Goal: Information Seeking & Learning: Learn about a topic

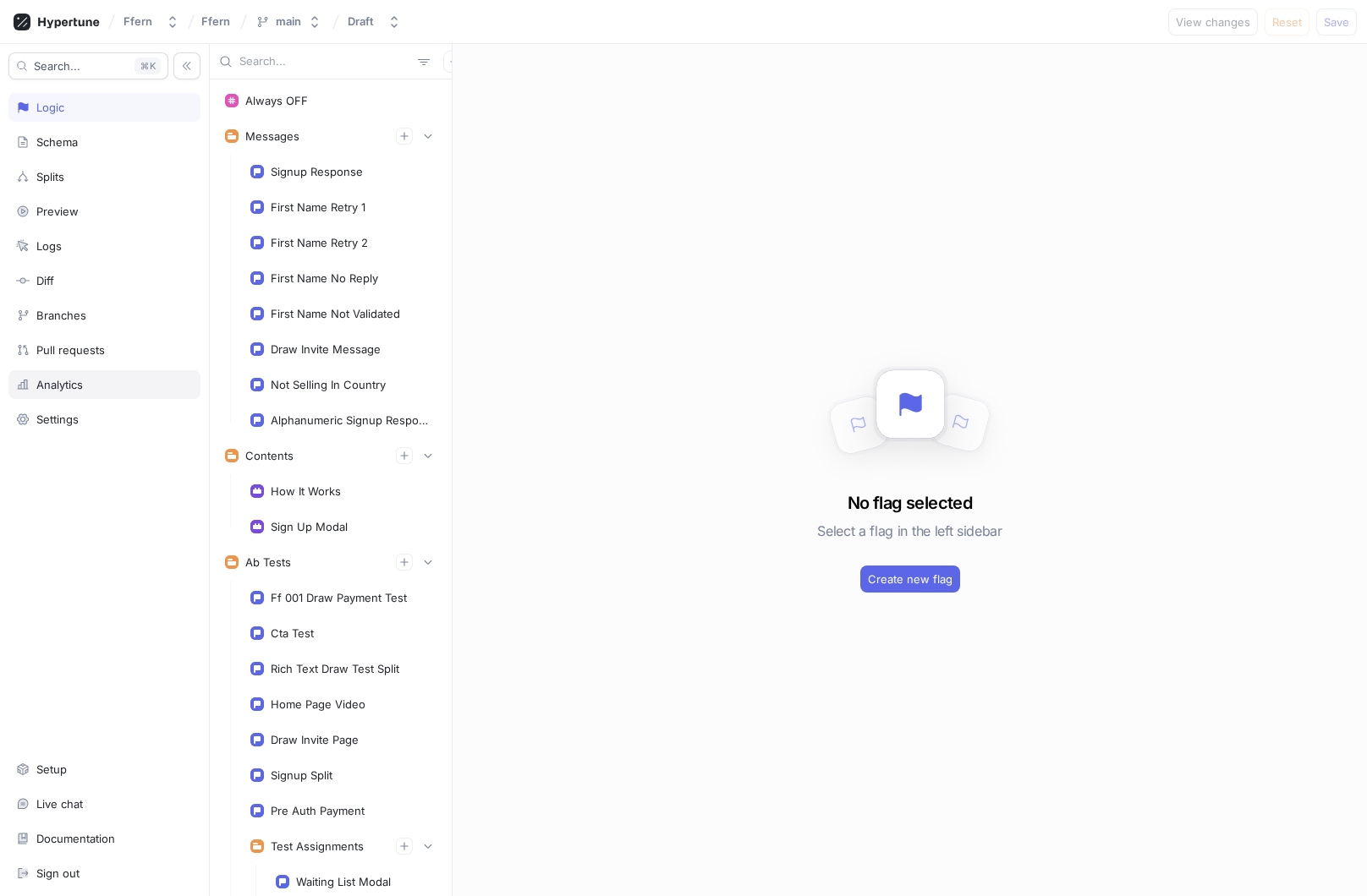
click at [92, 388] on div "Analytics" at bounding box center [104, 385] width 176 height 13
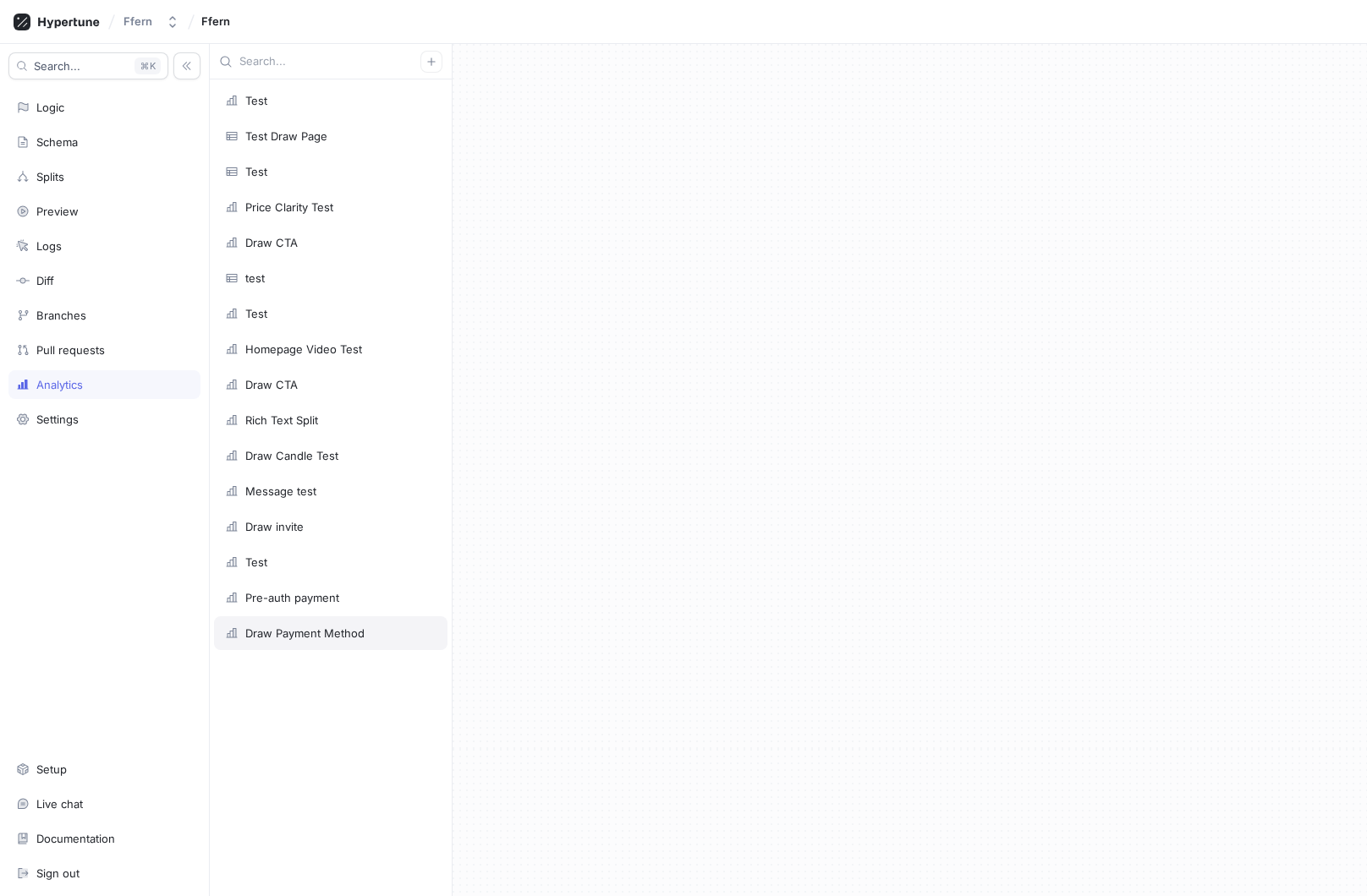
click at [328, 632] on div "Draw Payment Method" at bounding box center [305, 633] width 119 height 13
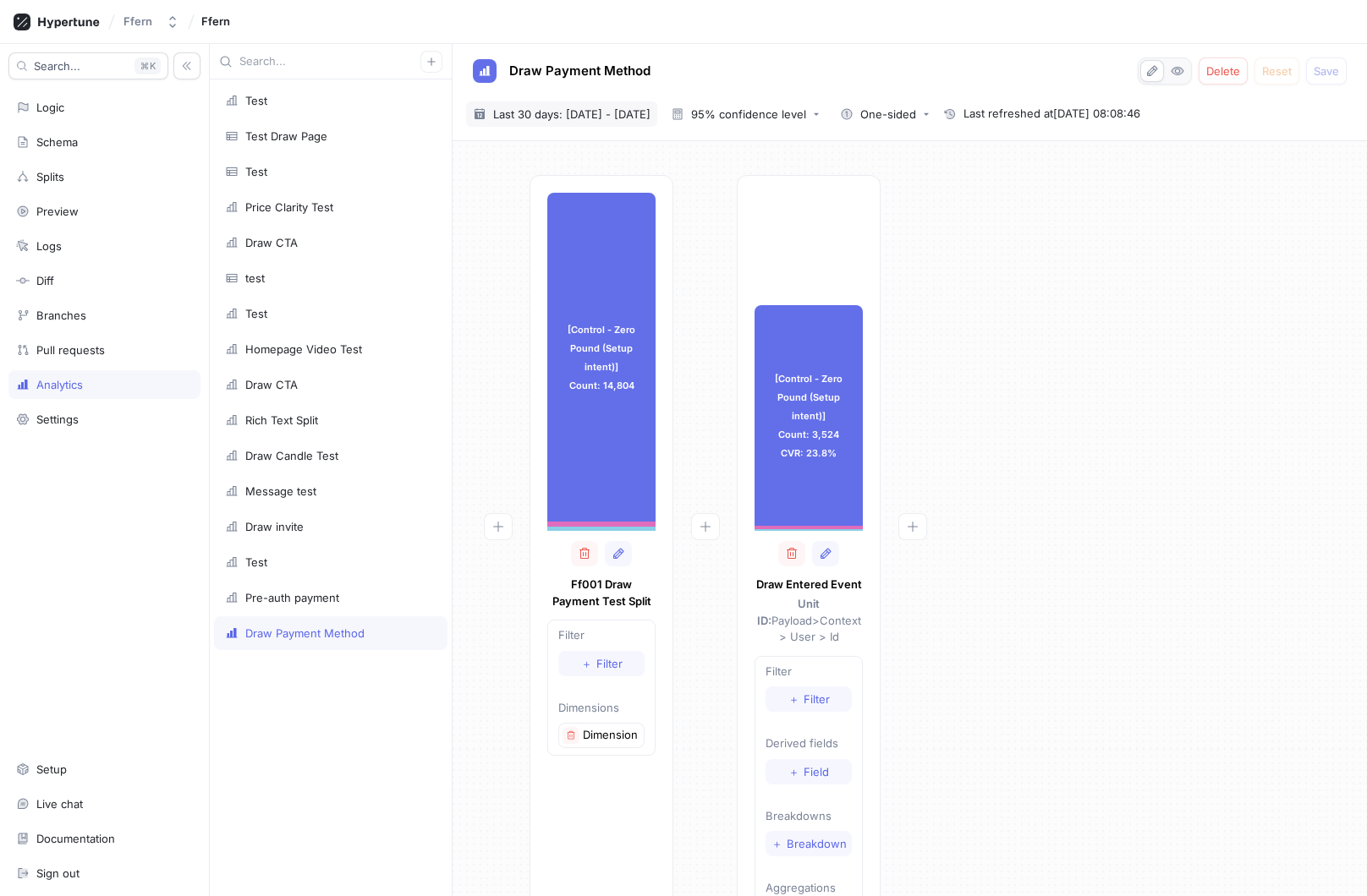
click at [640, 117] on span "Last 30 days: 2 Sep 2025 - 1 Oct 2025" at bounding box center [572, 114] width 158 height 17
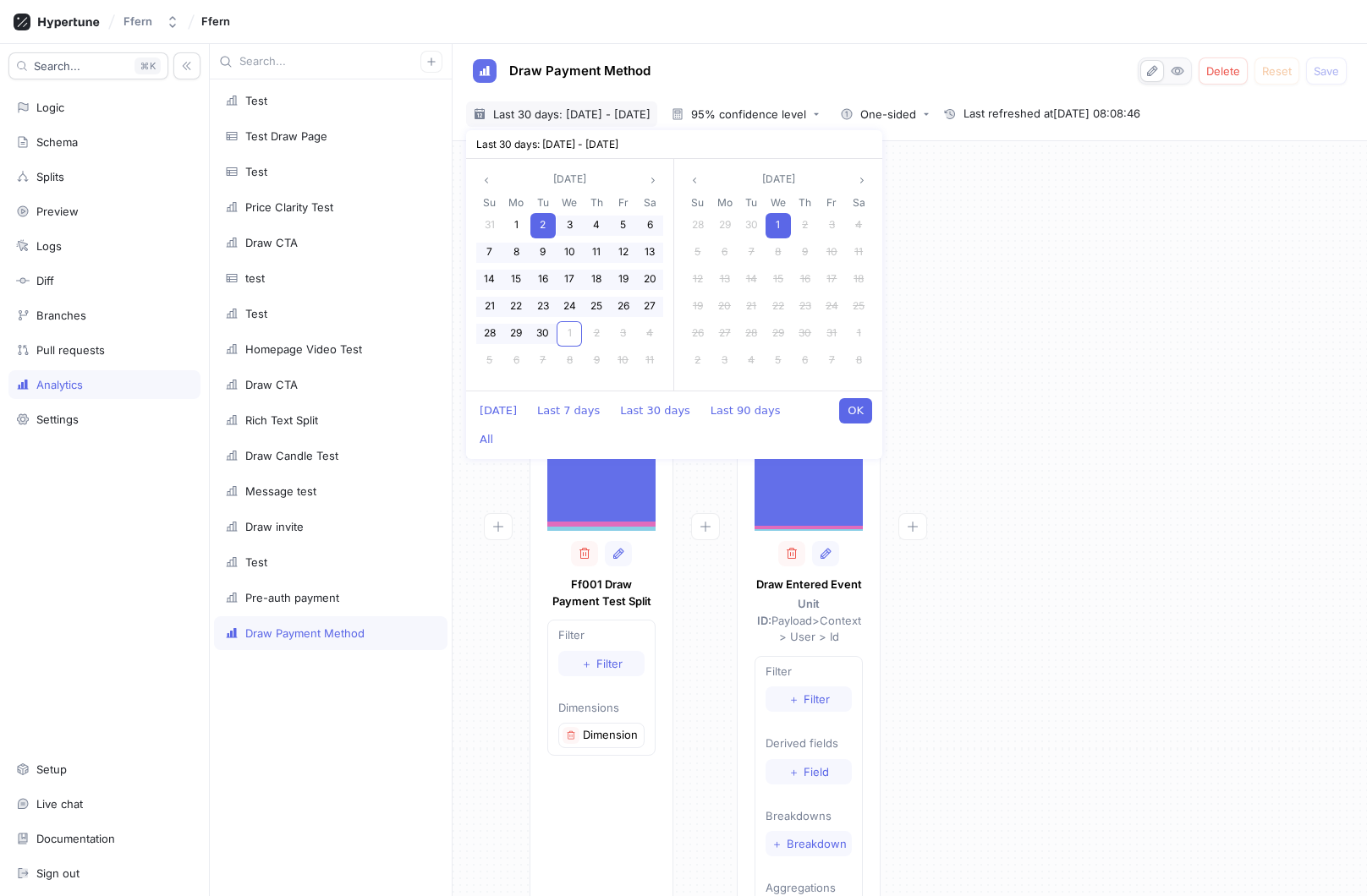
click at [1025, 407] on div "[Control - Zero Pound (Setup intent)] Count: 14,804 [Control - Zero Pound (Setu…" at bounding box center [909, 573] width 887 height 796
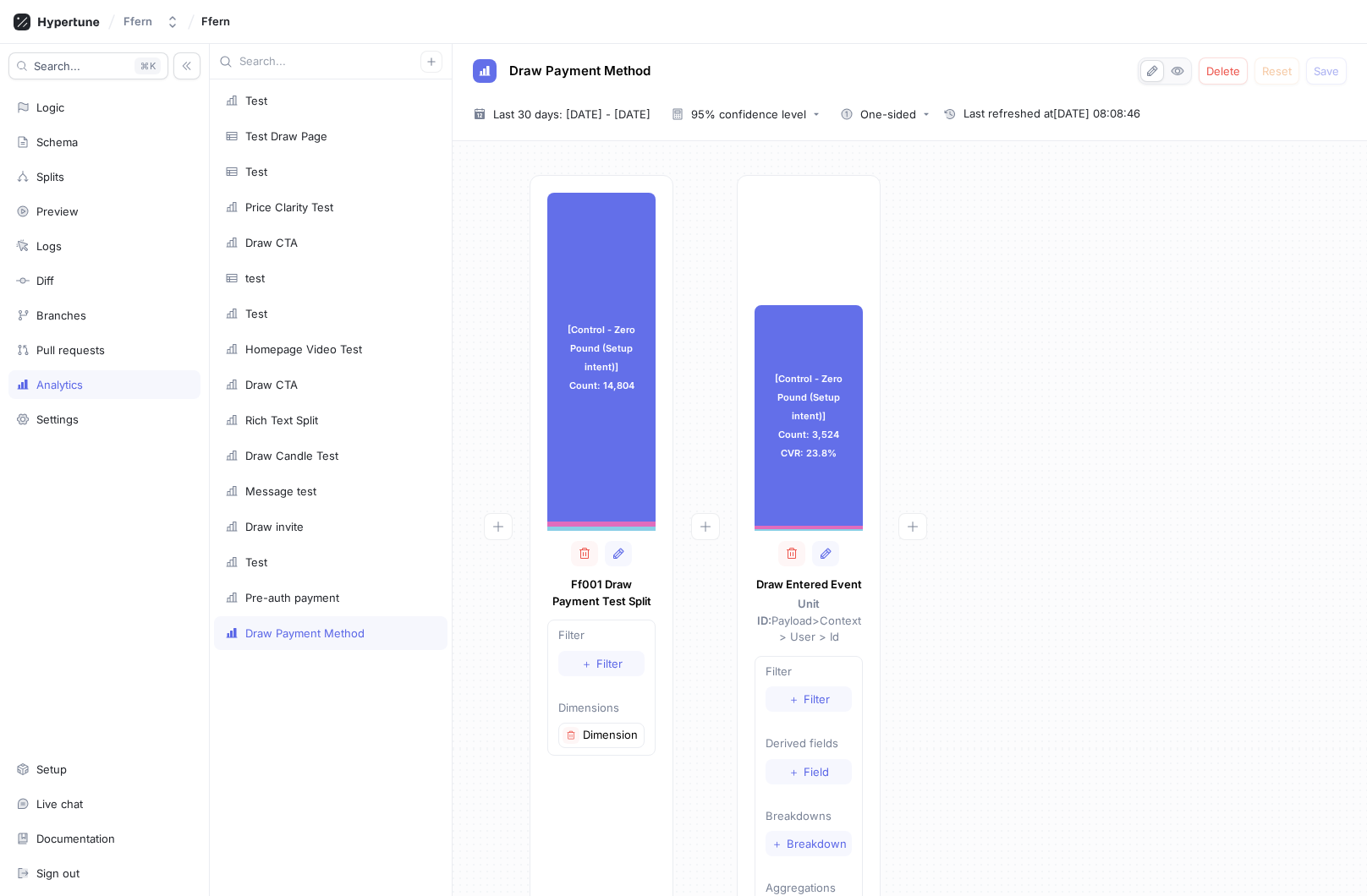
click at [1012, 408] on div "[Control - Zero Pound (Setup intent)] Count: 14,804 [Control - Zero Pound (Setu…" at bounding box center [909, 573] width 887 height 796
click at [626, 106] on span "Last 30 days: 2 Sep 2025 - 1 Oct 2025" at bounding box center [572, 114] width 158 height 17
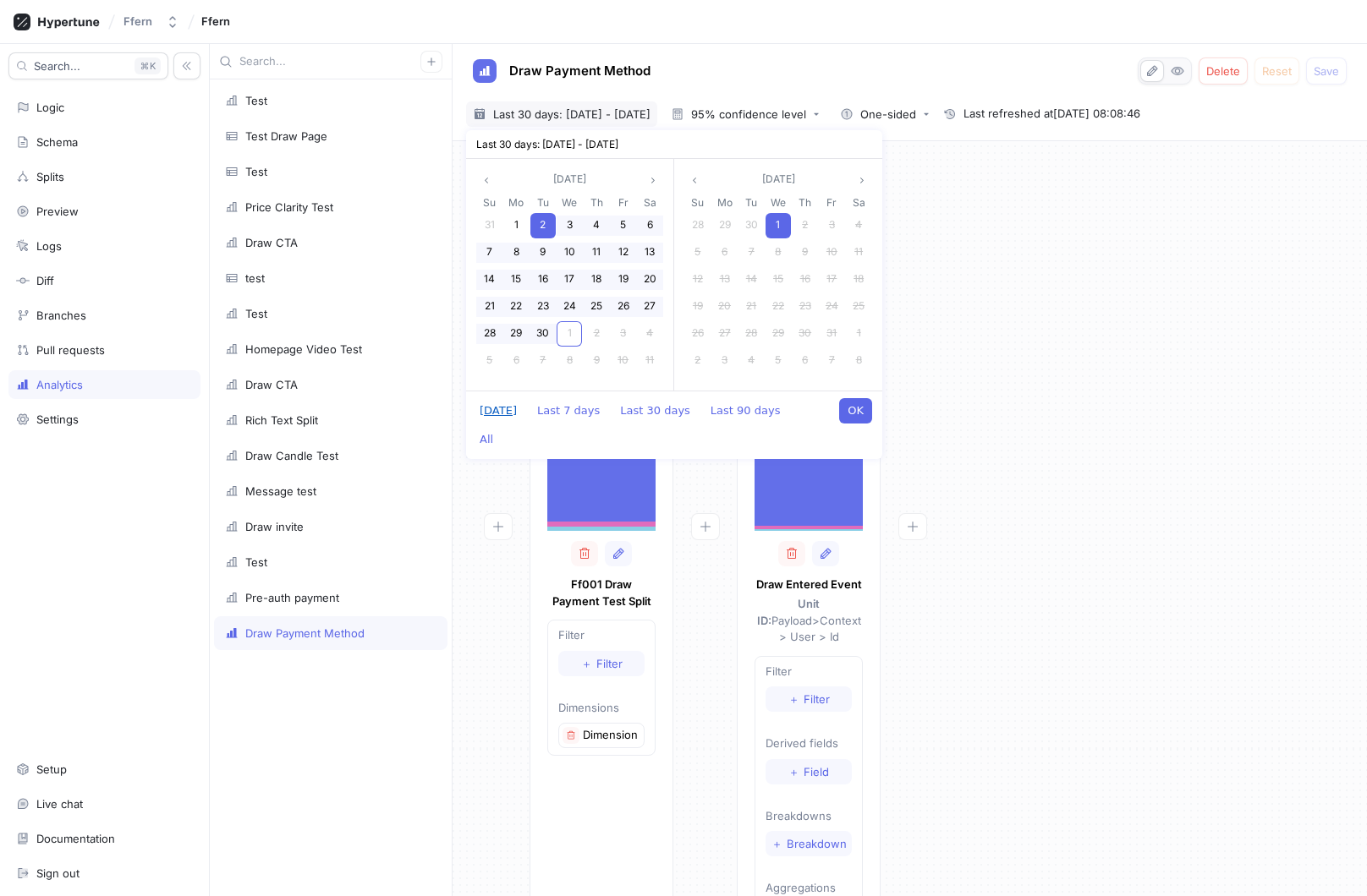
click at [492, 405] on button "[DATE]" at bounding box center [497, 410] width 54 height 25
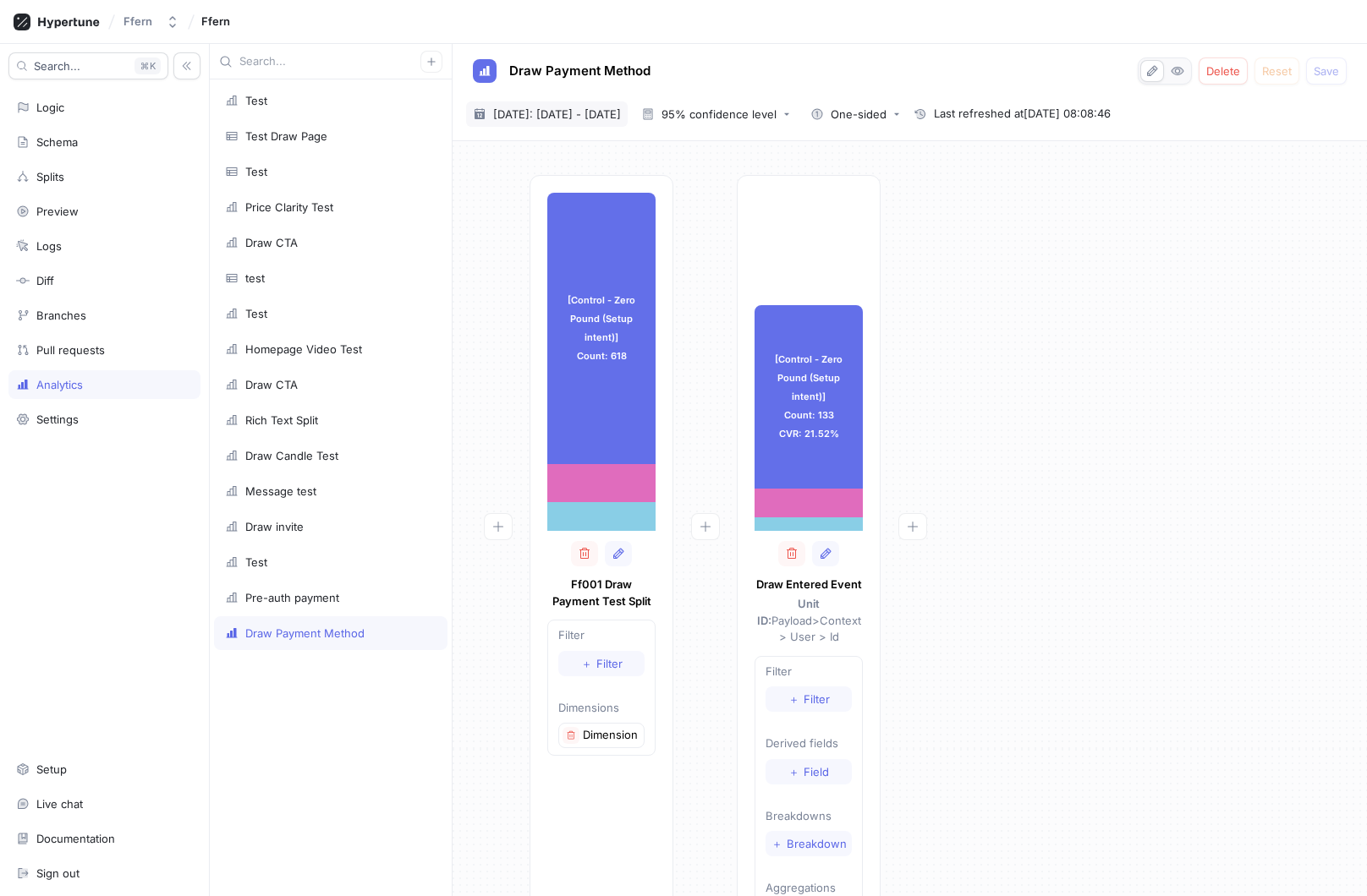
click at [575, 112] on span "[DATE]: [DATE] - [DATE]" at bounding box center [557, 114] width 127 height 17
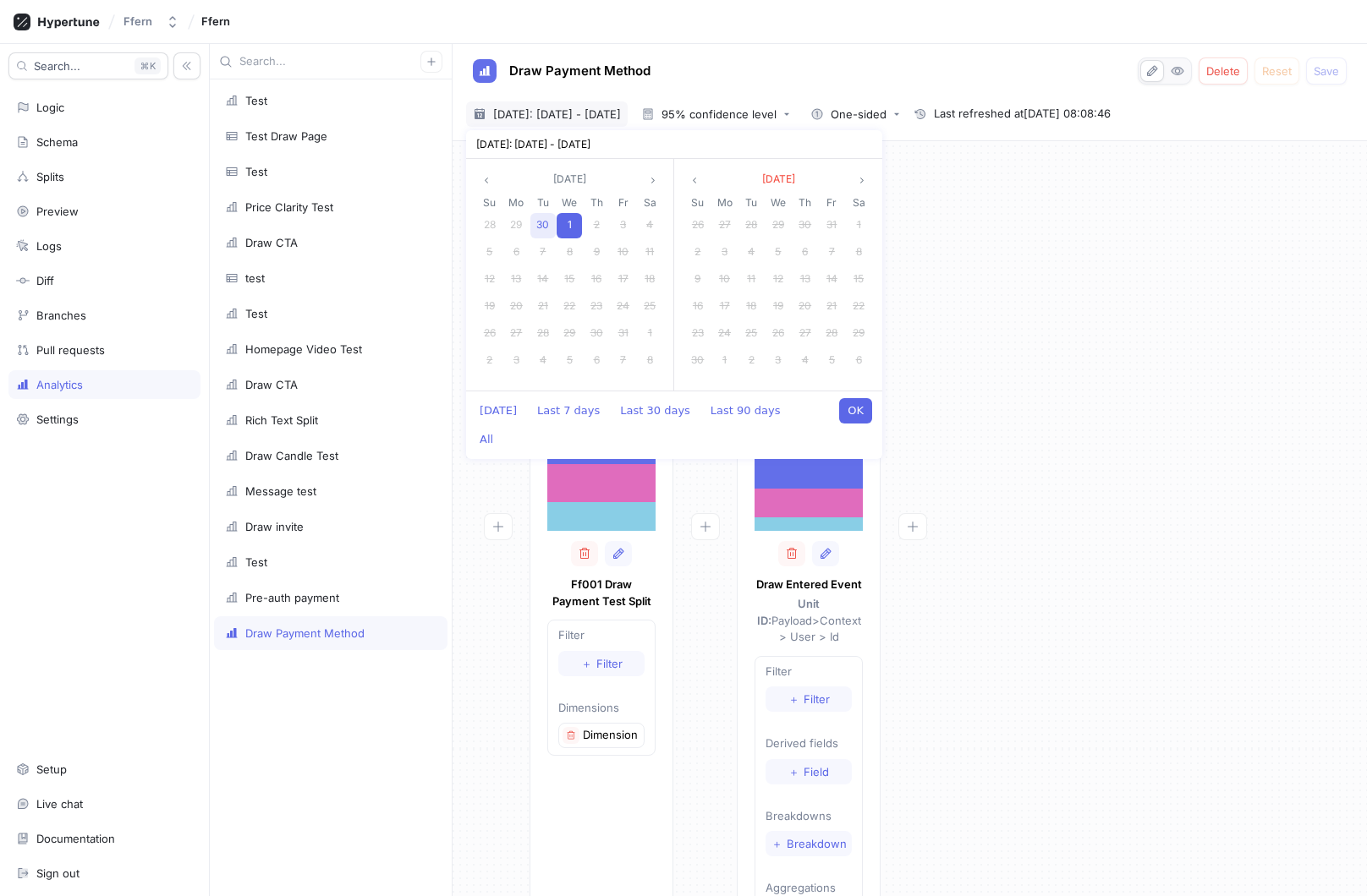
click at [544, 224] on span "30" at bounding box center [542, 224] width 12 height 12
click at [567, 332] on span "1" at bounding box center [569, 332] width 4 height 12
click at [861, 415] on button "OK" at bounding box center [855, 410] width 33 height 25
type input "[DATE] ~ [DATE]"
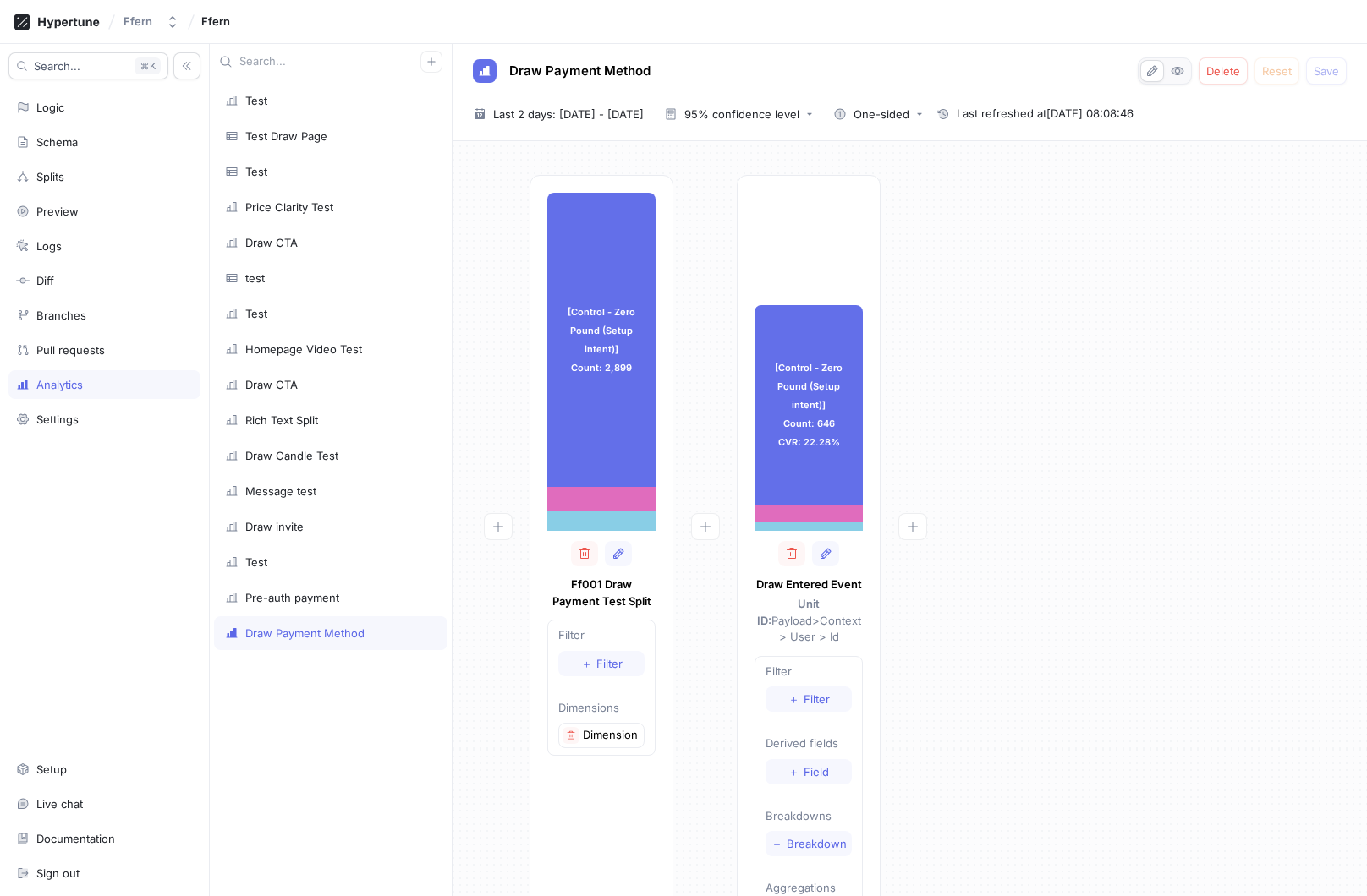
click at [1056, 440] on div "[Control - Zero Pound (Setup intent)] Count: 2,899 [Control - Zero Pound (Setup…" at bounding box center [909, 573] width 887 height 796
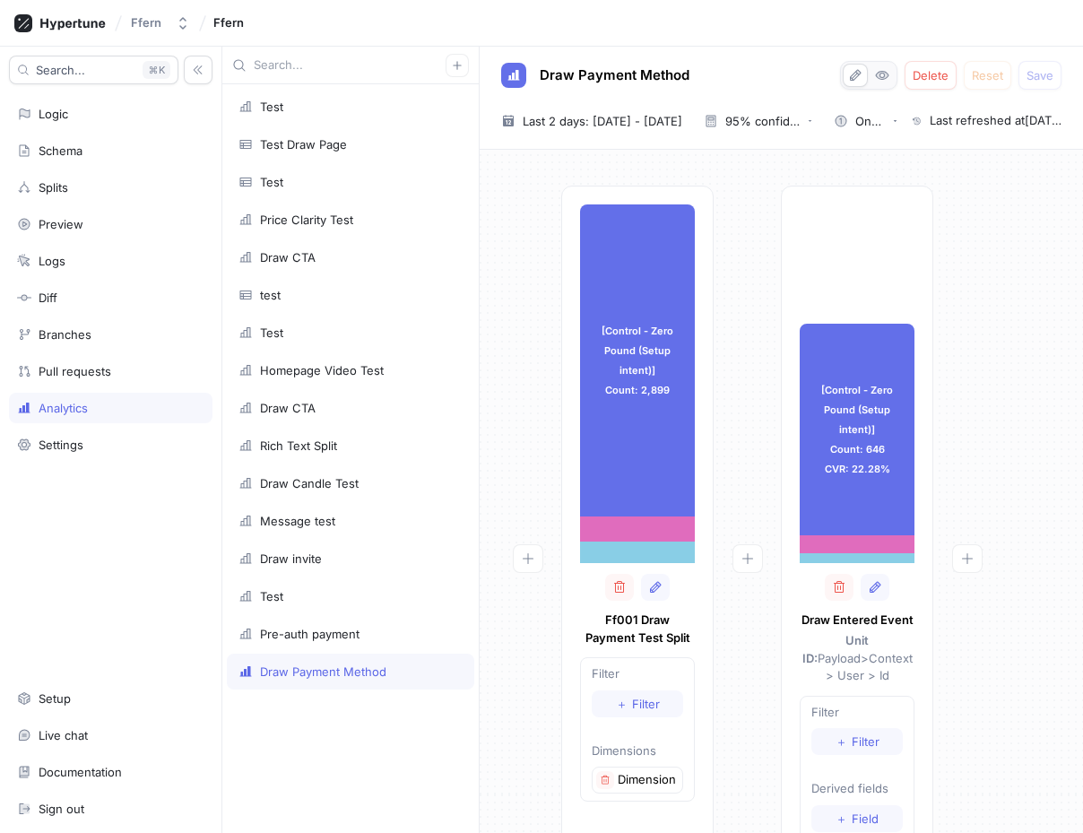
click at [516, 350] on div at bounding box center [527, 603] width 67 height 834
click at [749, 495] on div at bounding box center [747, 603] width 67 height 834
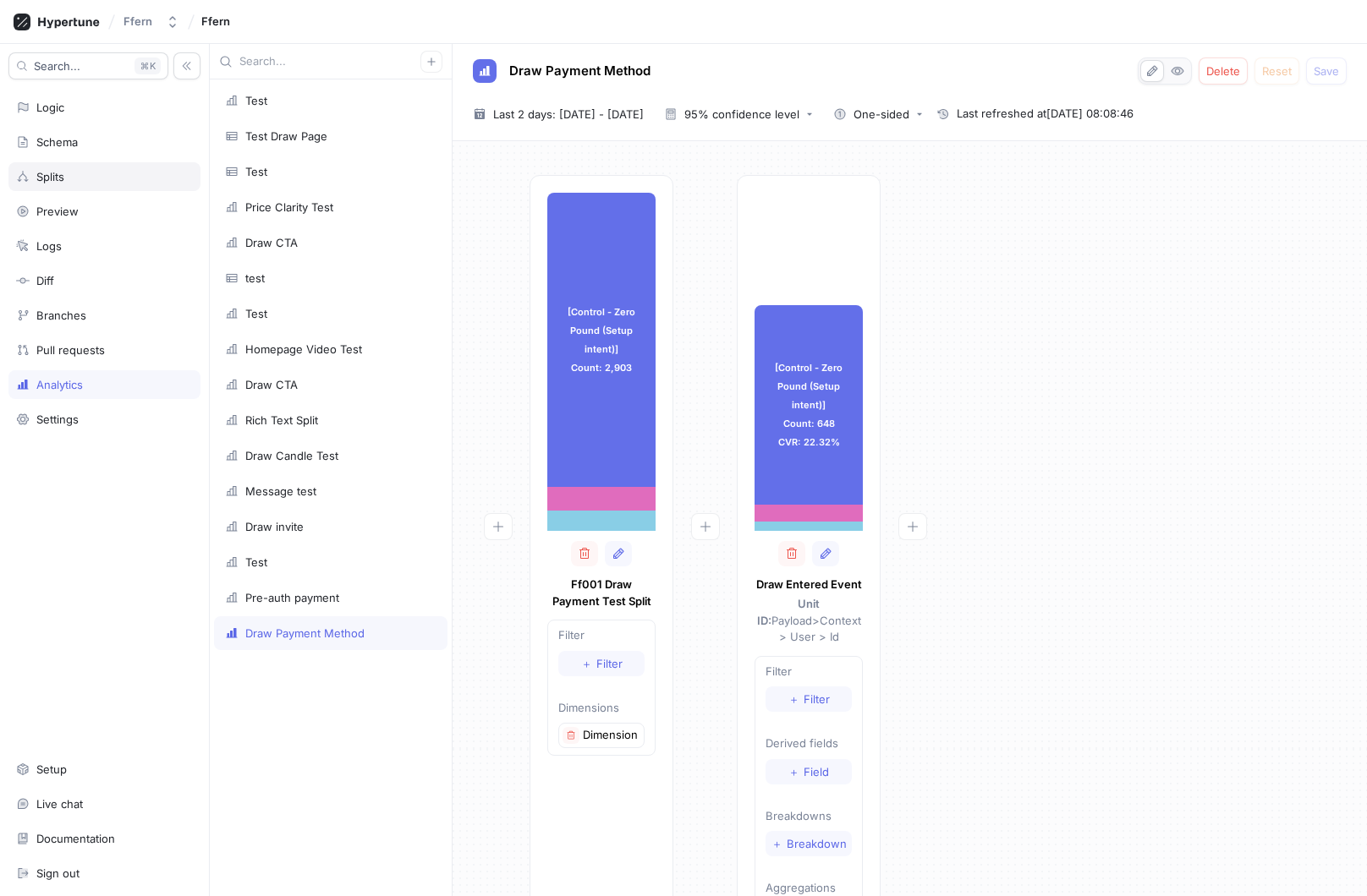
click at [115, 171] on div "Splits" at bounding box center [104, 176] width 176 height 13
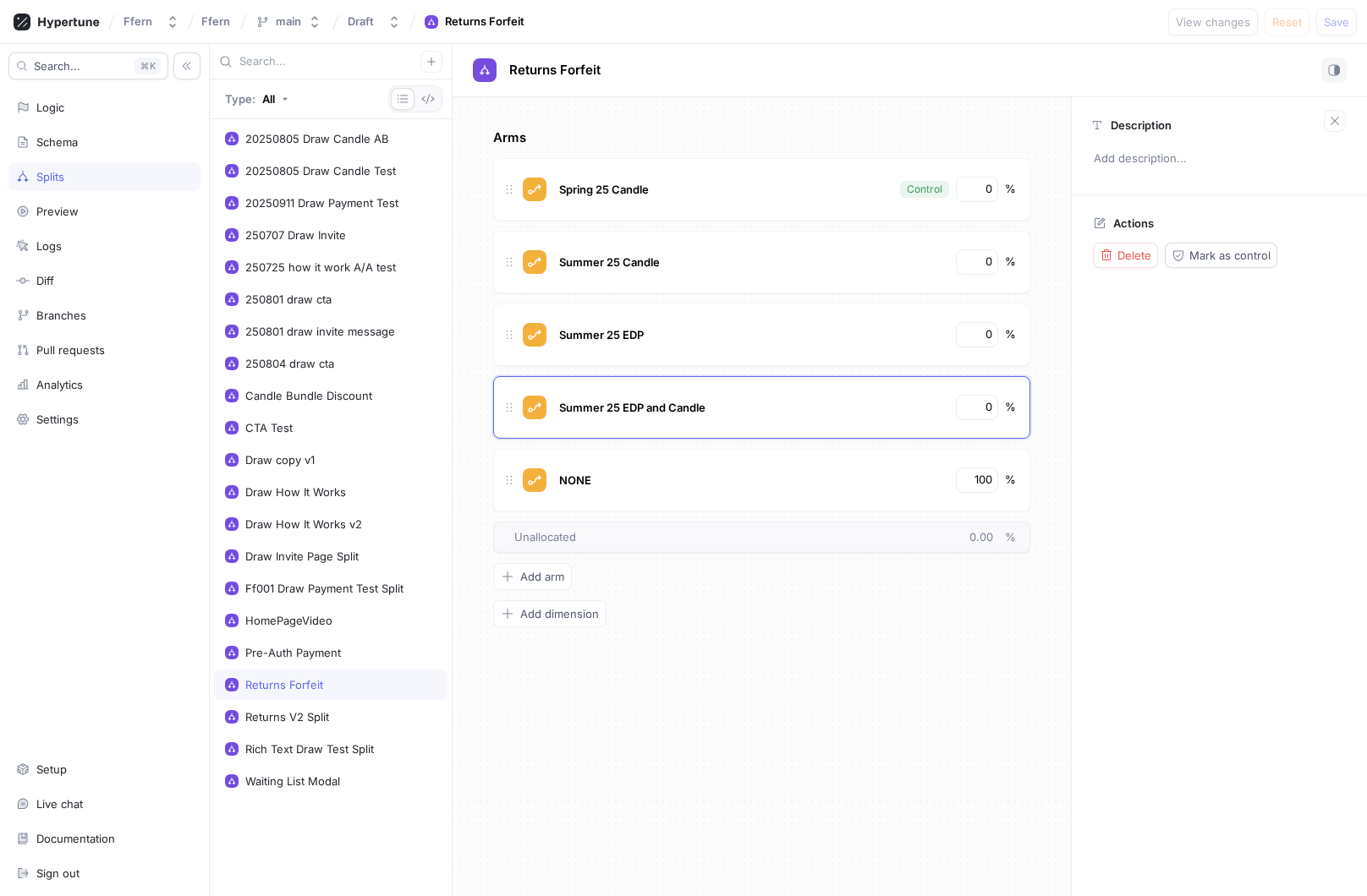
click at [98, 123] on div "Search... K Logic Schema Splits Preview Logs Diff Branches Pull requests Analyt…" at bounding box center [105, 471] width 209 height 853
click at [97, 107] on div "Logic" at bounding box center [104, 108] width 176 height 13
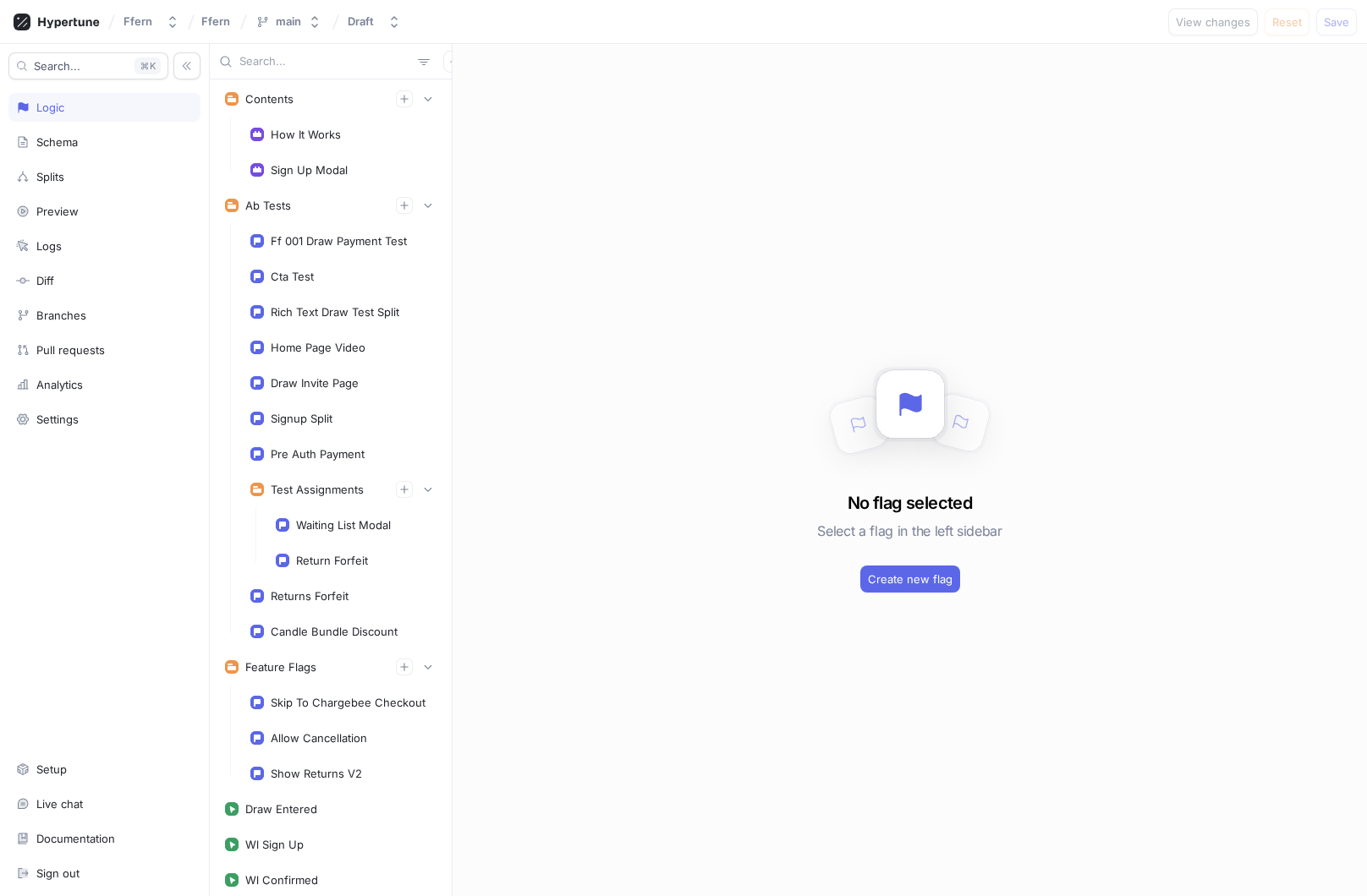
scroll to position [339, 0]
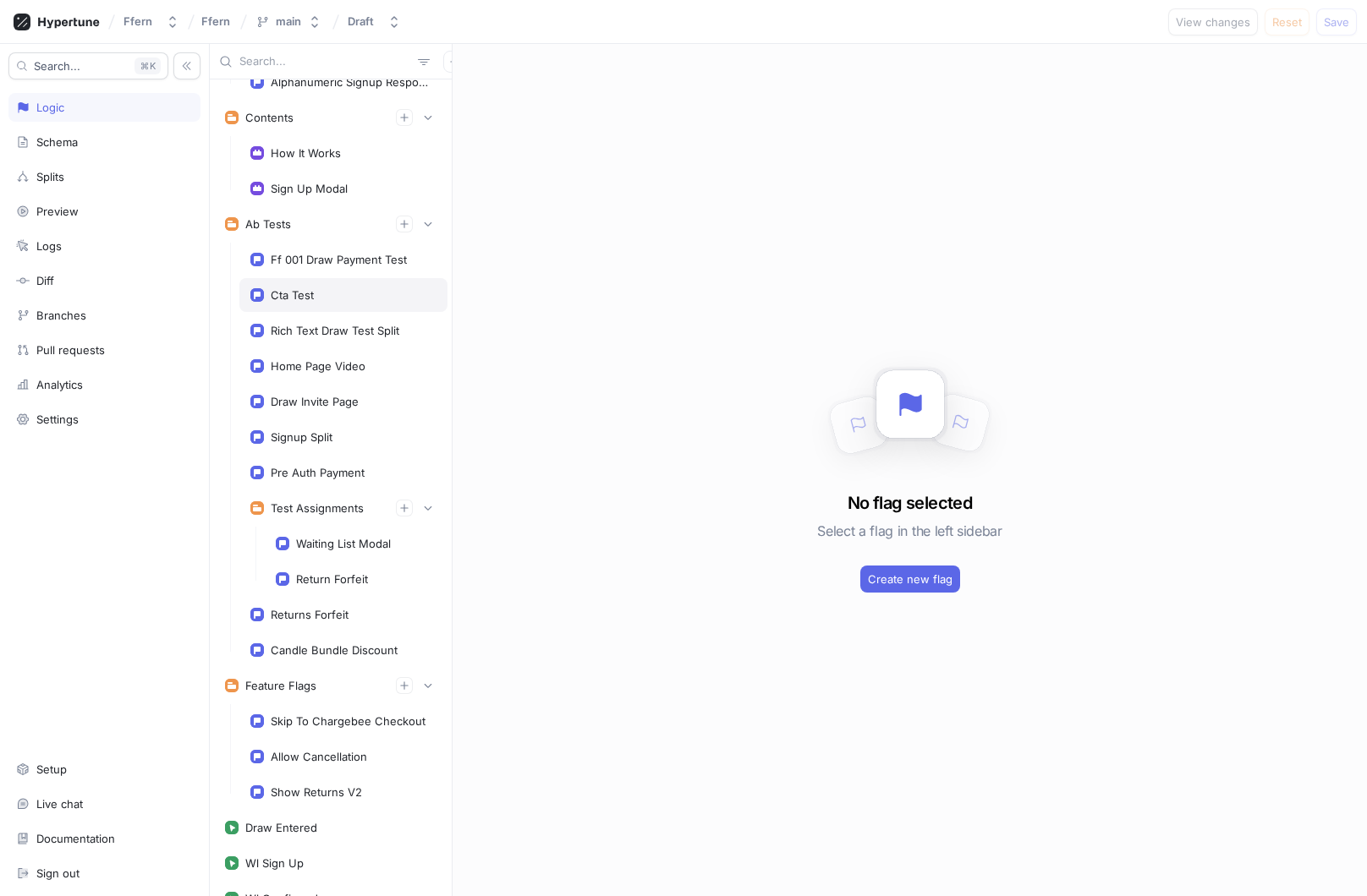
click at [356, 299] on div "Cta Test" at bounding box center [342, 295] width 186 height 13
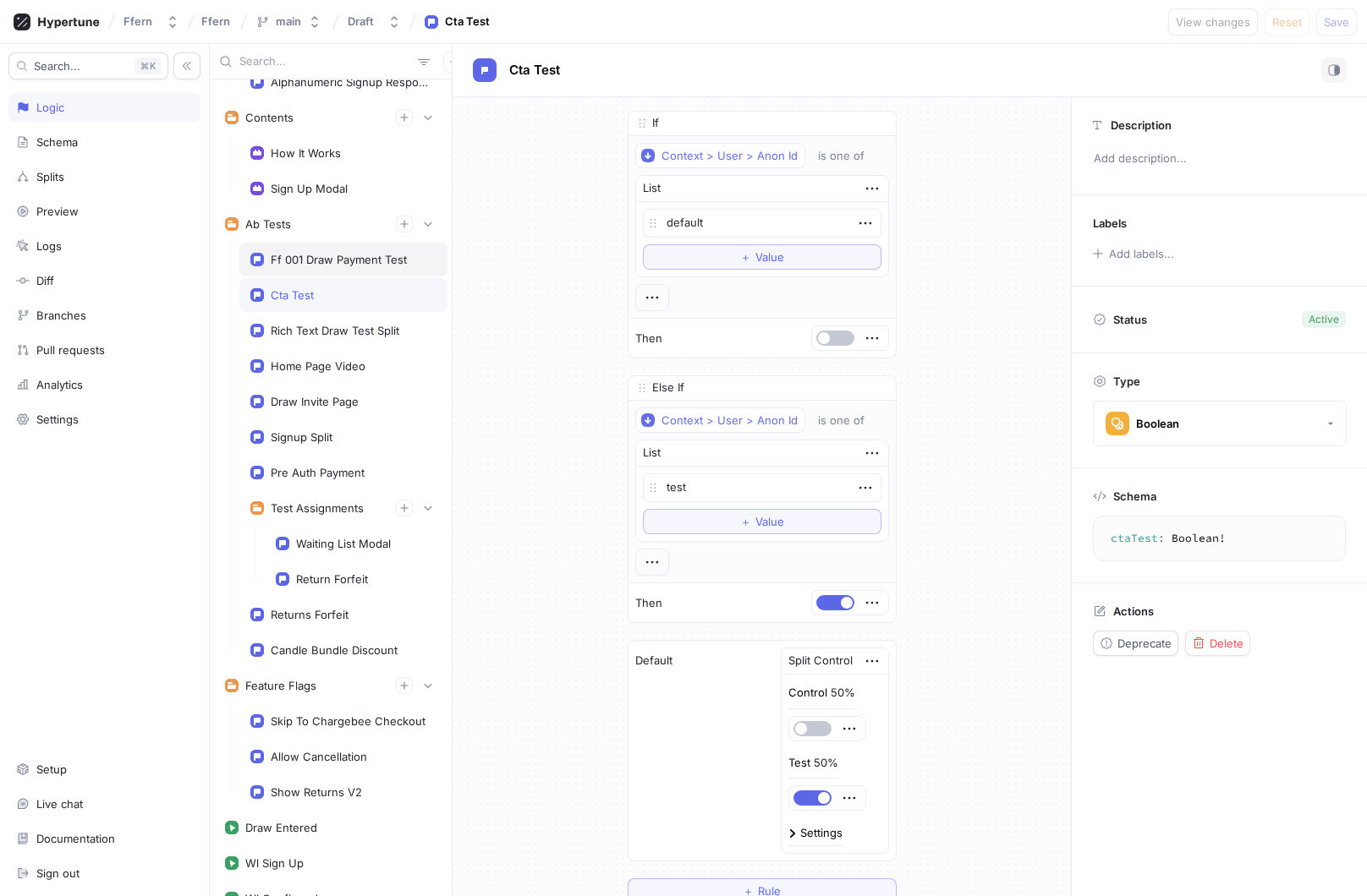
click at [370, 264] on div "Ff 001 Draw Payment Test" at bounding box center [339, 259] width 136 height 13
type textarea "x"
type textarea "ff001DrawPaymentTest: FF001DrawPaymentMethods!"
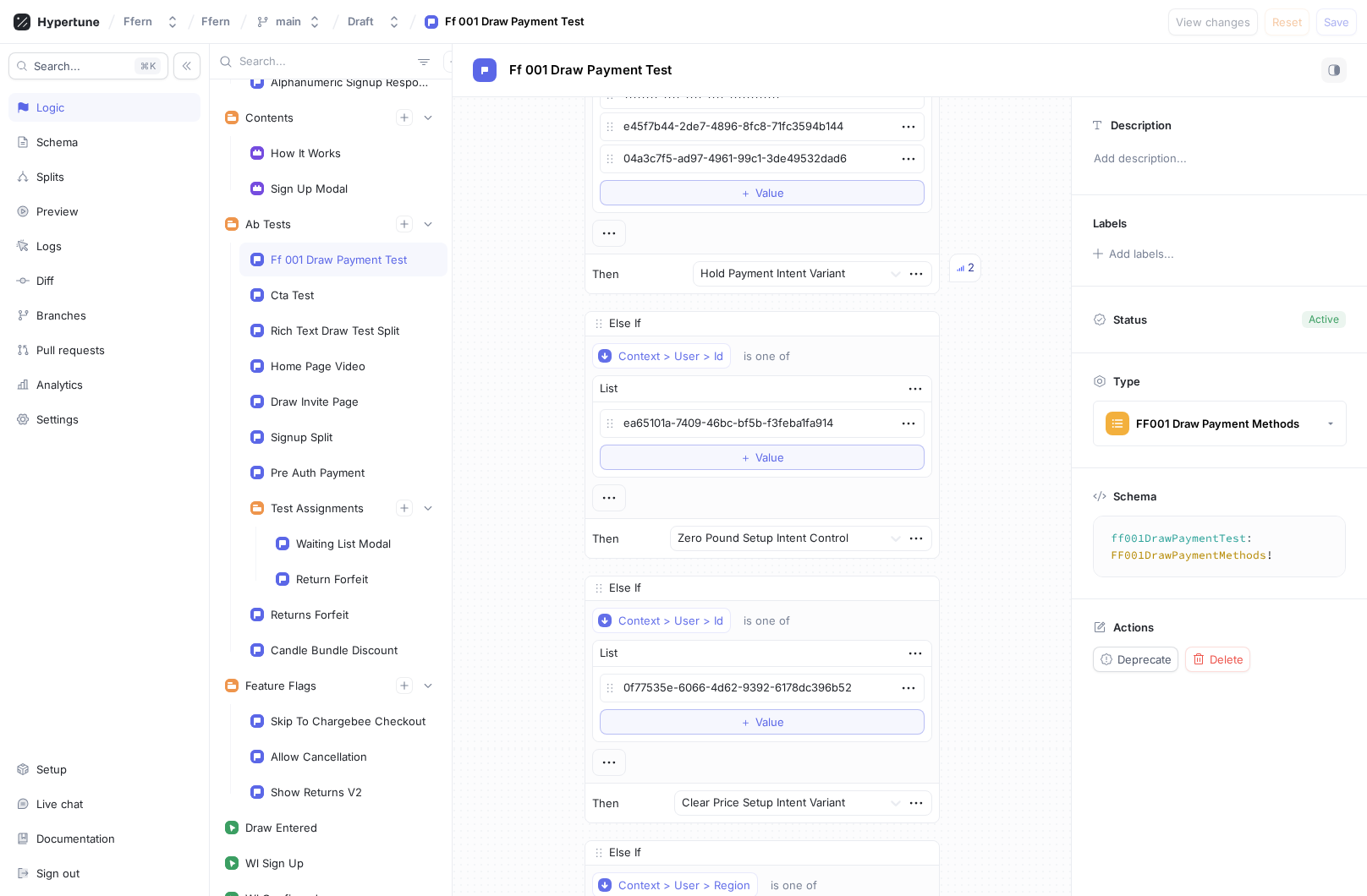
scroll to position [1744, 0]
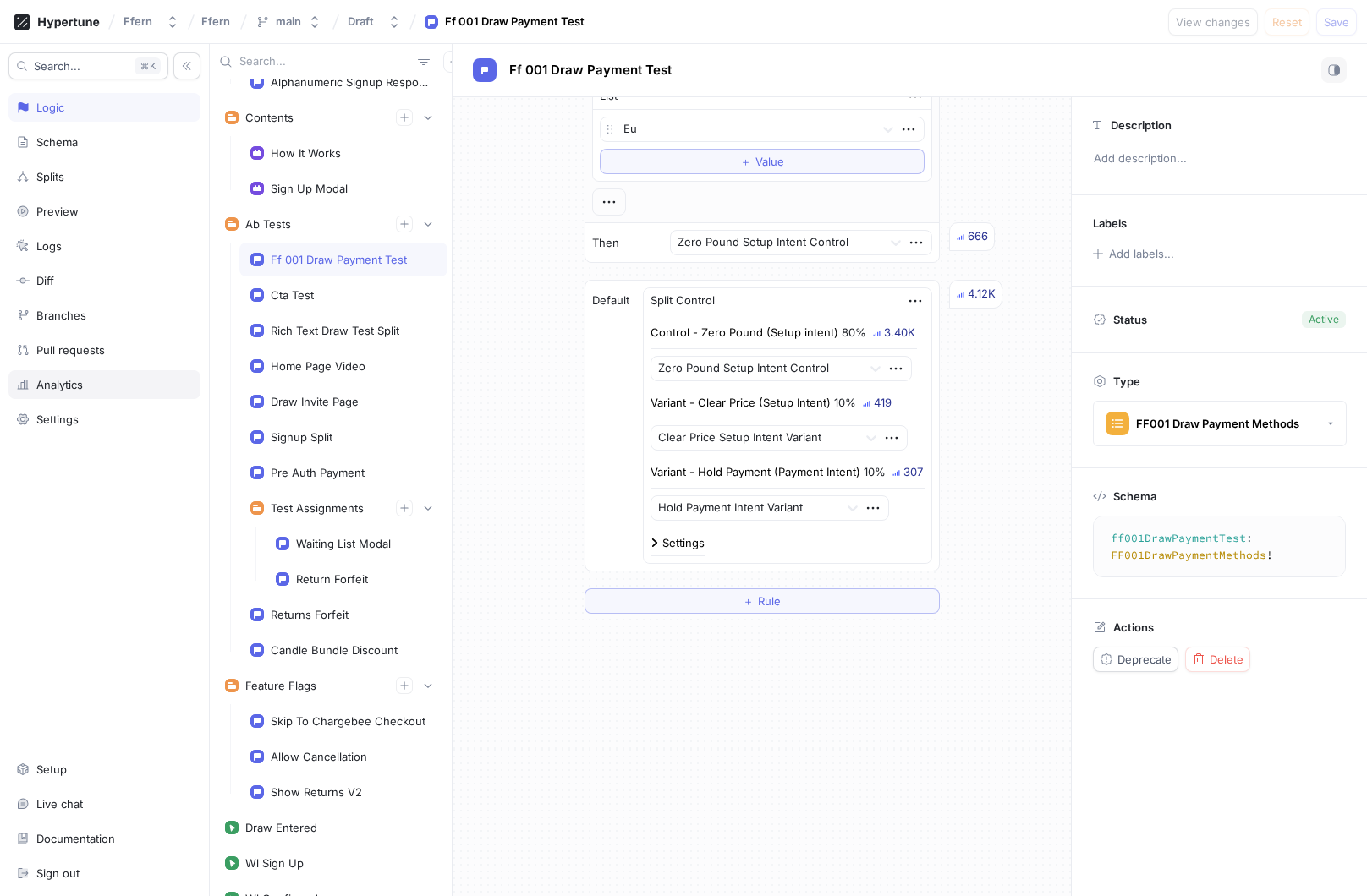
click at [101, 387] on div "Analytics" at bounding box center [104, 385] width 176 height 13
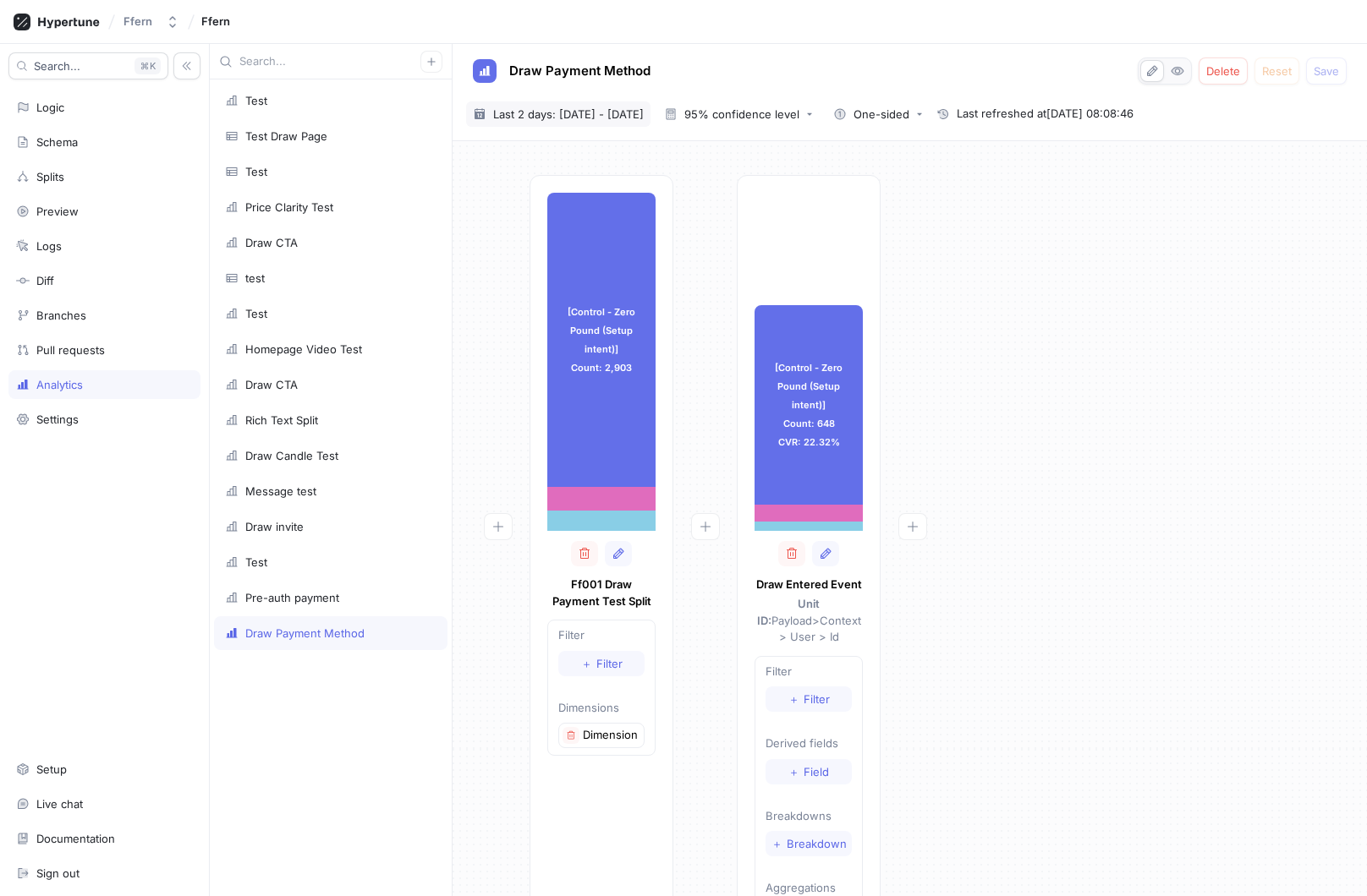
click at [622, 112] on span "Last 2 days: [DATE] - [DATE]" at bounding box center [569, 114] width 151 height 17
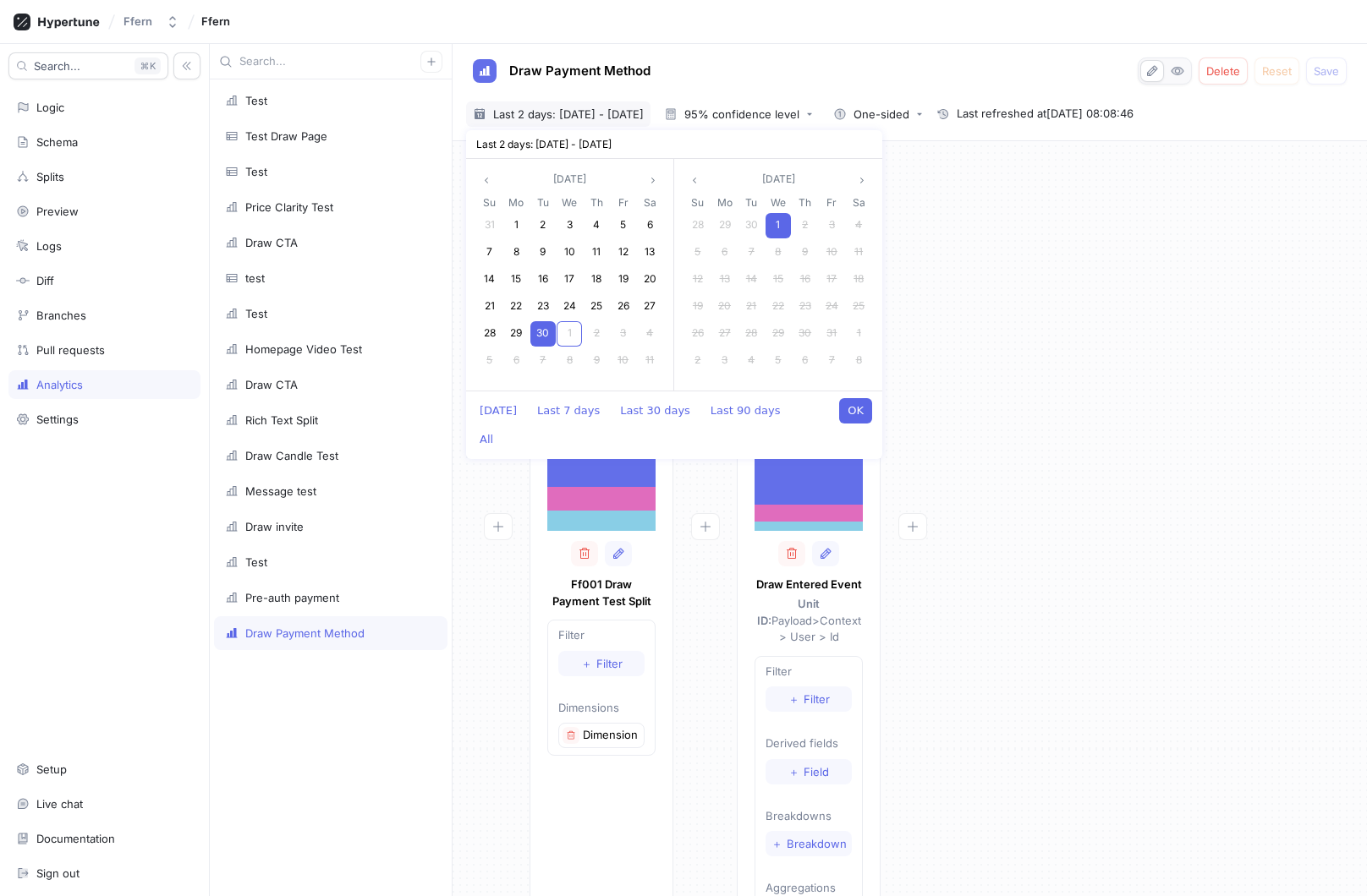
click at [776, 222] on span "1" at bounding box center [777, 224] width 4 height 12
click at [542, 224] on span "30" at bounding box center [542, 224] width 12 height 12
click at [850, 410] on button "OK" at bounding box center [855, 410] width 33 height 25
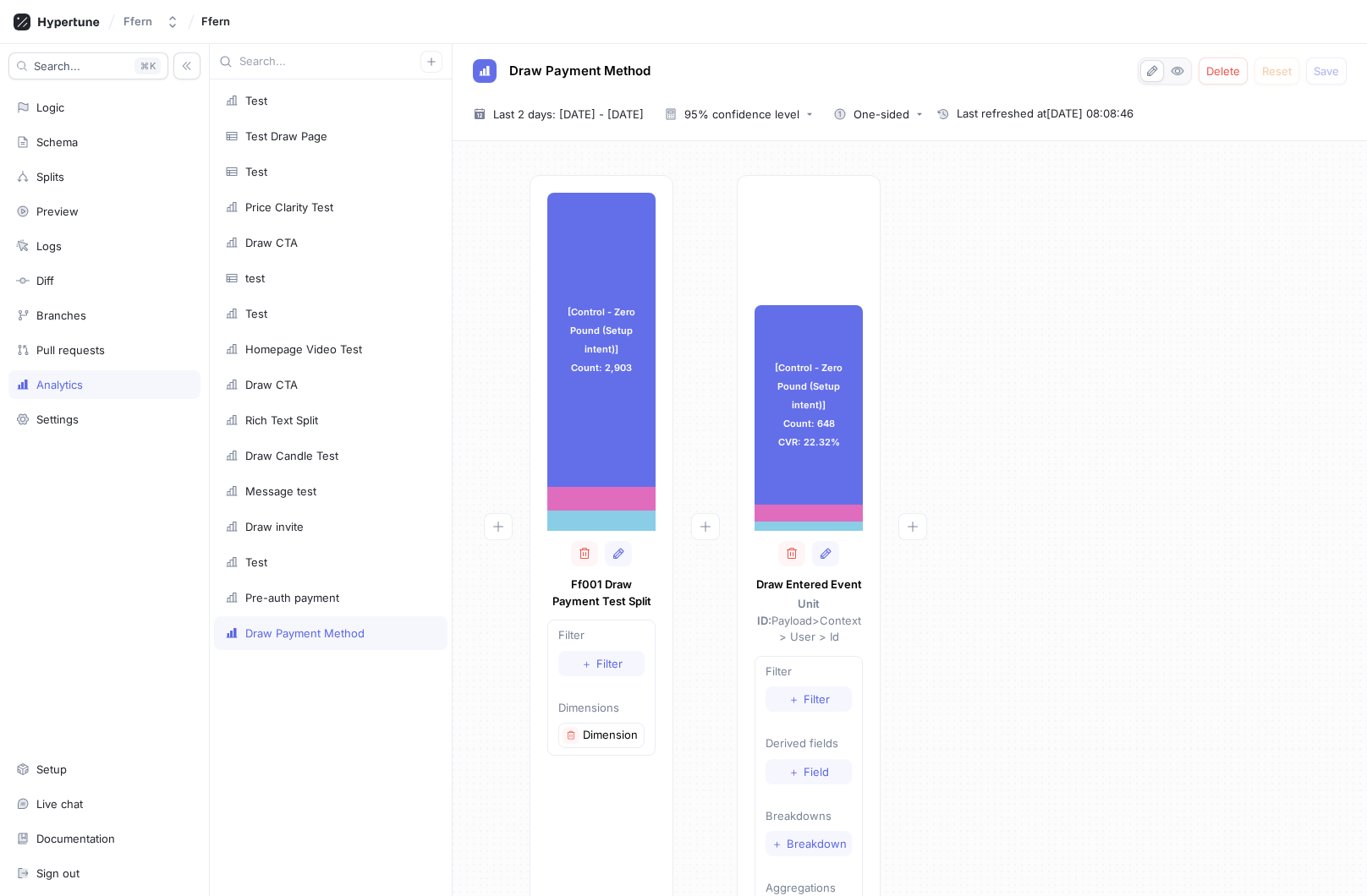
type textarea "x"
click at [582, 120] on span "Last 2 days: [DATE] - [DATE]" at bounding box center [569, 114] width 151 height 17
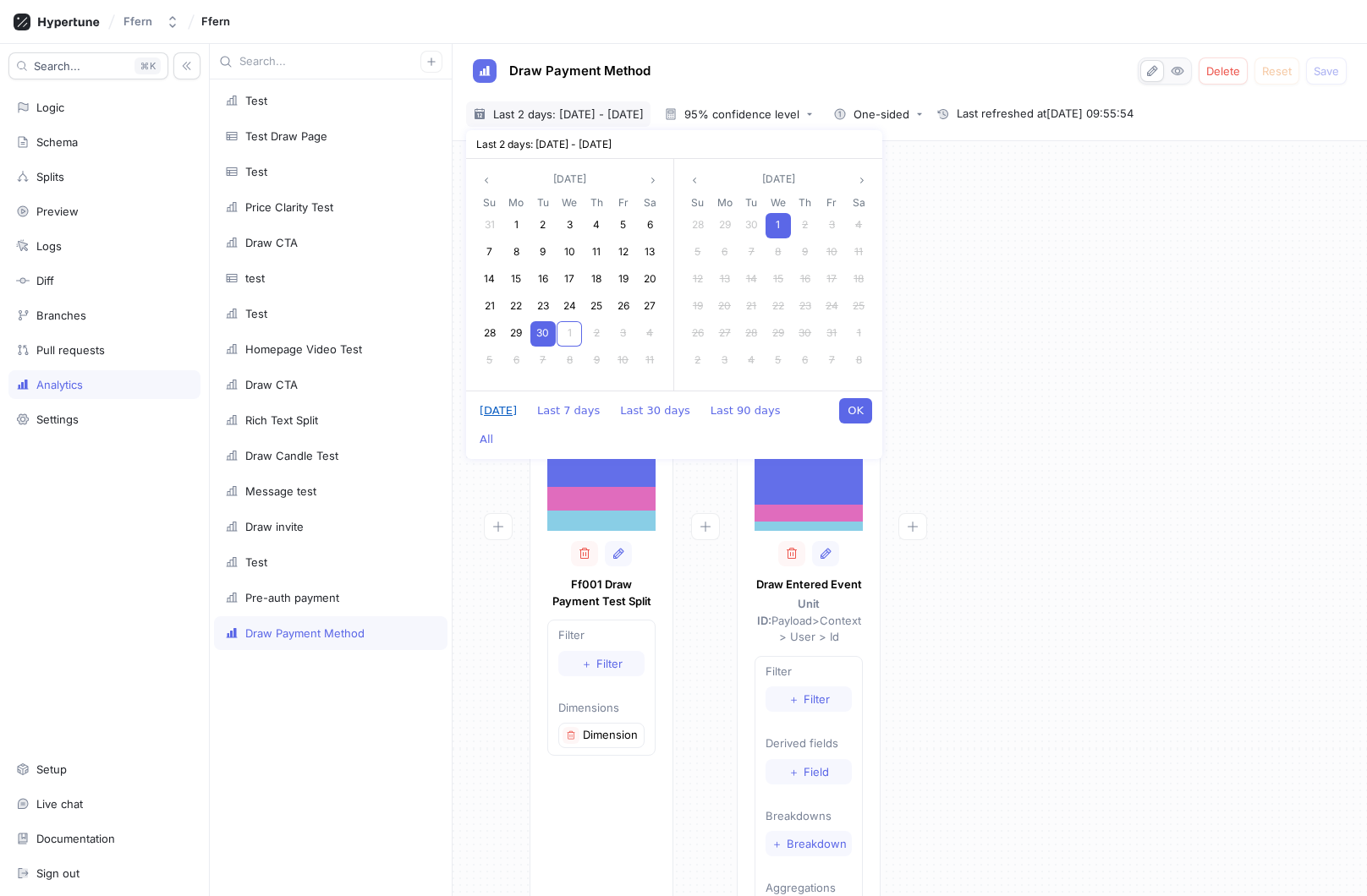
click at [500, 412] on button "[DATE]" at bounding box center [497, 410] width 54 height 25
type textarea "x"
type input "[DATE] ~ [DATE]"
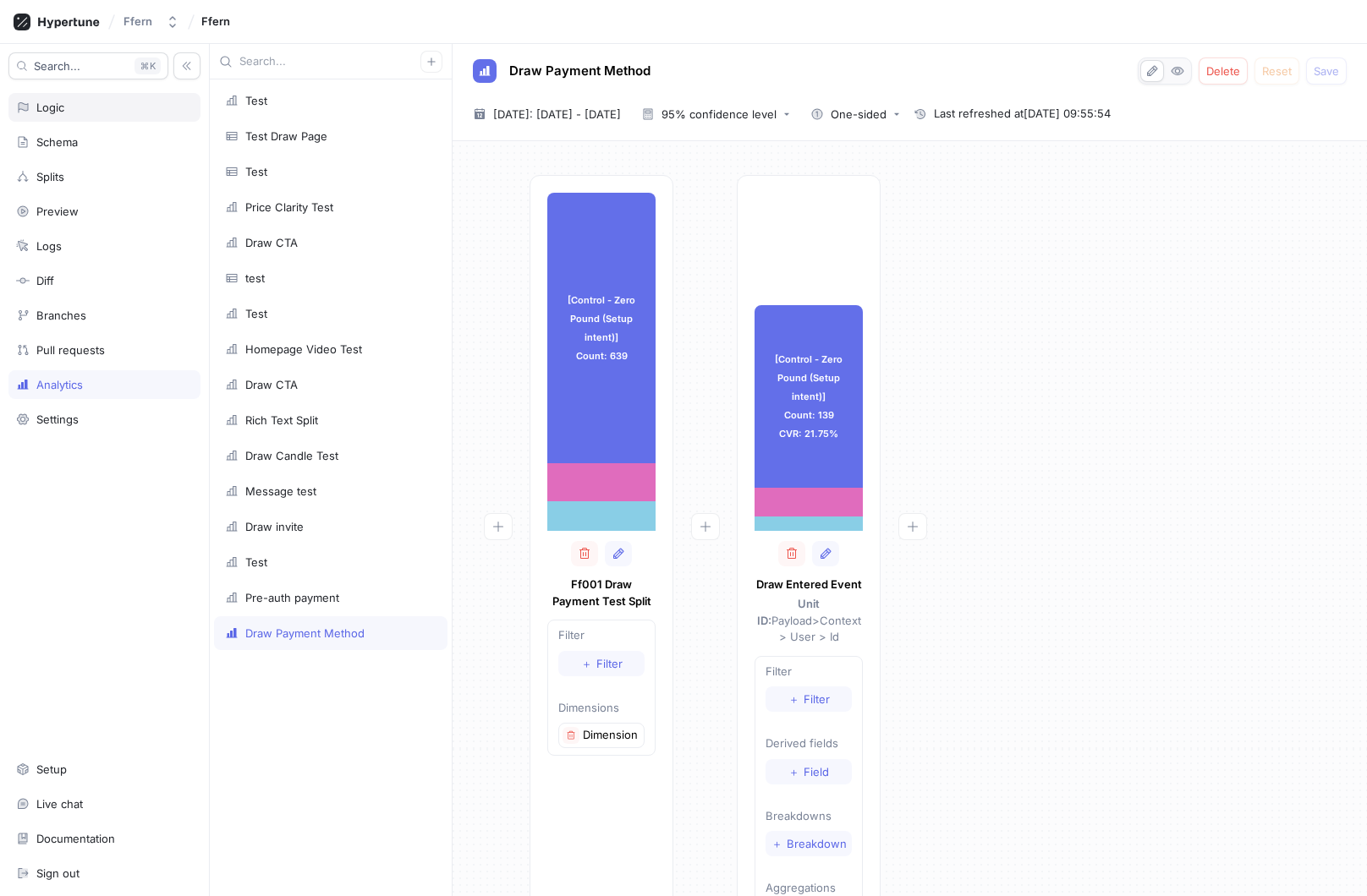
click at [142, 111] on div "Logic" at bounding box center [104, 108] width 176 height 13
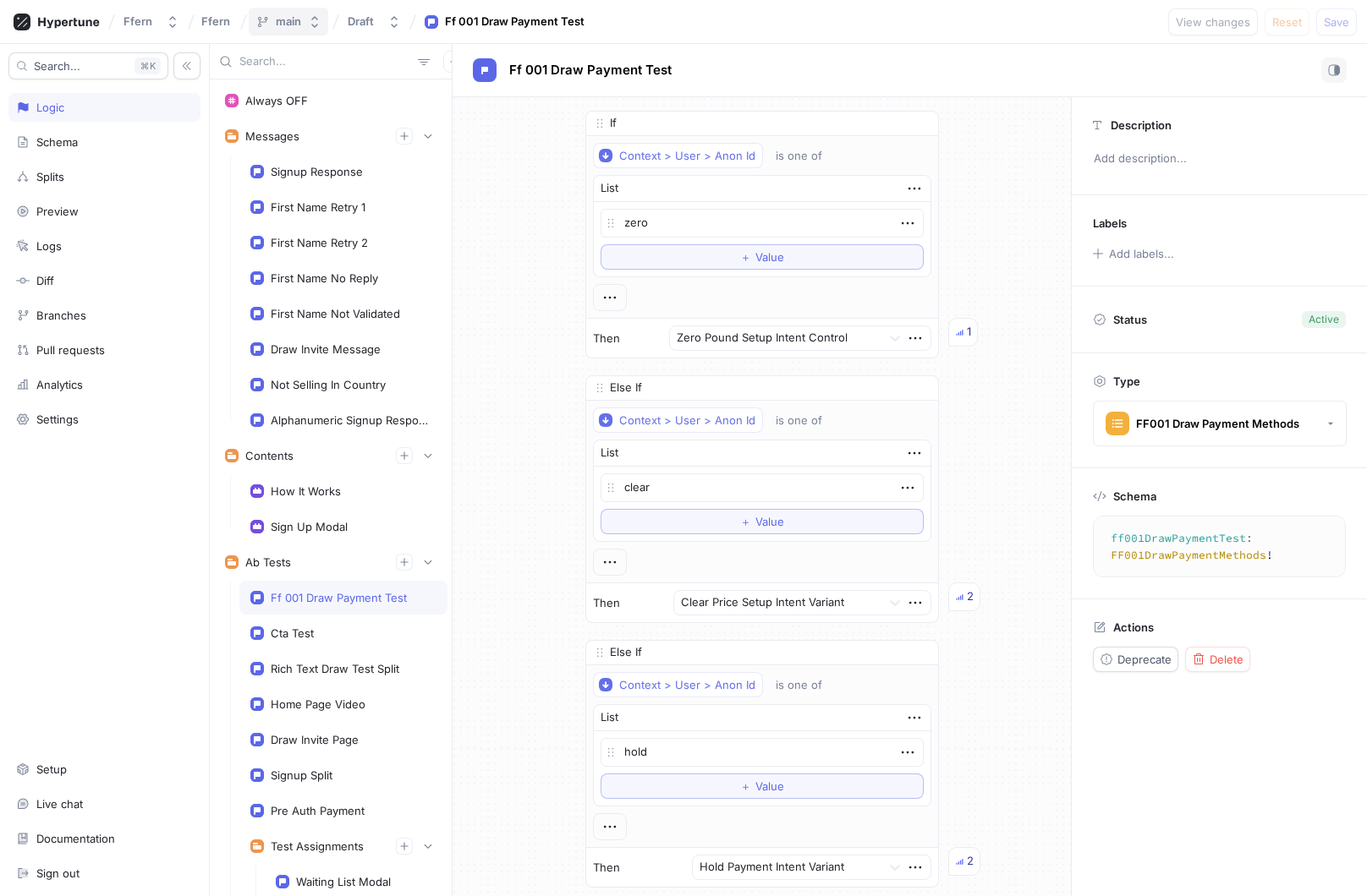
click at [318, 25] on icon "button" at bounding box center [314, 22] width 13 height 13
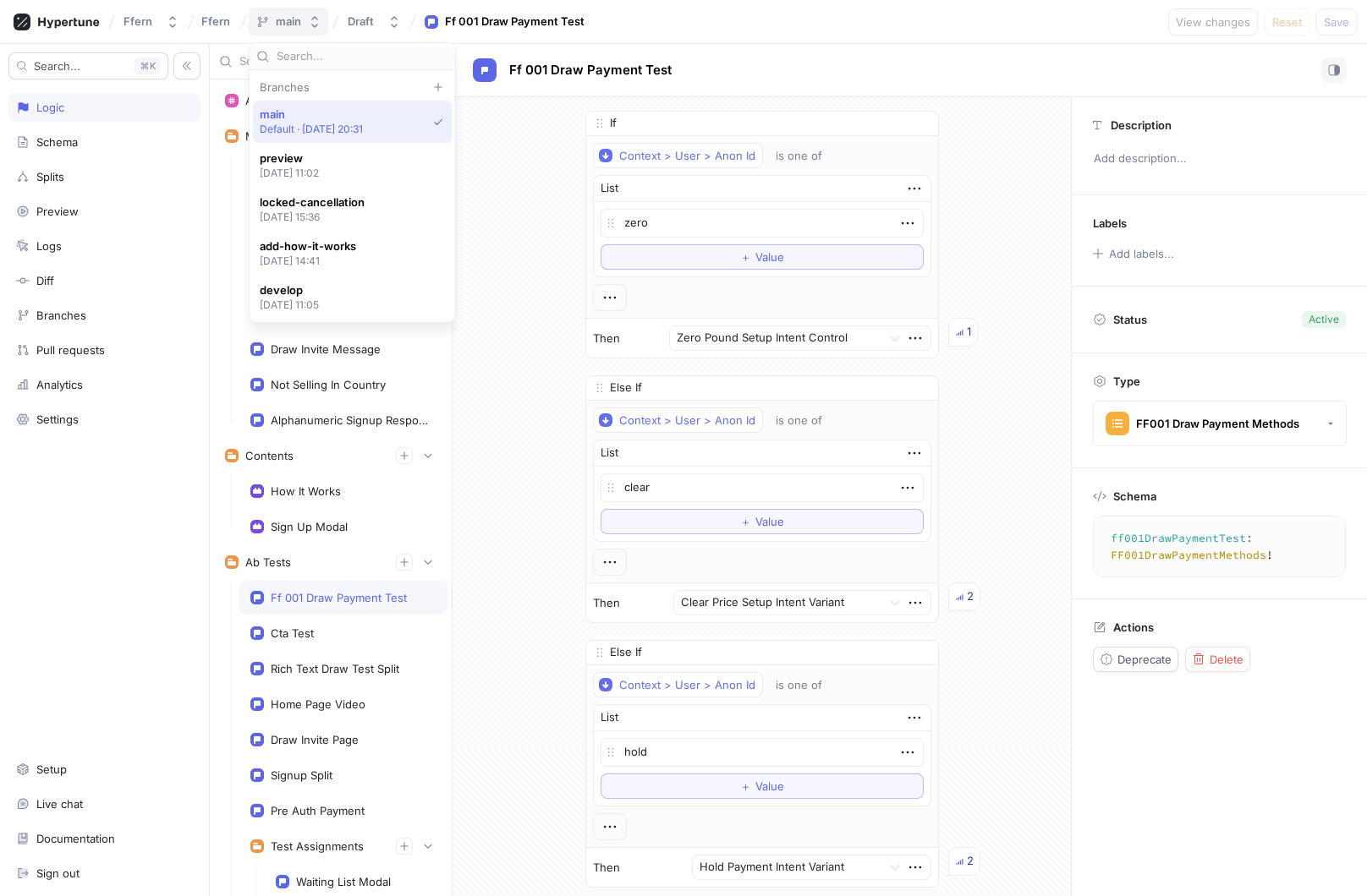
click at [318, 25] on icon "button" at bounding box center [314, 22] width 13 height 13
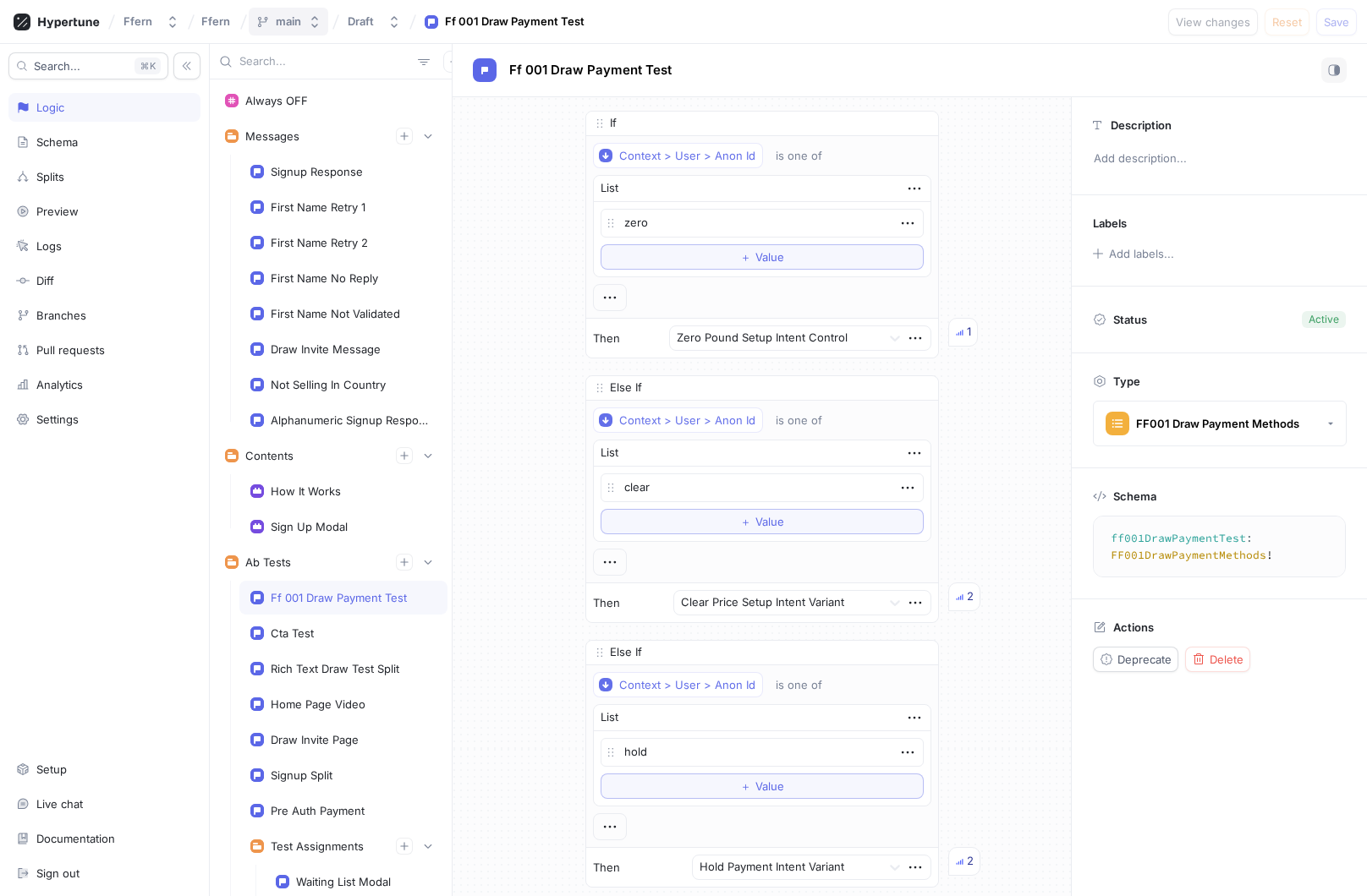
click at [318, 25] on icon "button" at bounding box center [314, 22] width 13 height 13
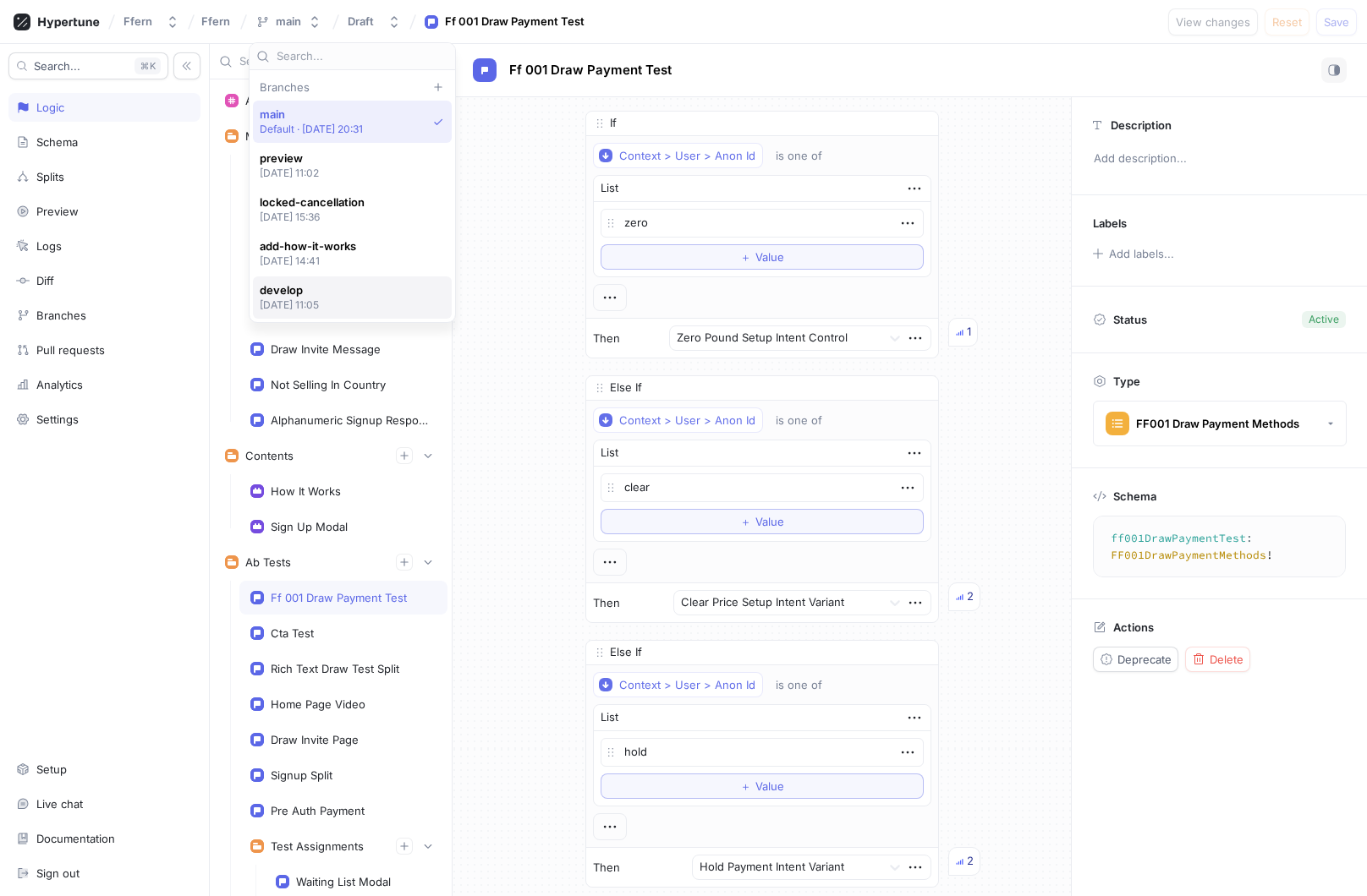
click at [320, 299] on p "[DATE] 11:05" at bounding box center [290, 305] width 60 height 14
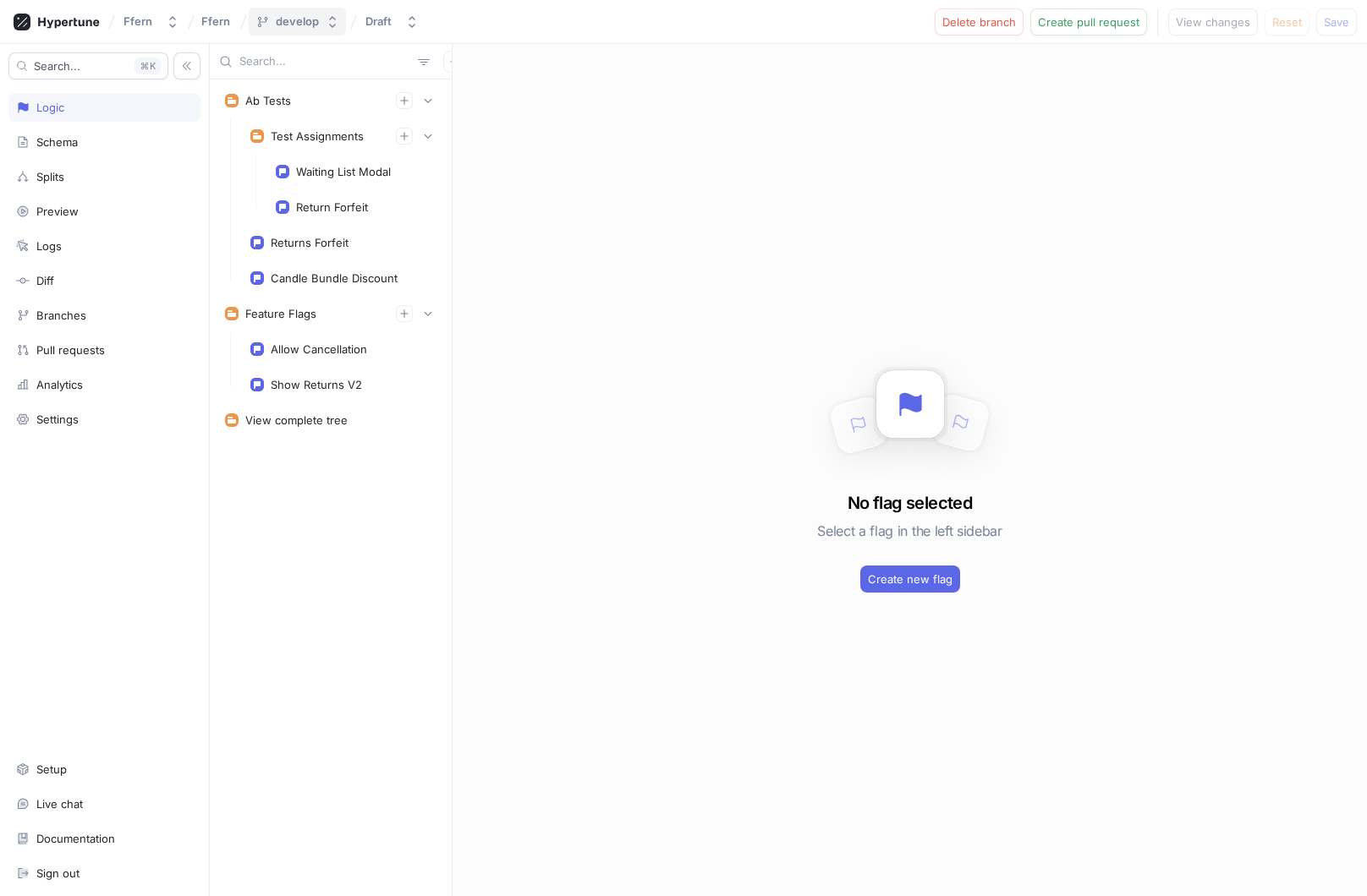
click at [330, 21] on icon "button" at bounding box center [332, 22] width 13 height 13
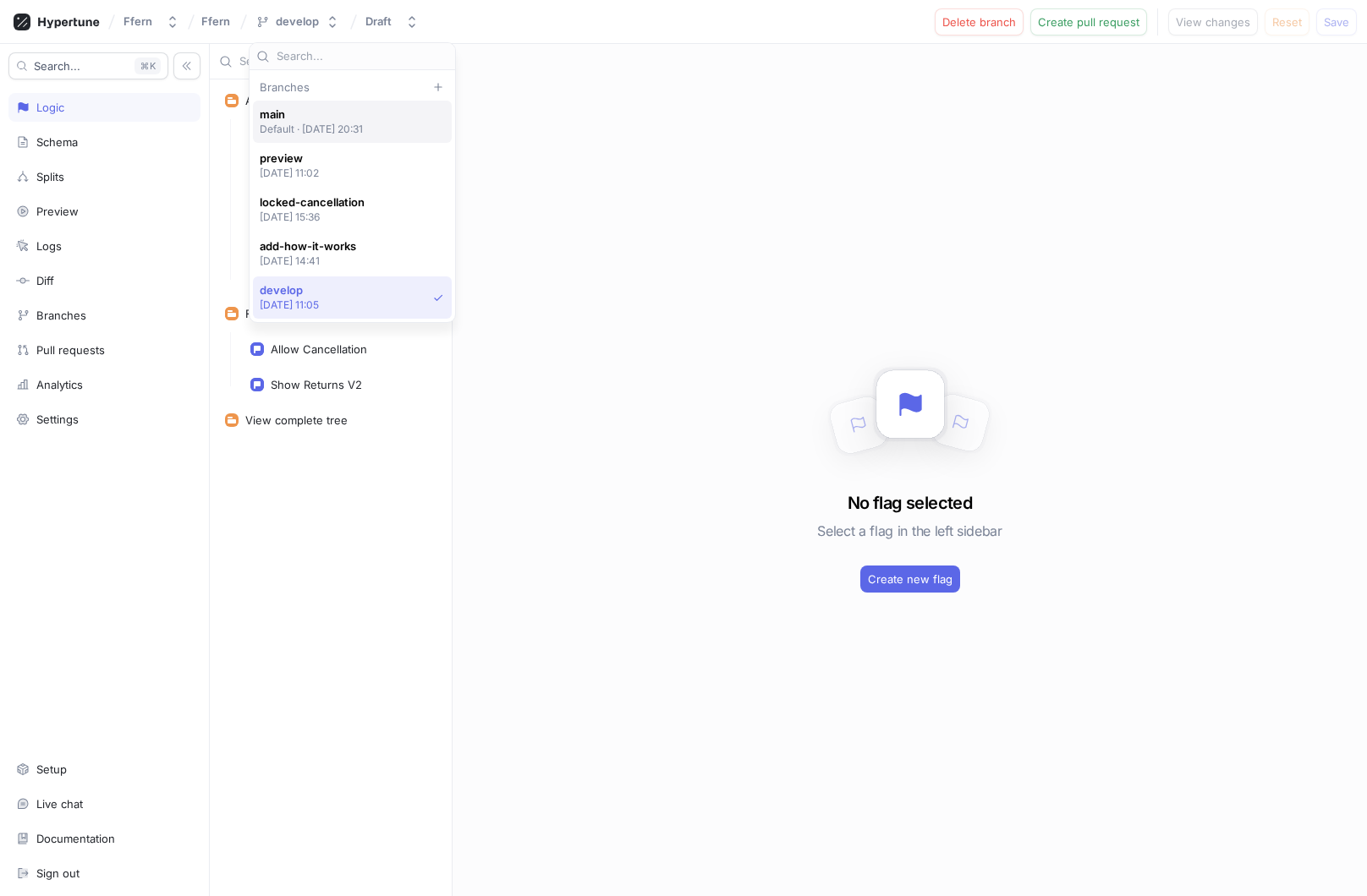
click at [308, 121] on div "main Default ‧ [DATE] 20:31" at bounding box center [311, 122] width 104 height 28
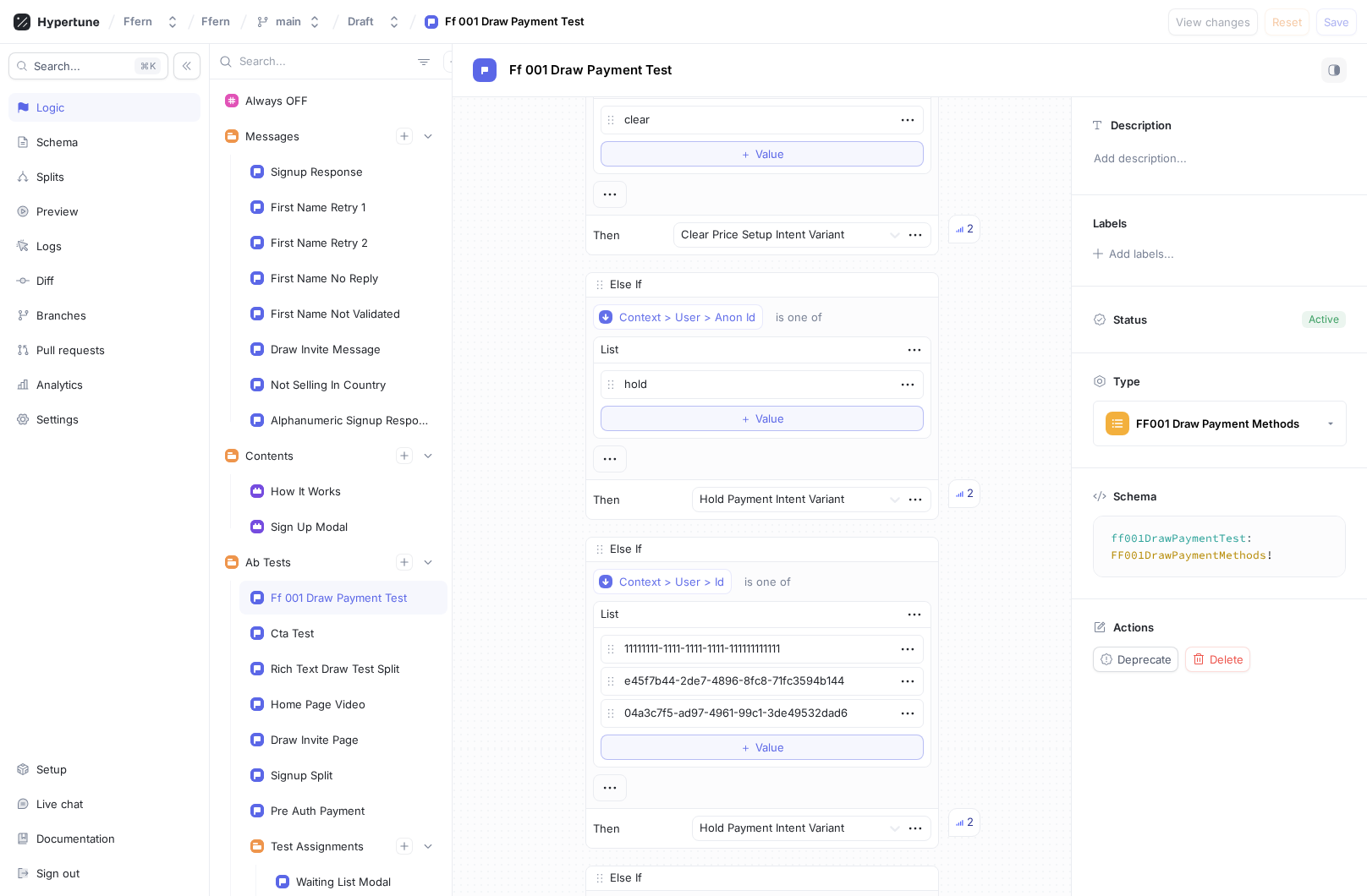
scroll to position [379, 0]
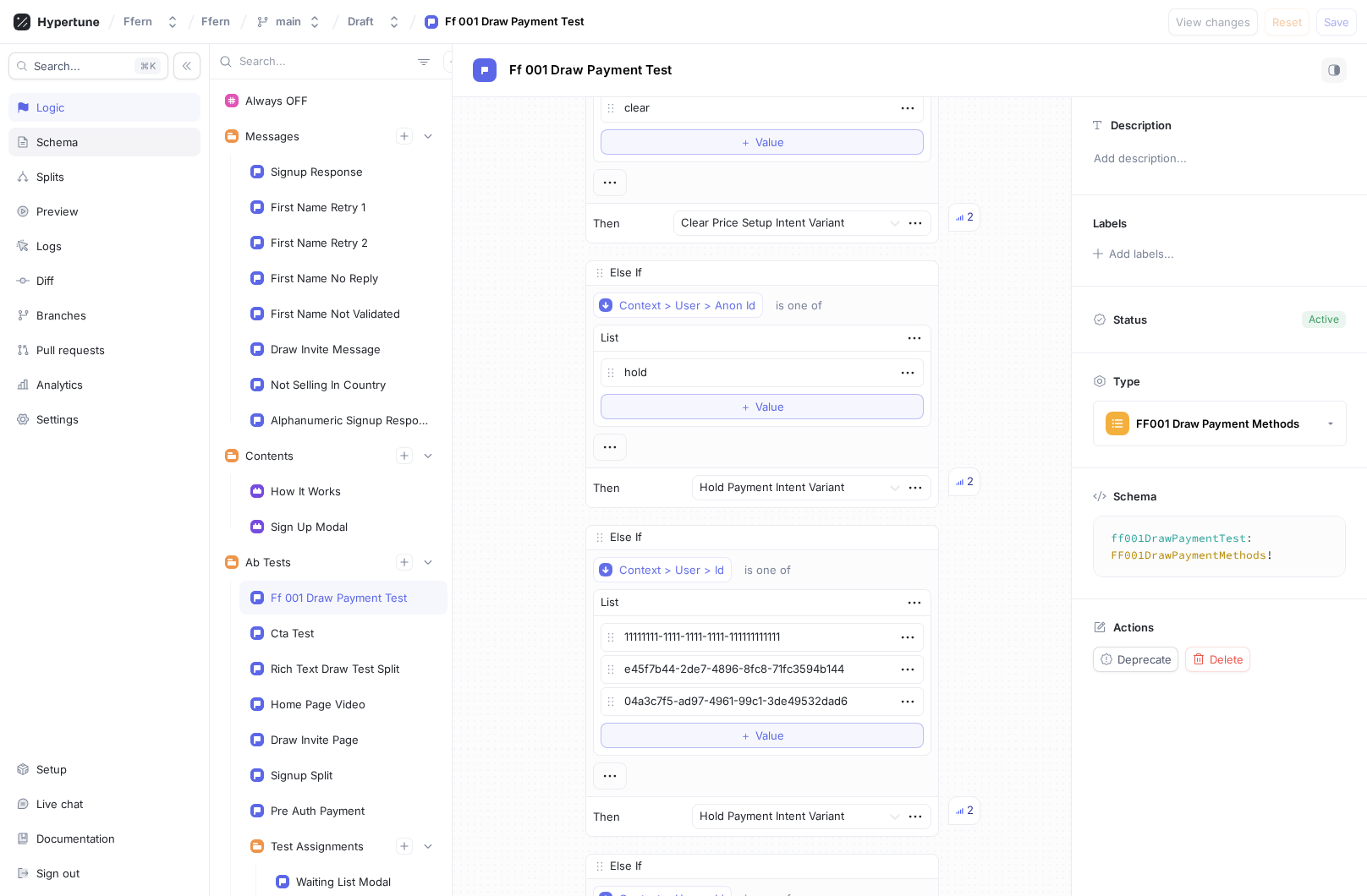
click at [129, 140] on div "Schema" at bounding box center [104, 141] width 176 height 13
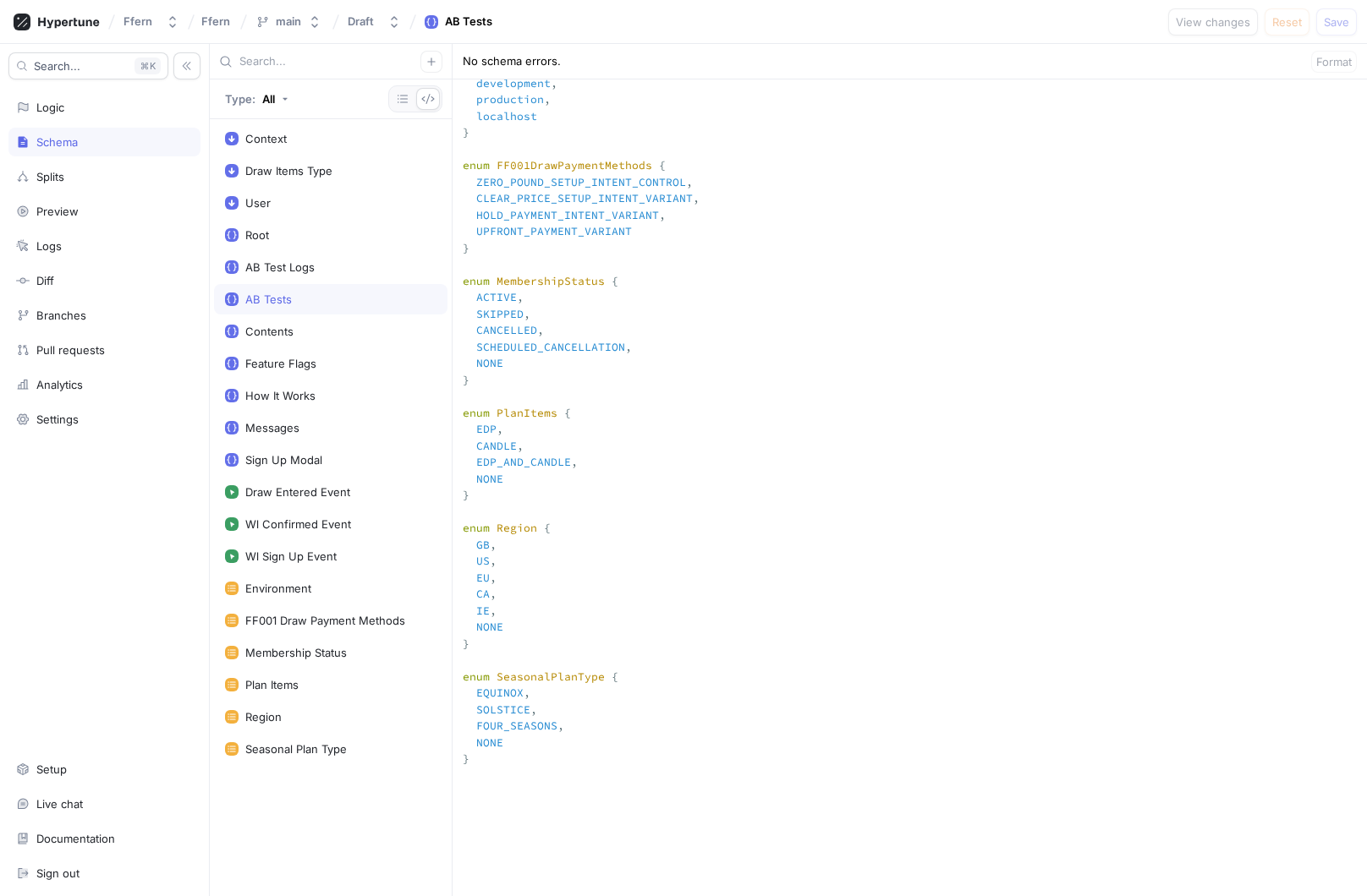
scroll to position [2378, 0]
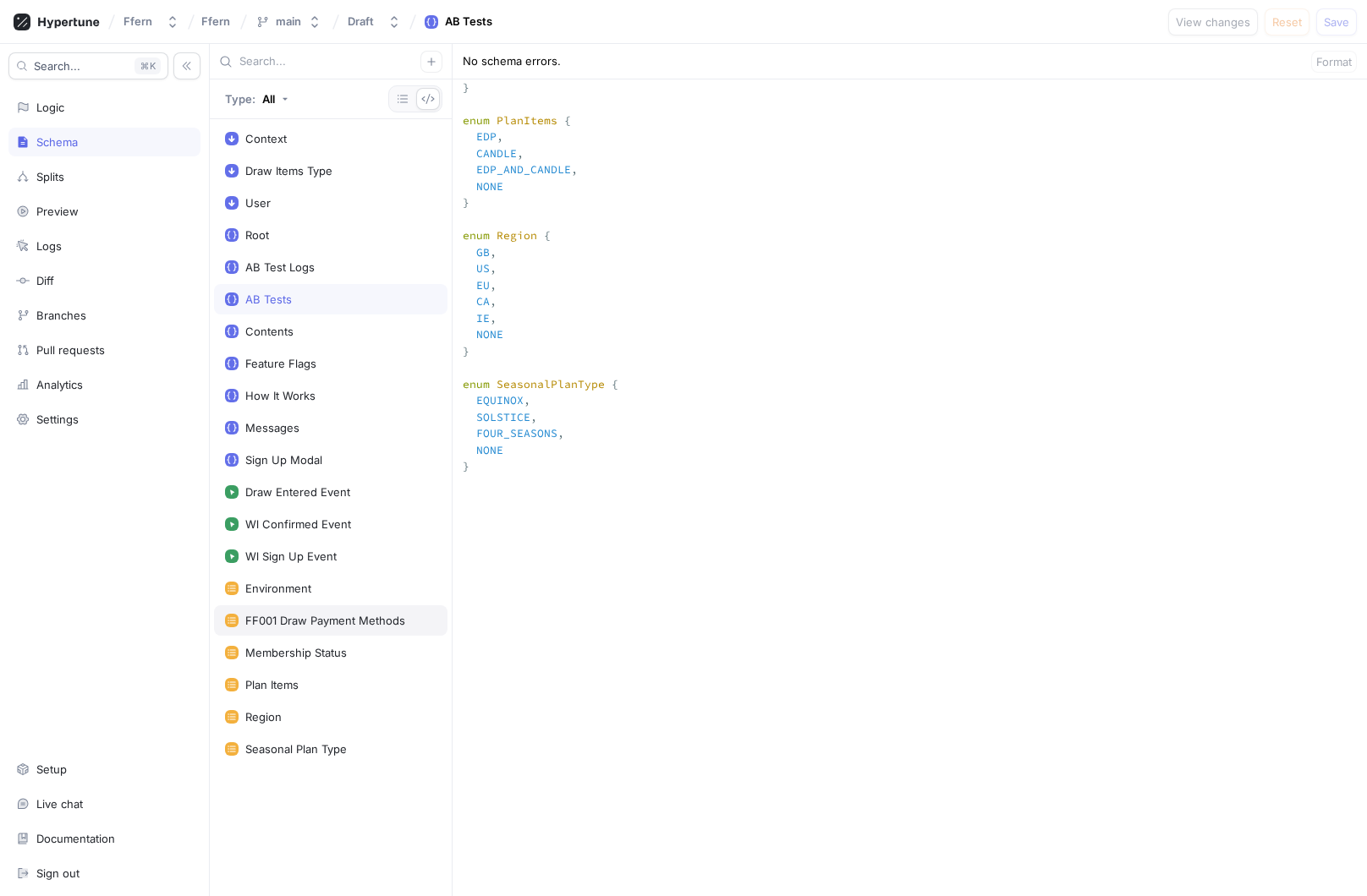
click at [341, 617] on div "FF001 Draw Payment Methods" at bounding box center [325, 621] width 159 height 13
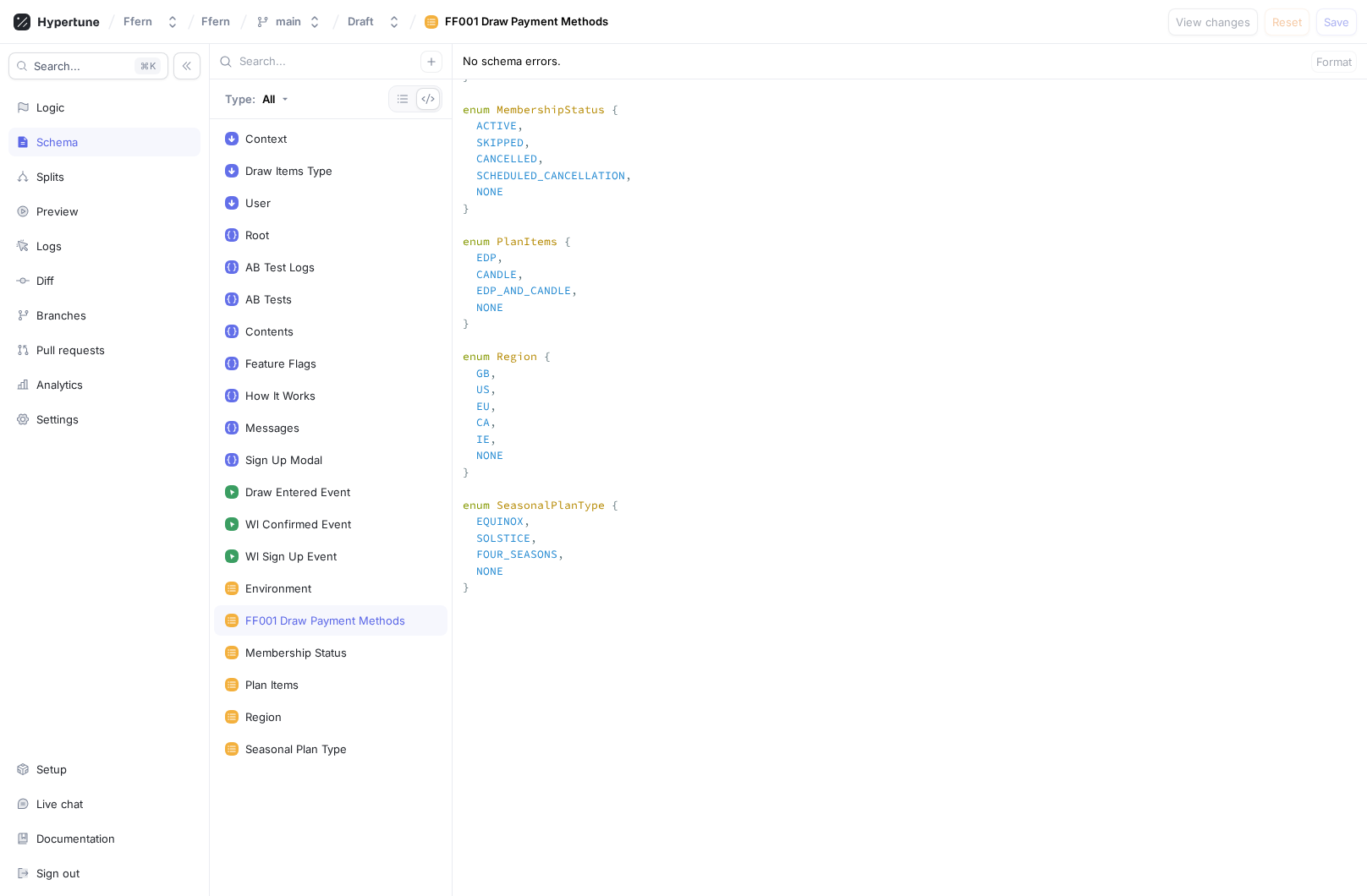
scroll to position [2248, 0]
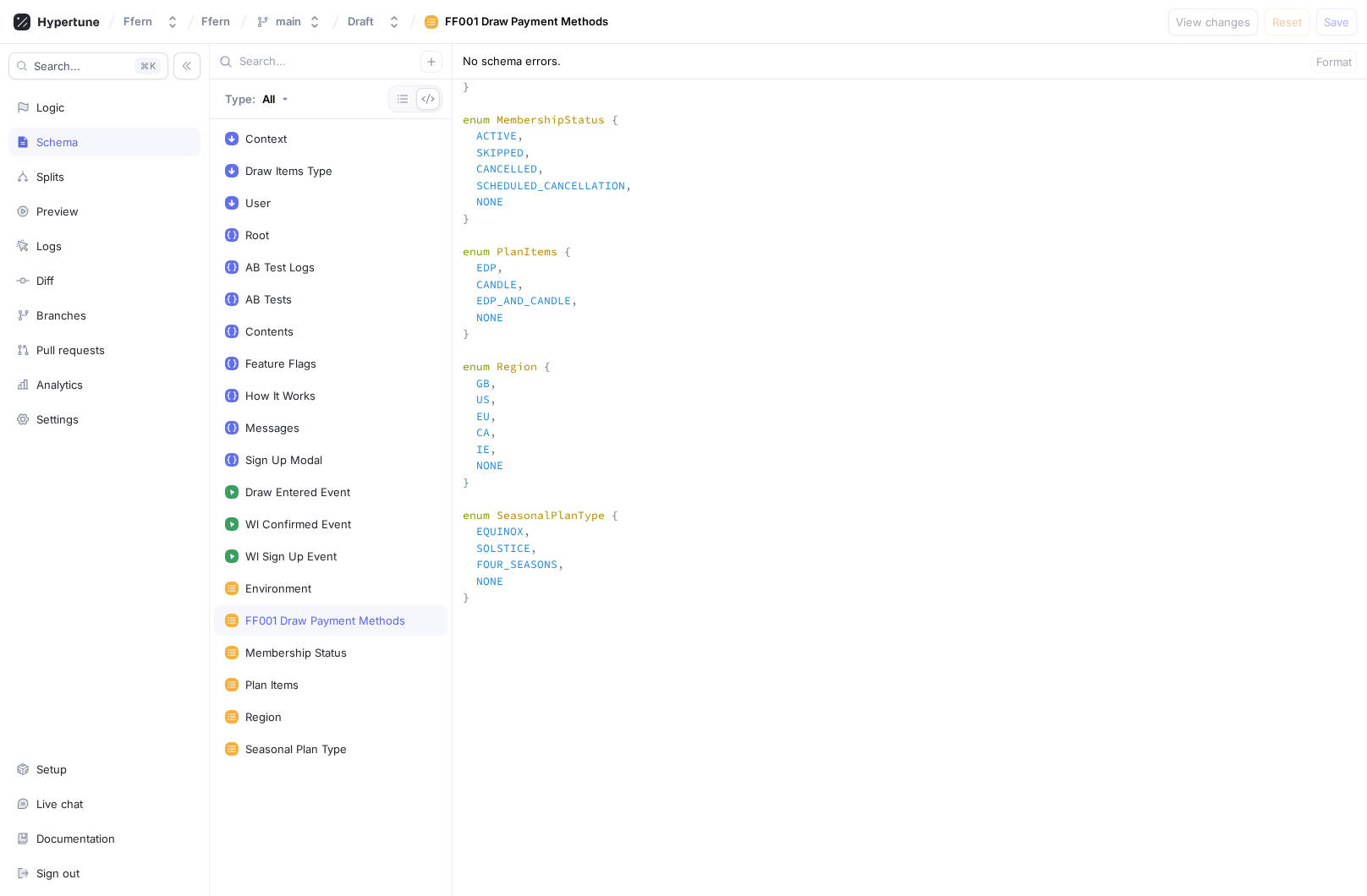
drag, startPoint x: 524, startPoint y: 246, endPoint x: 452, endPoint y: 162, distance: 110.6
click at [370, 199] on div "User" at bounding box center [330, 203] width 211 height 13
type textarea "x"
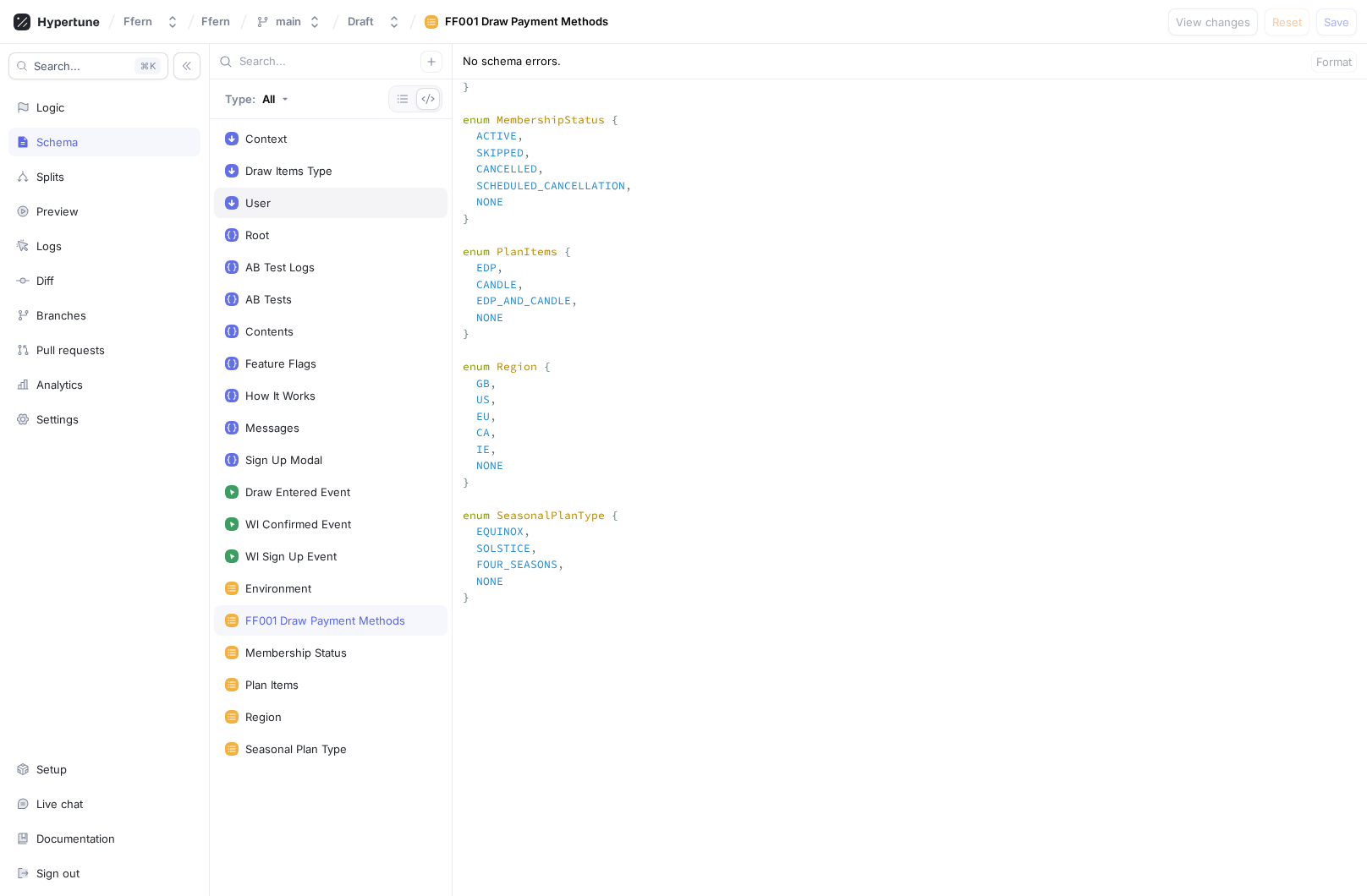
type textarea "input User { anonId: String! gaUserId: String! language: String! id: String! co…"
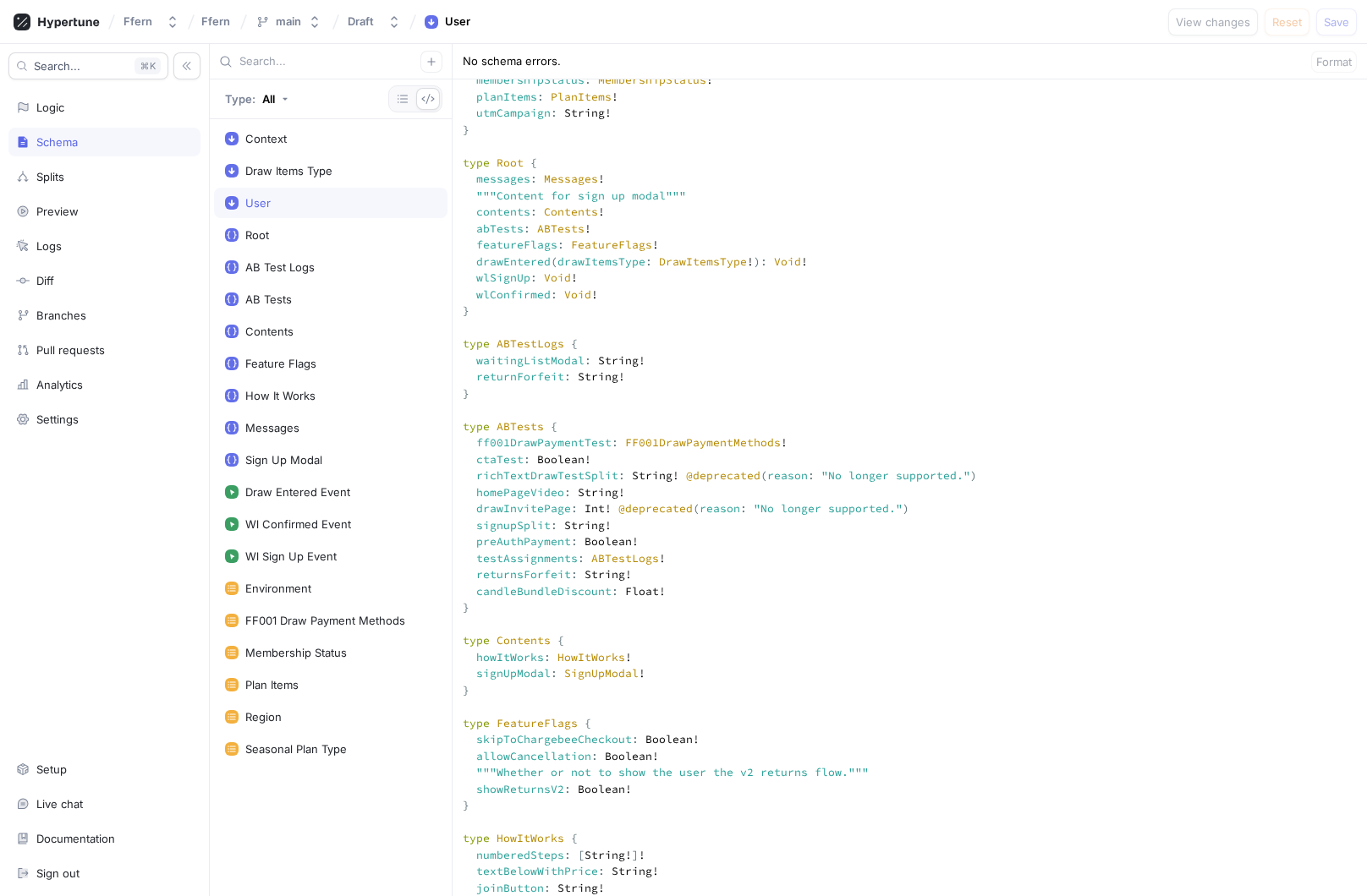
scroll to position [600, 0]
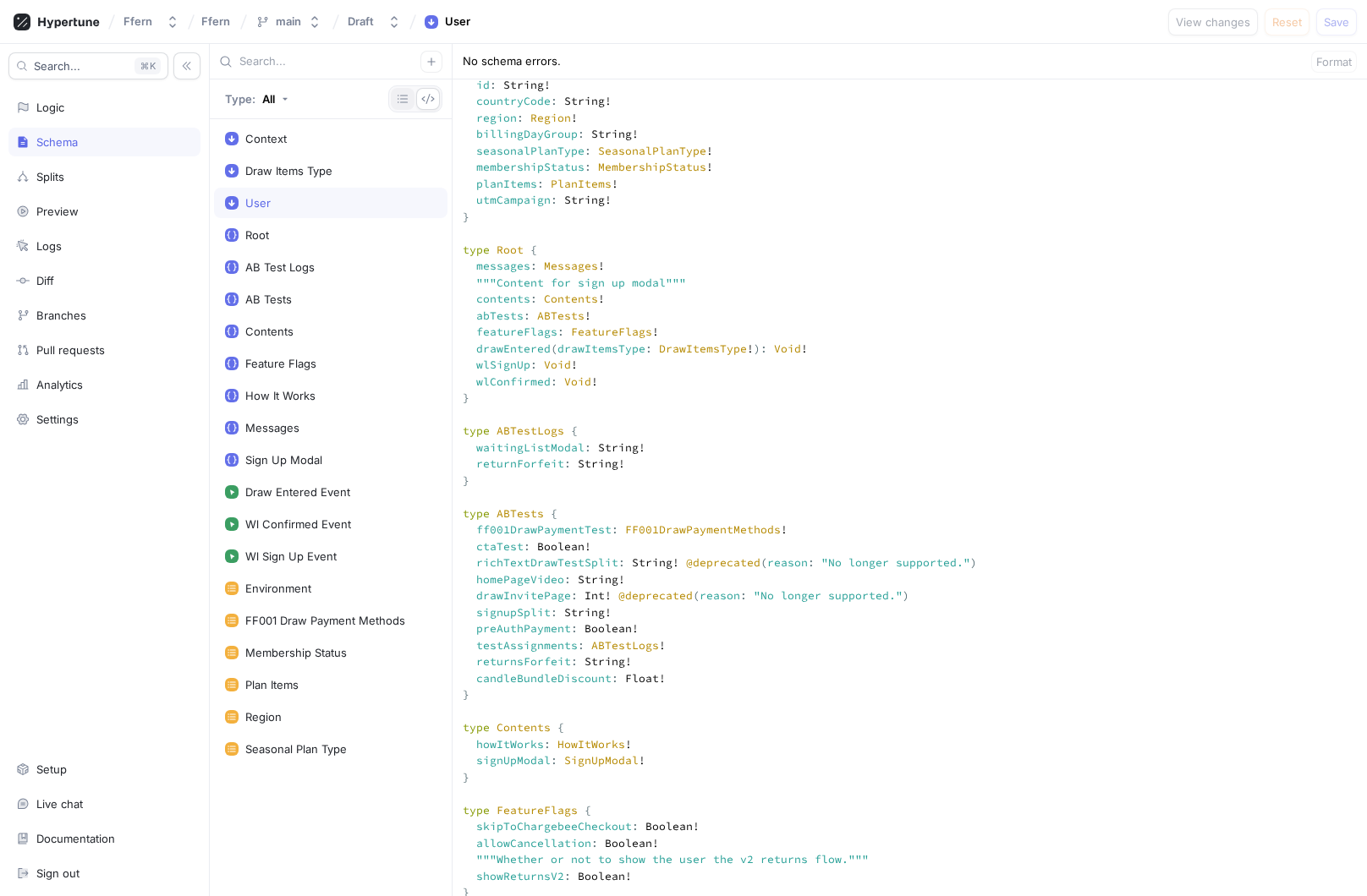
click at [404, 103] on icon "button" at bounding box center [403, 99] width 13 height 13
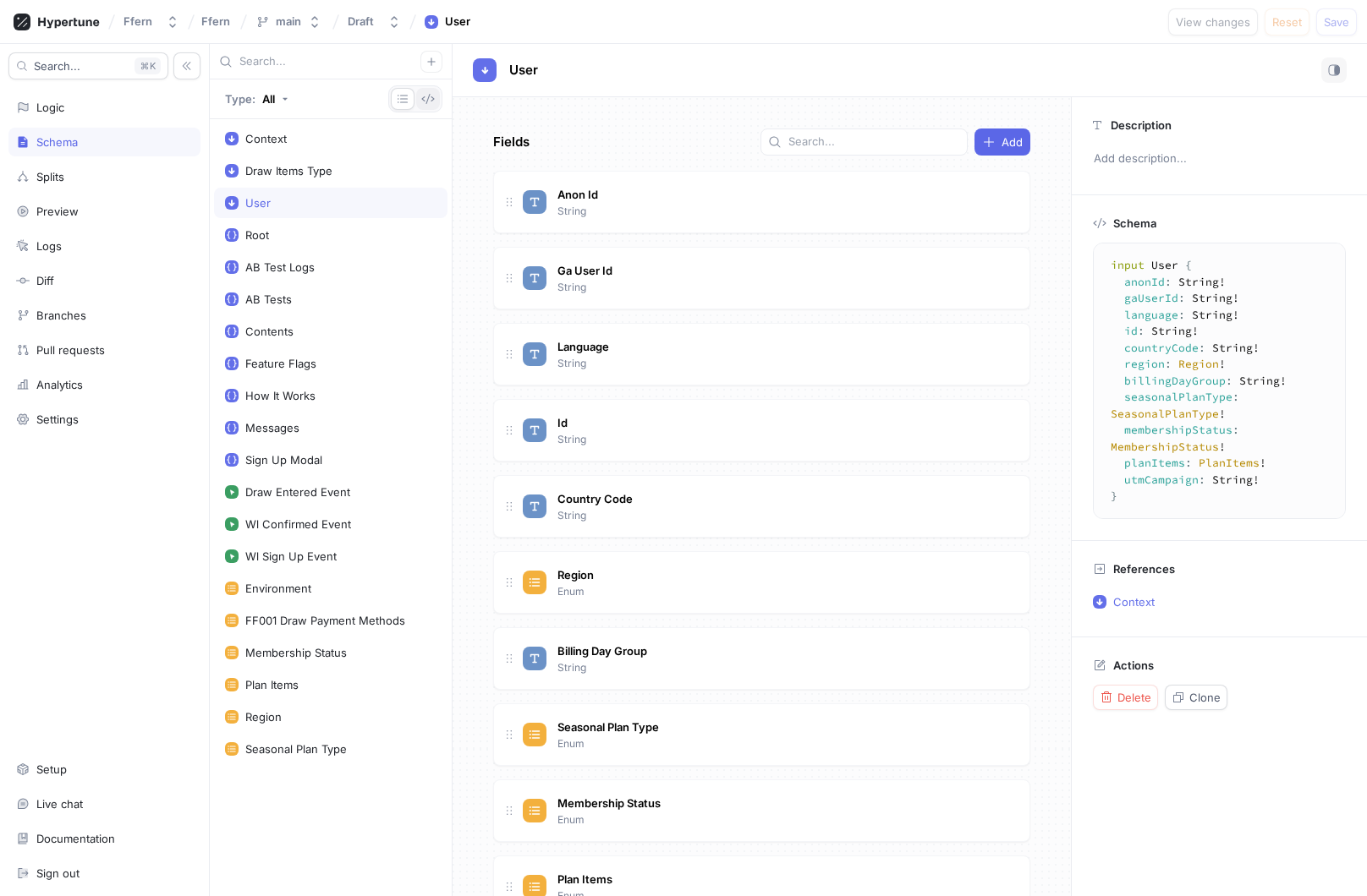
click at [437, 104] on button "button" at bounding box center [427, 98] width 24 height 22
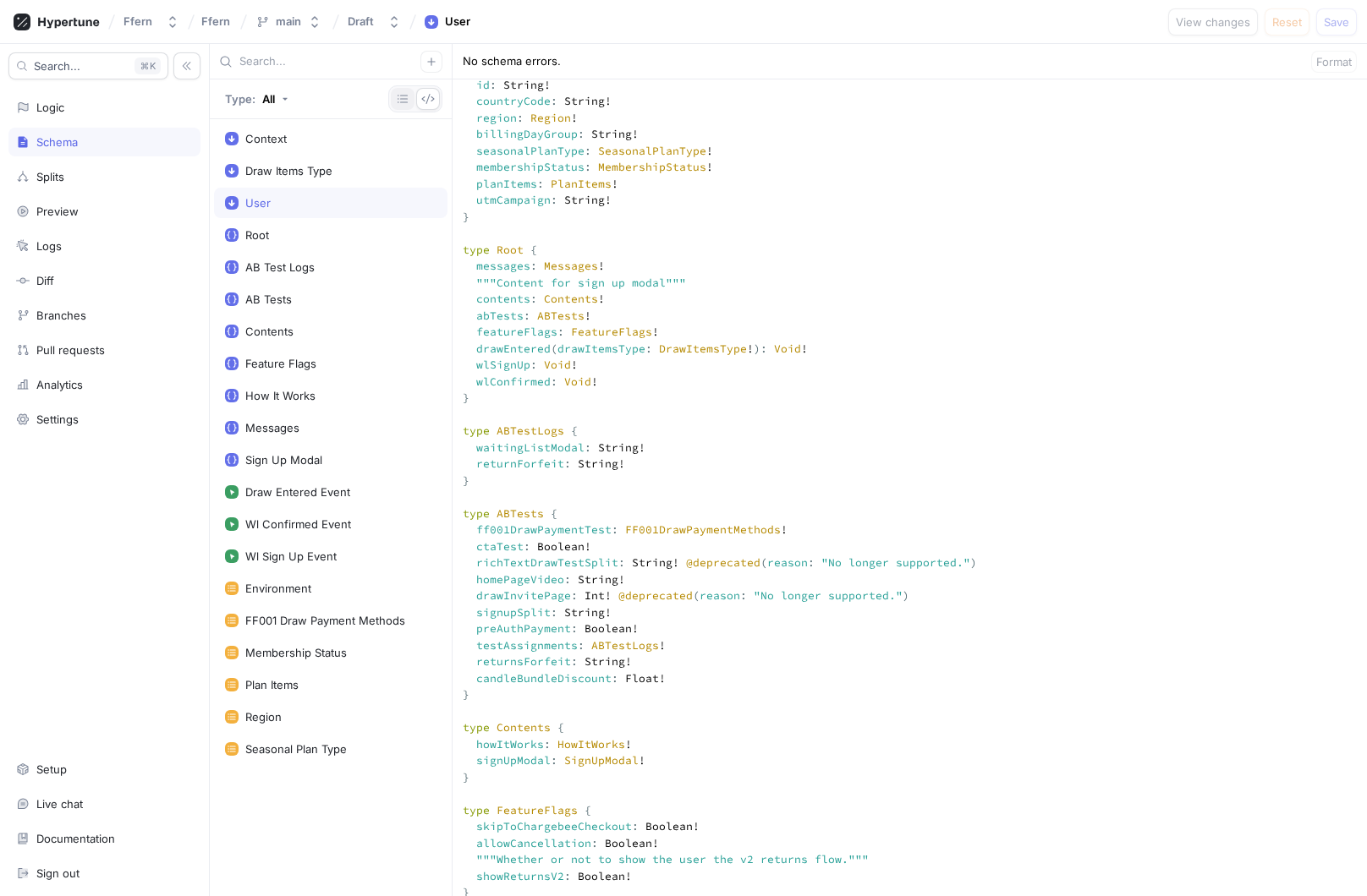
click at [406, 101] on icon "button" at bounding box center [403, 99] width 13 height 13
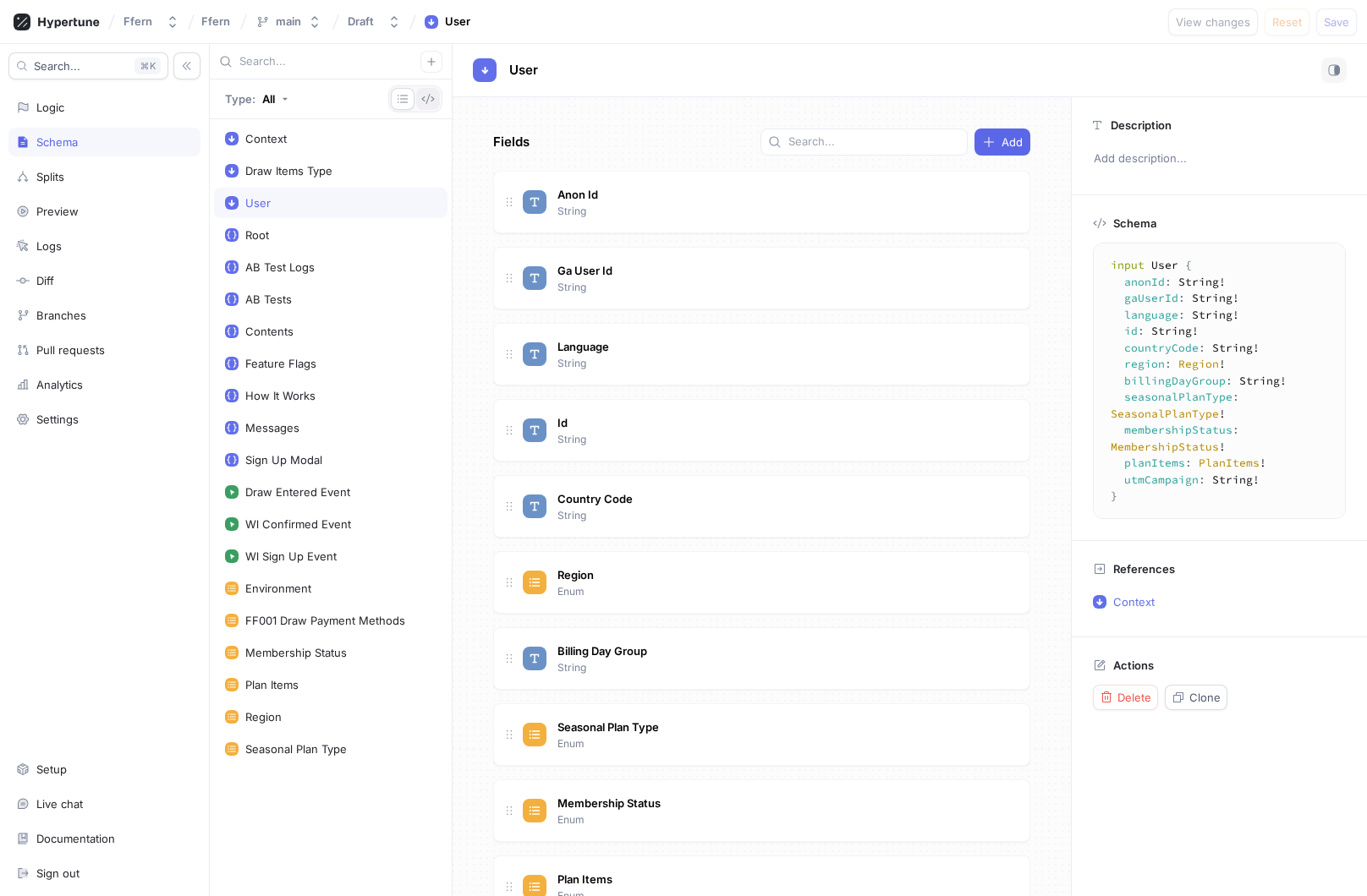
click at [428, 102] on icon "button" at bounding box center [427, 99] width 13 height 13
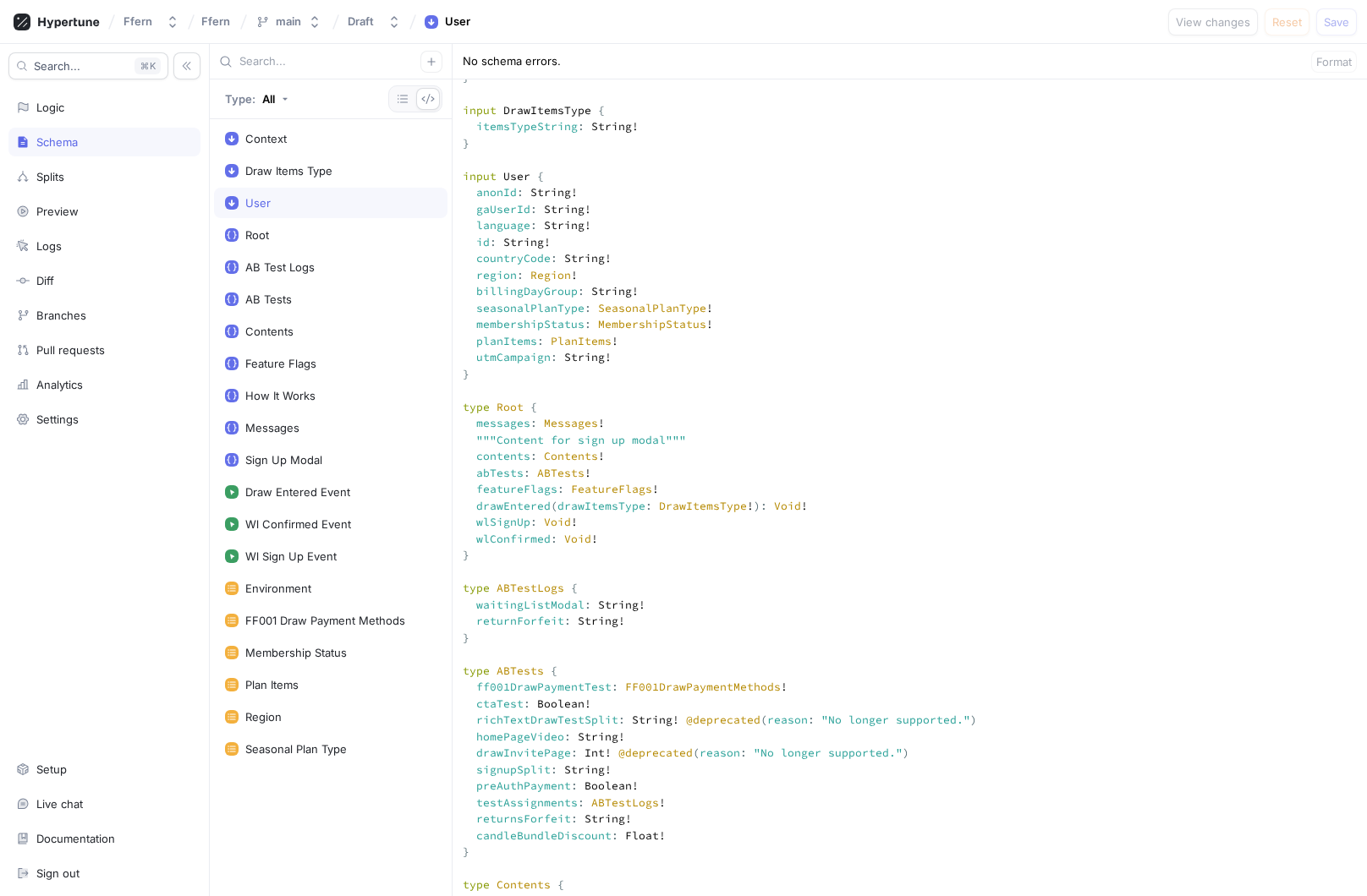
scroll to position [444, 0]
drag, startPoint x: 505, startPoint y: 477, endPoint x: 431, endPoint y: 277, distance: 213.3
click at [431, 277] on div "Type: All Context Draw Items Type User Root AB Test Logs AB Tests Contents Feat…" at bounding box center [788, 471] width 1157 height 853
drag, startPoint x: 499, startPoint y: 467, endPoint x: 428, endPoint y: 276, distance: 203.8
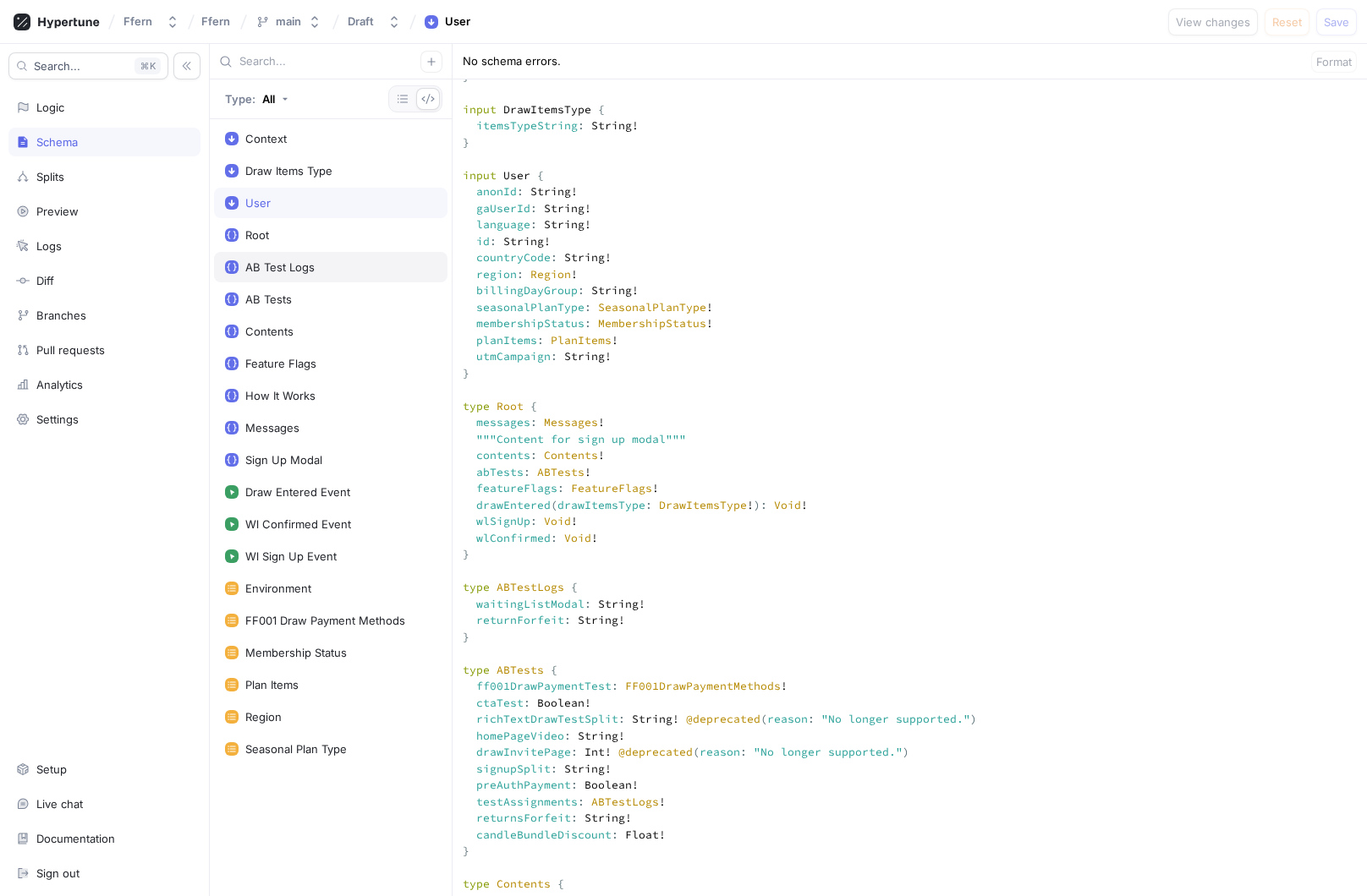
click at [428, 276] on div "Type: All Context Draw Items Type User Root AB Test Logs AB Tests Contents Feat…" at bounding box center [788, 471] width 1157 height 853
drag, startPoint x: 551, startPoint y: 342, endPoint x: 477, endPoint y: 344, distance: 74.0
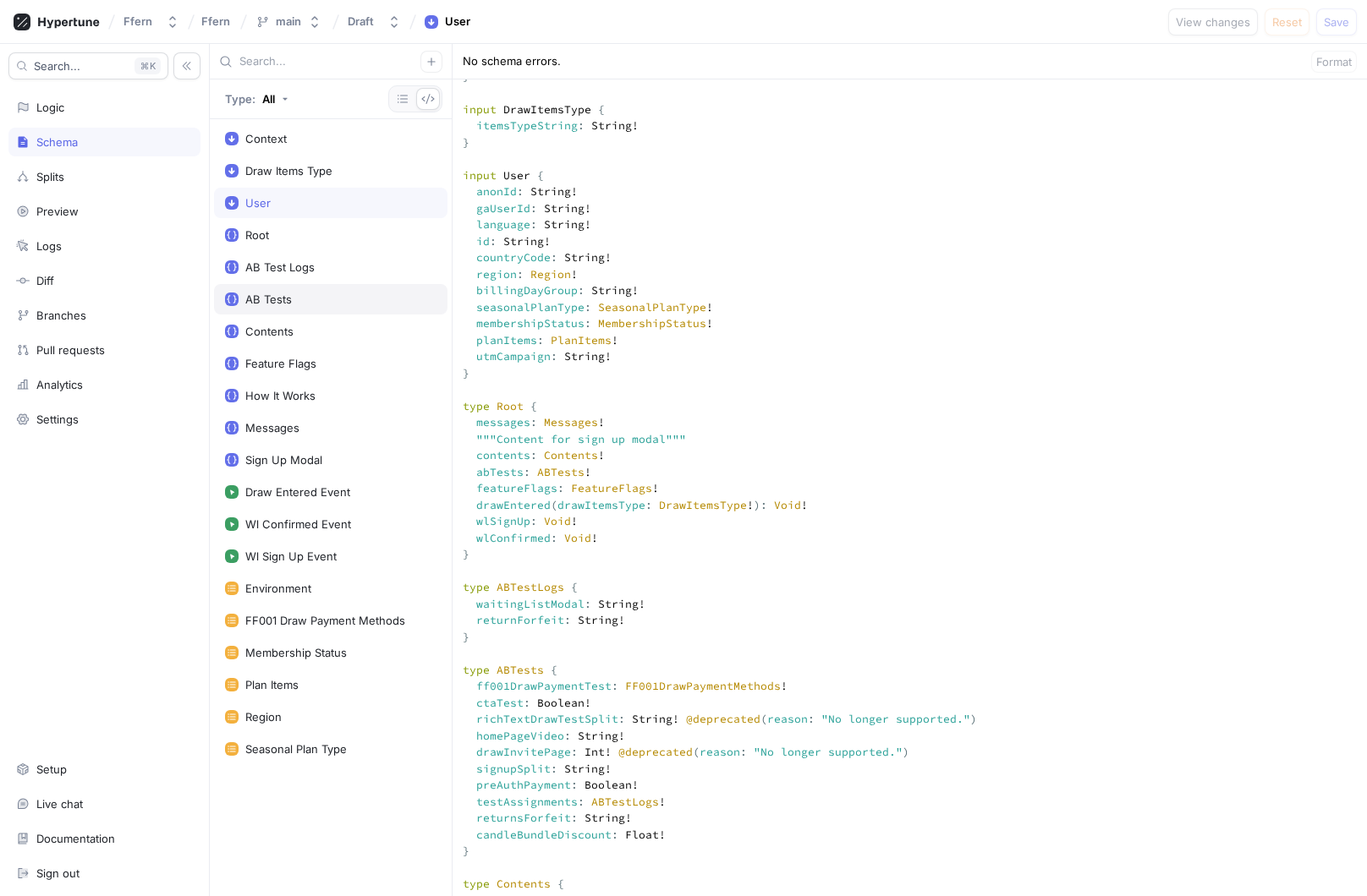
drag, startPoint x: 599, startPoint y: 308, endPoint x: 436, endPoint y: 312, distance: 163.0
click at [436, 312] on div "Type: All Context Draw Items Type User Root AB Test Logs AB Tests Contents Feat…" at bounding box center [788, 471] width 1157 height 853
drag, startPoint x: 608, startPoint y: 290, endPoint x: 475, endPoint y: 291, distance: 133.0
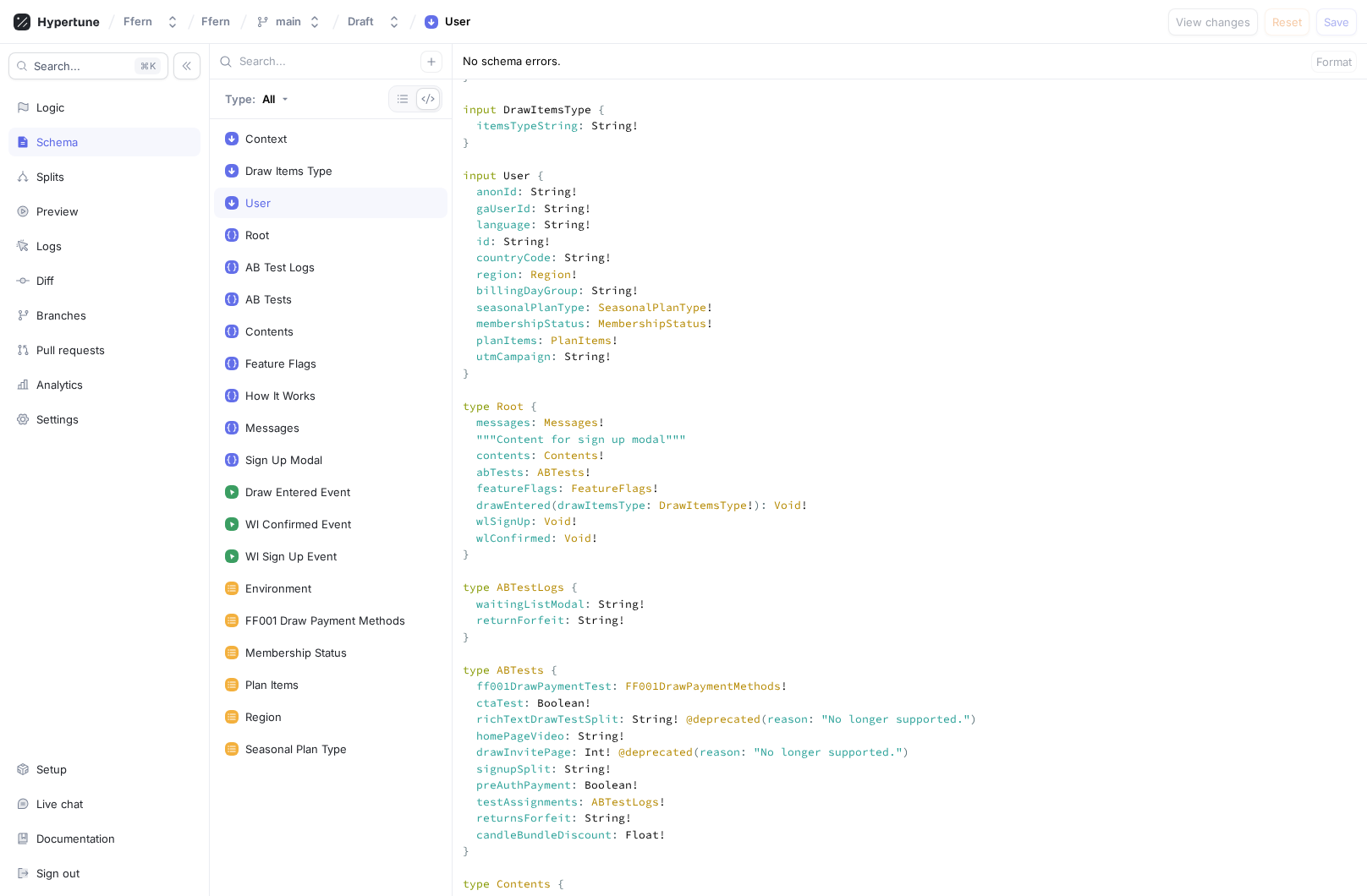
drag, startPoint x: 558, startPoint y: 342, endPoint x: 477, endPoint y: 341, distance: 81.0
drag, startPoint x: 600, startPoint y: 295, endPoint x: 476, endPoint y: 295, distance: 124.0
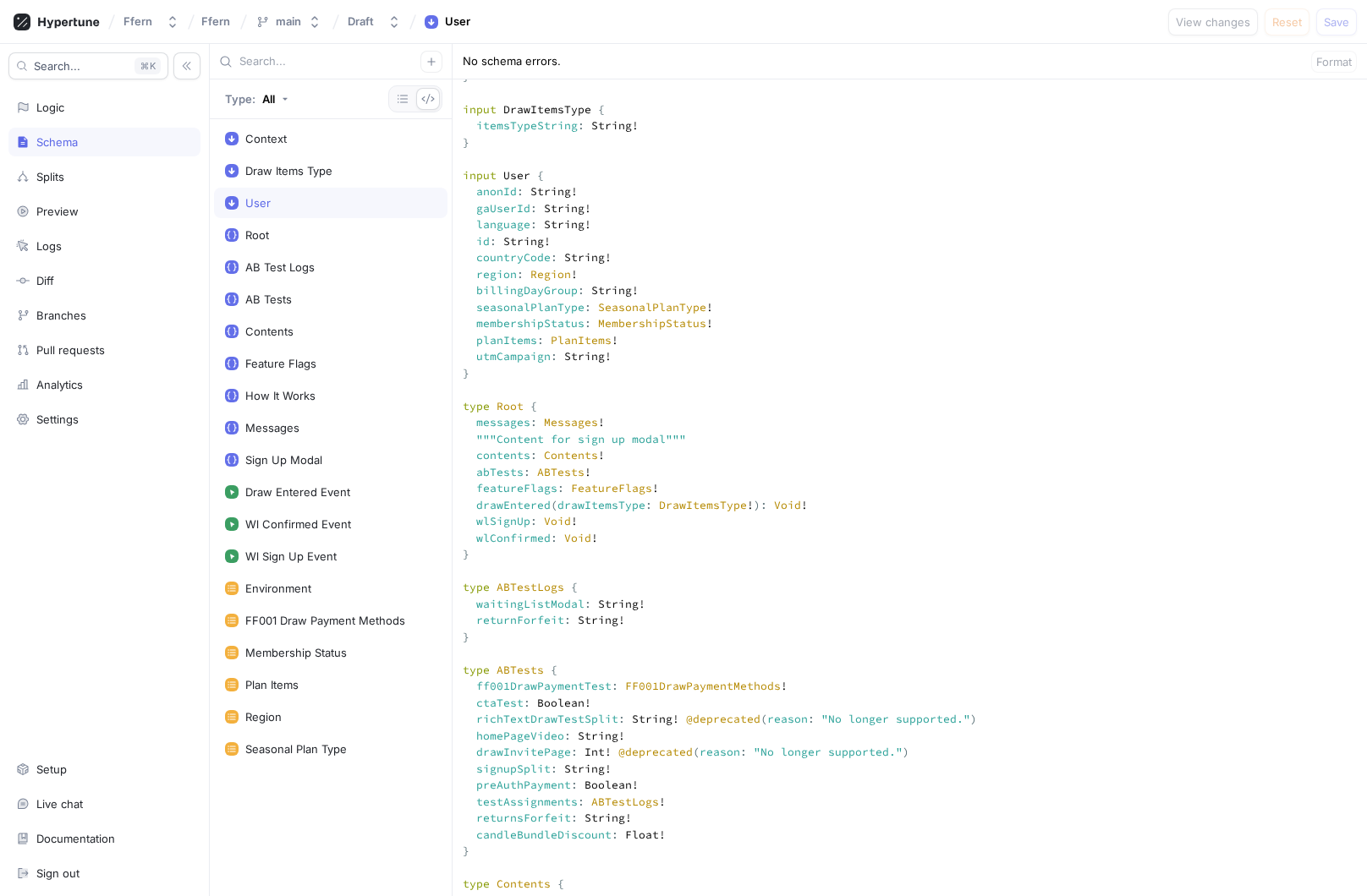
drag, startPoint x: 583, startPoint y: 288, endPoint x: 472, endPoint y: 290, distance: 111.0
drag, startPoint x: 604, startPoint y: 295, endPoint x: 475, endPoint y: 296, distance: 129.0
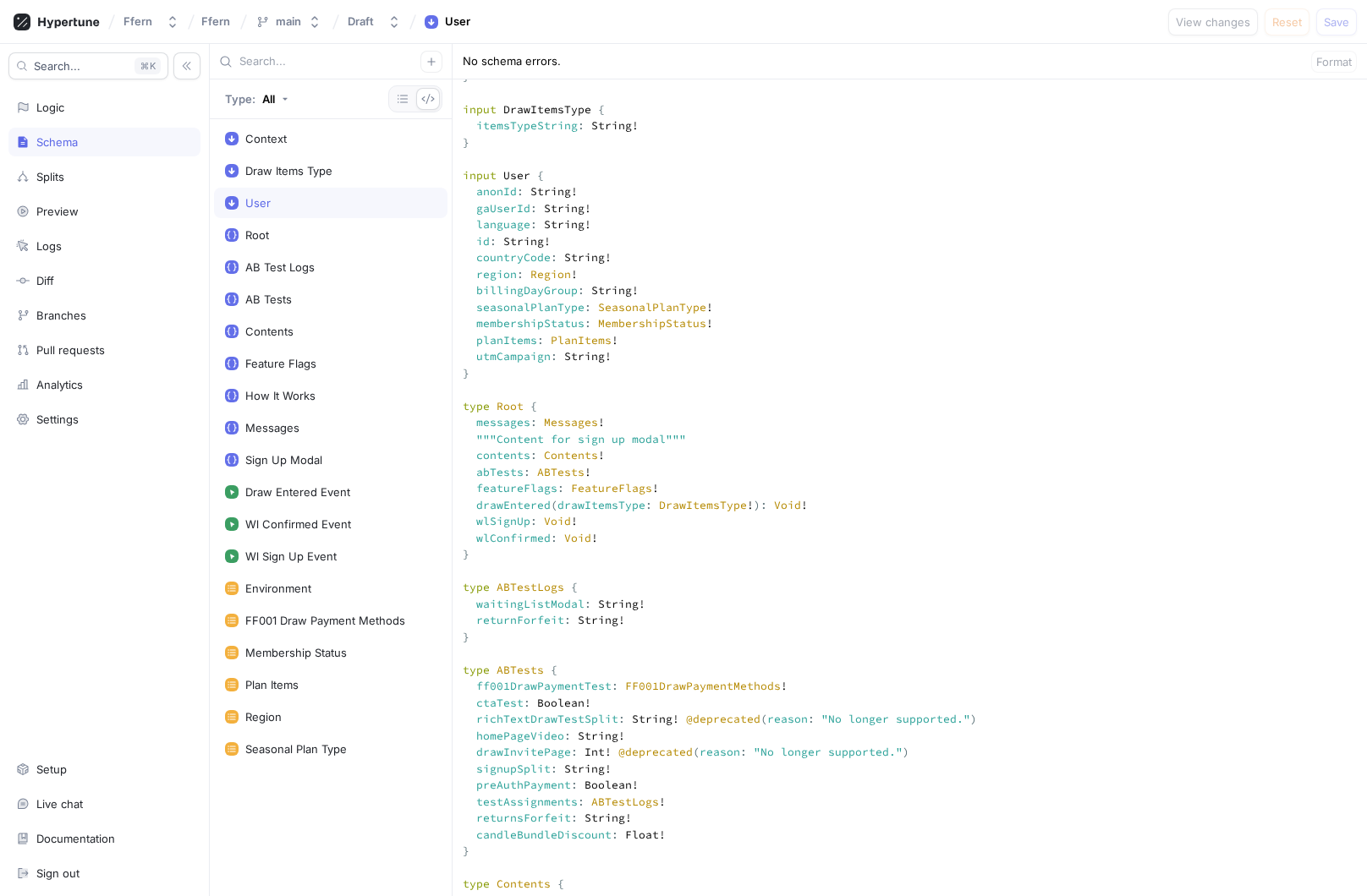
click at [99, 177] on div "Splits" at bounding box center [104, 176] width 176 height 13
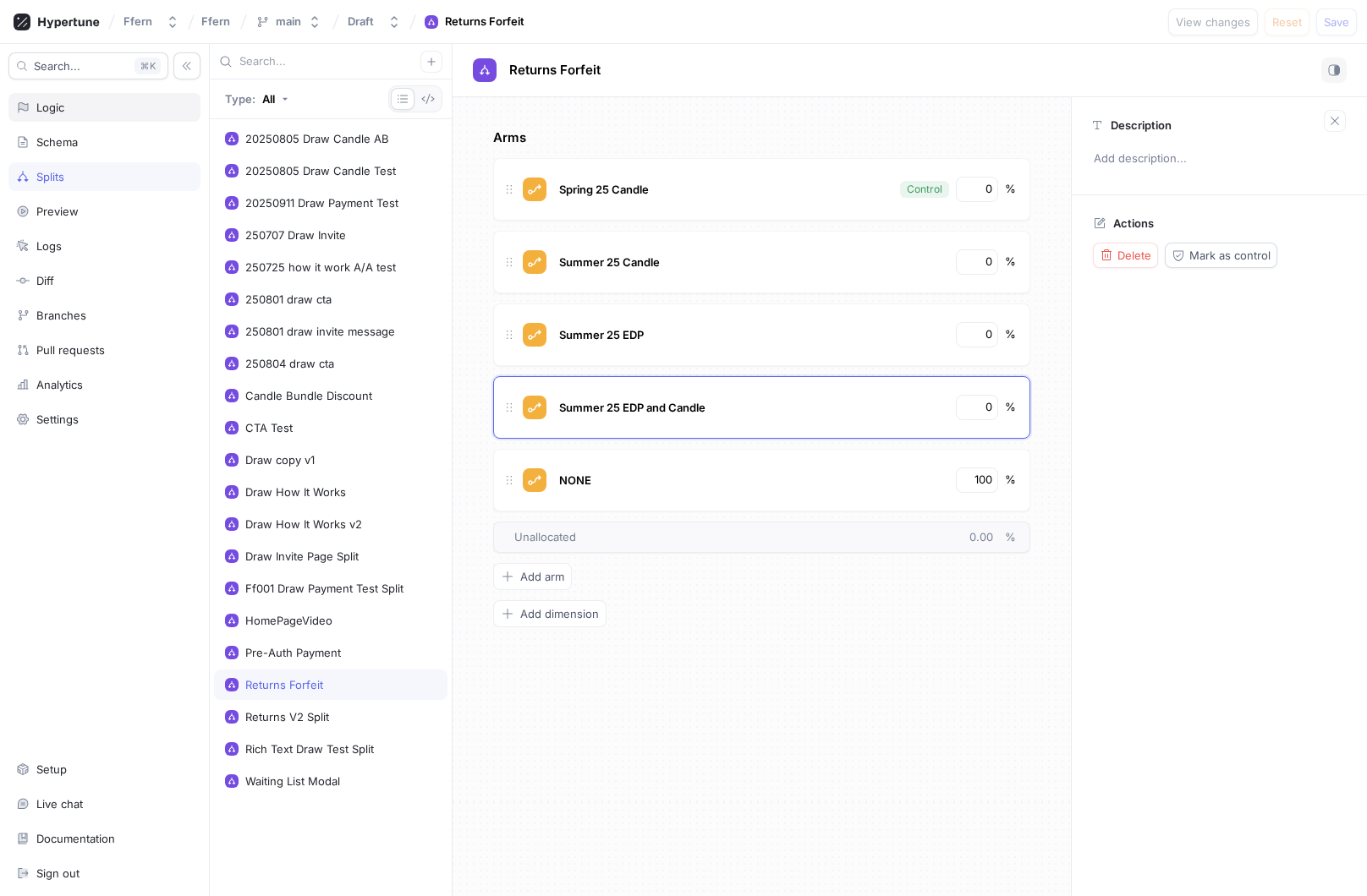
click at [90, 106] on div "Logic" at bounding box center [104, 108] width 176 height 13
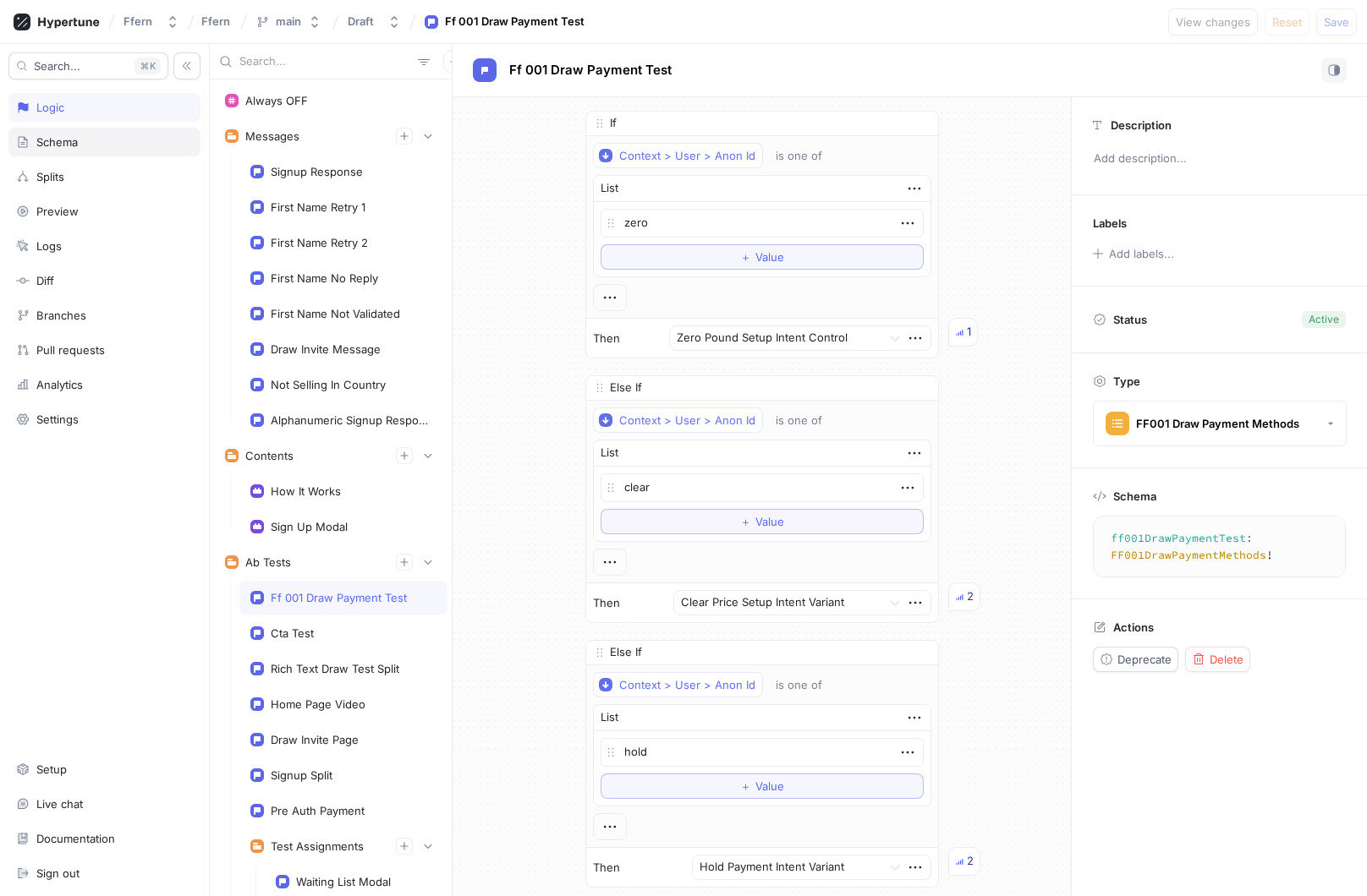
click at [85, 142] on div "Schema" at bounding box center [104, 141] width 176 height 13
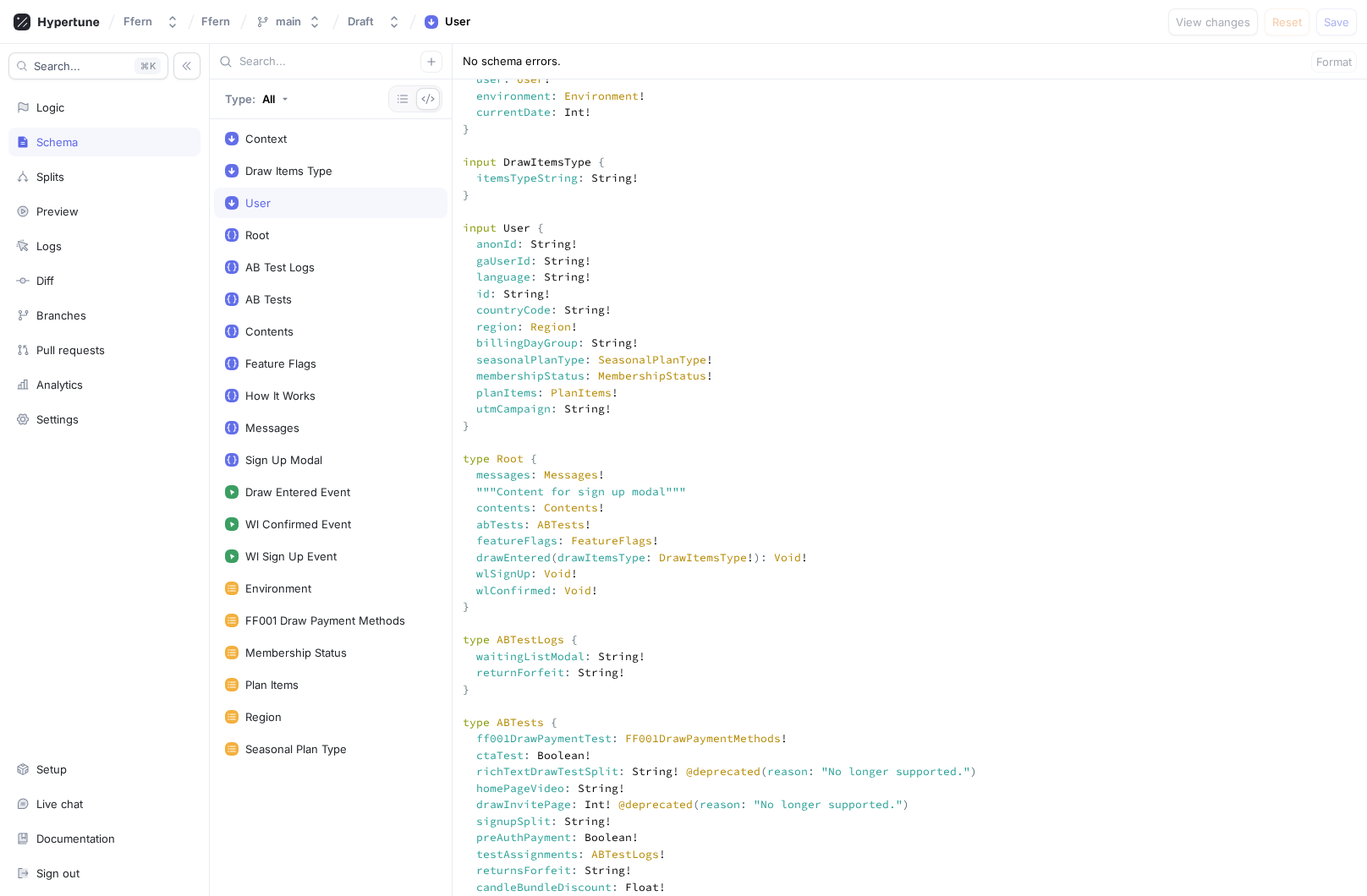
scroll to position [389, 0]
drag, startPoint x: 625, startPoint y: 412, endPoint x: 477, endPoint y: 409, distance: 148.0
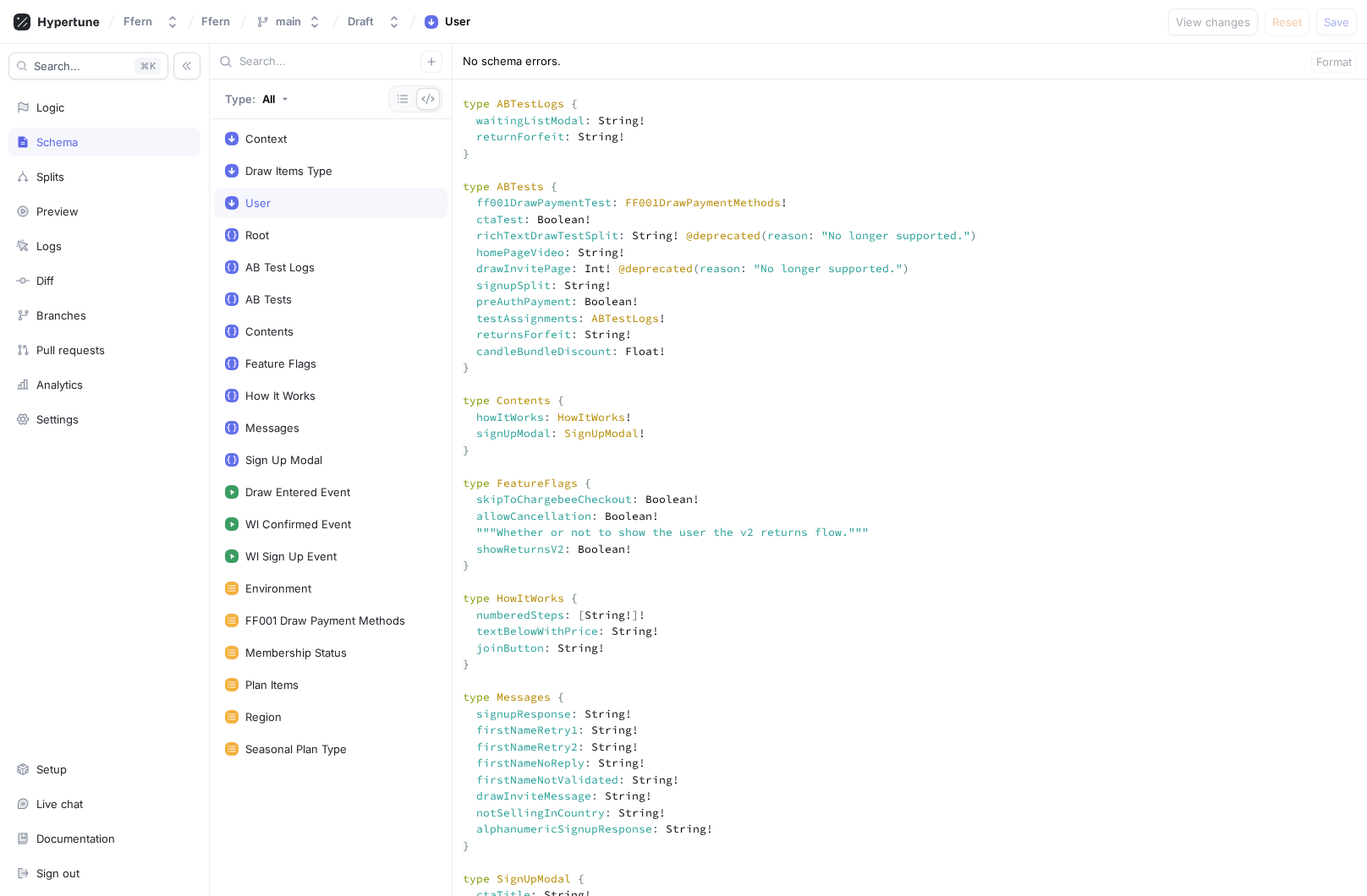
scroll to position [930, 0]
drag, startPoint x: 514, startPoint y: 501, endPoint x: 463, endPoint y: 323, distance: 185.2
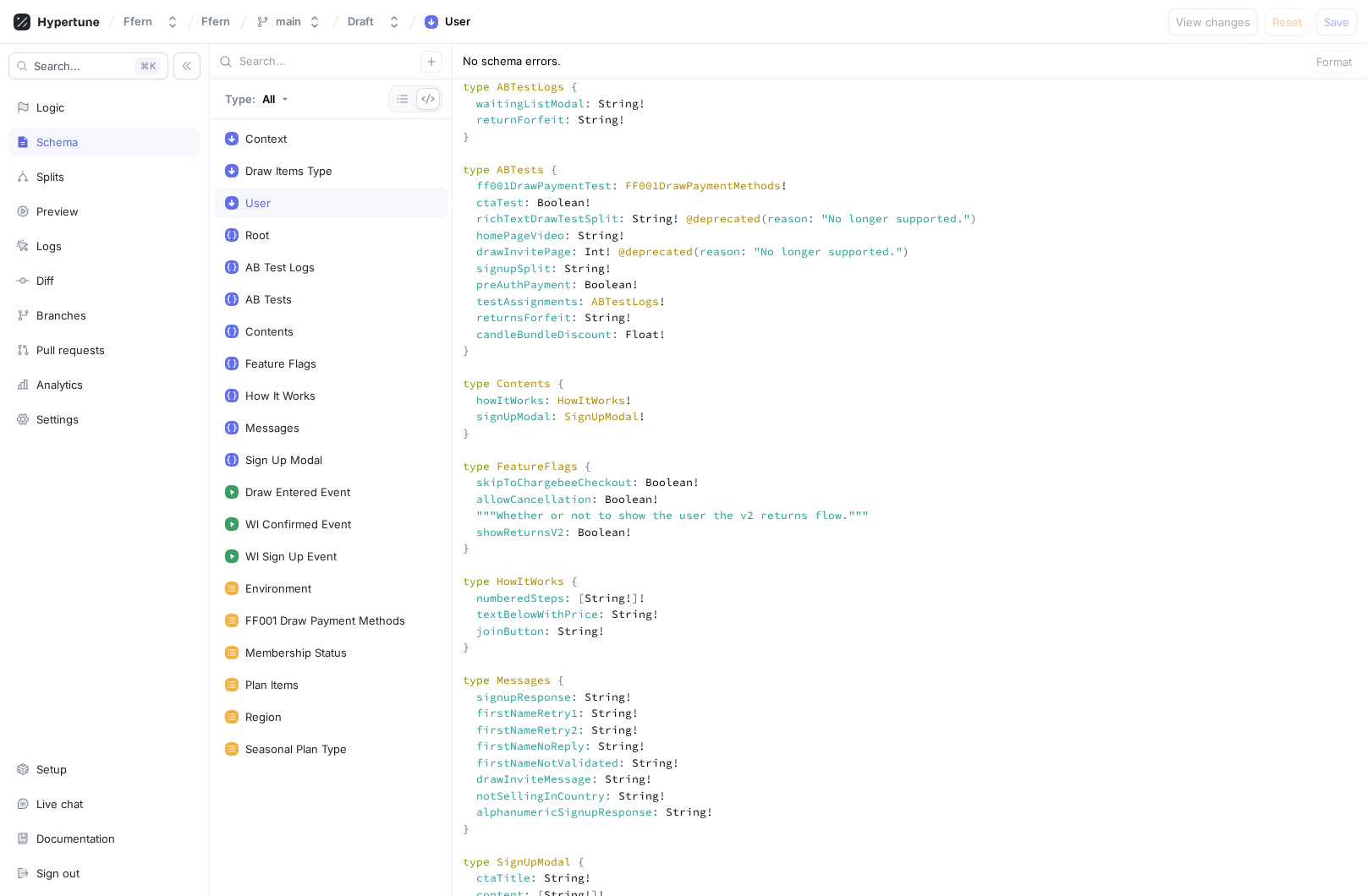
scroll to position [949, 0]
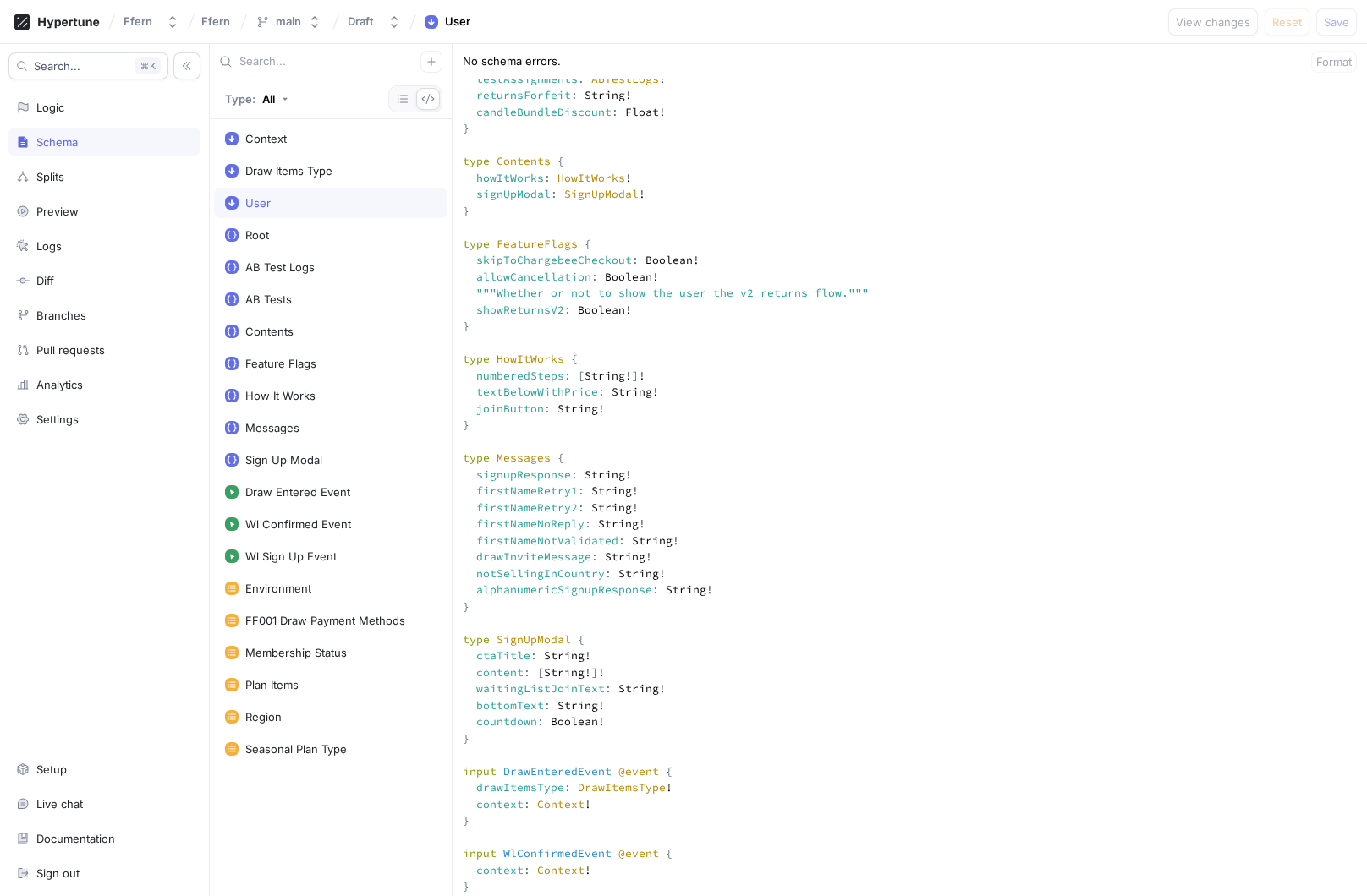
scroll to position [1170, 0]
drag, startPoint x: 528, startPoint y: 339, endPoint x: 447, endPoint y: 293, distance: 93.2
click at [447, 293] on div "Type: All Context Draw Items Type User Root AB Test Logs AB Tests Contents Feat…" at bounding box center [788, 471] width 1157 height 853
click at [503, 341] on textarea at bounding box center [909, 894] width 914 height 3415
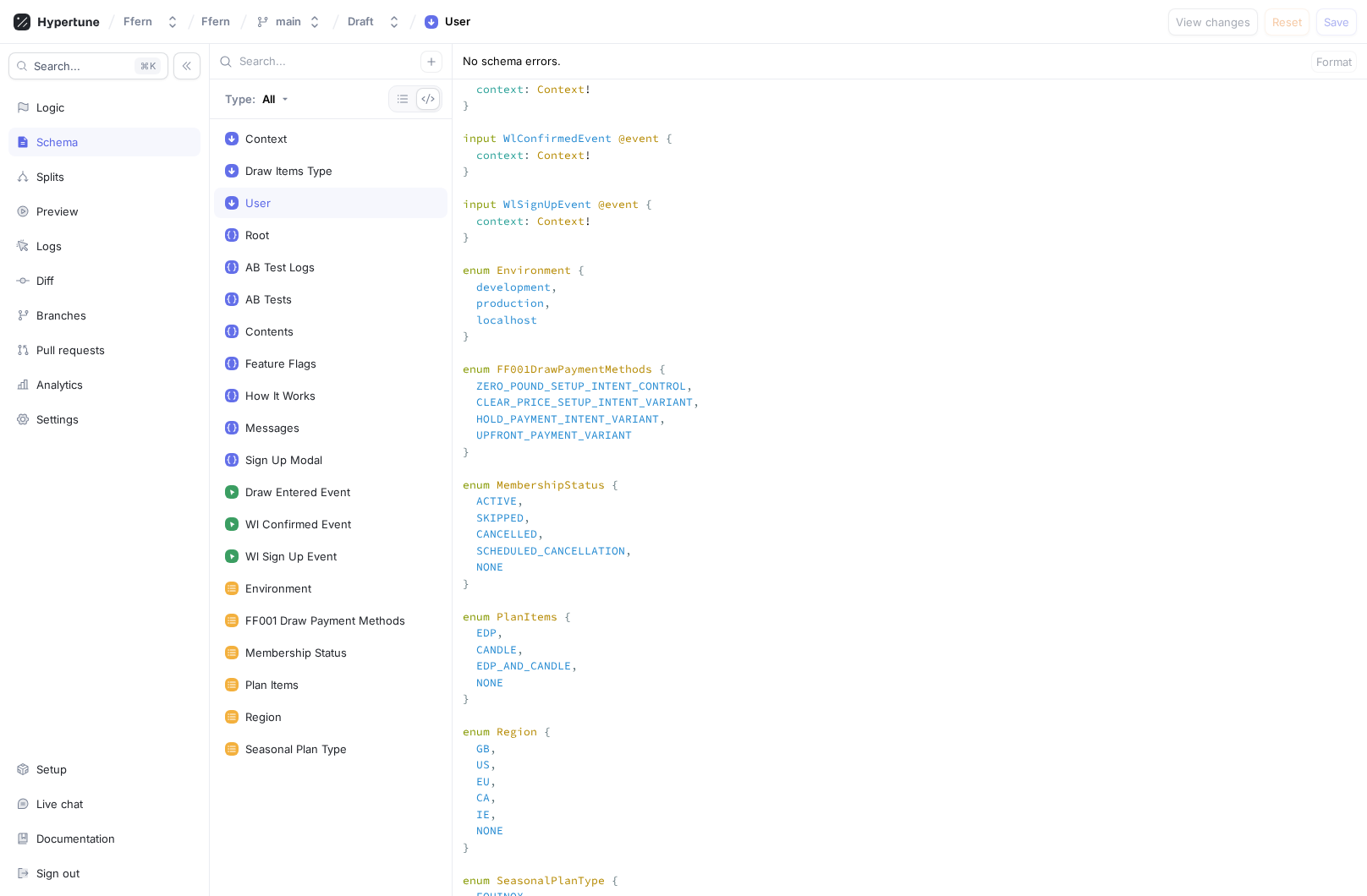
scroll to position [1845, 0]
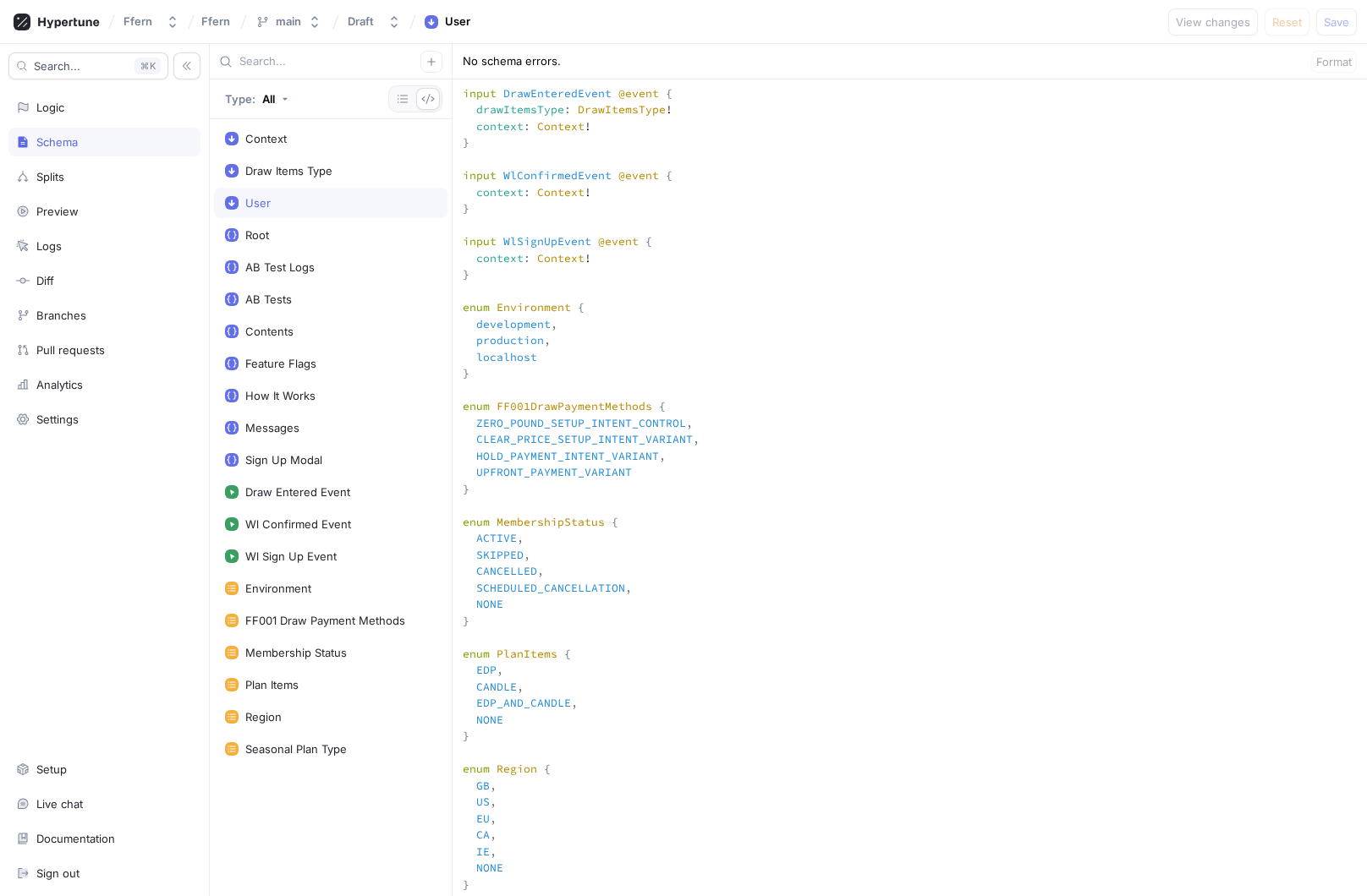
drag, startPoint x: 503, startPoint y: 437, endPoint x: 465, endPoint y: 260, distance: 181.0
click at [465, 260] on textarea at bounding box center [909, 219] width 914 height 3415
click at [525, 317] on textarea at bounding box center [909, 219] width 914 height 3415
click at [545, 257] on textarea at bounding box center [909, 219] width 914 height 3415
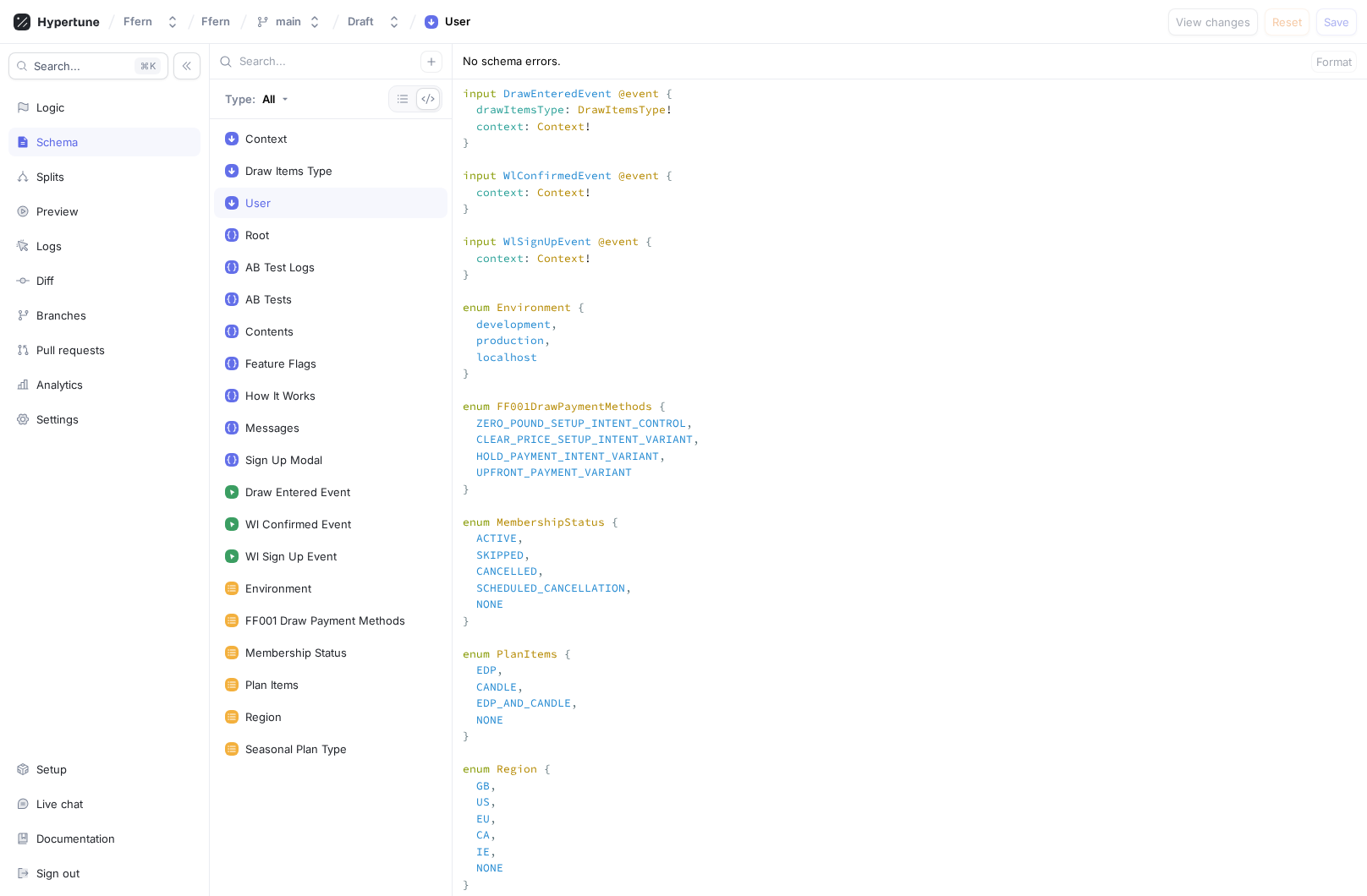
click at [545, 407] on textarea at bounding box center [909, 219] width 914 height 3415
click at [552, 340] on textarea at bounding box center [909, 219] width 914 height 3415
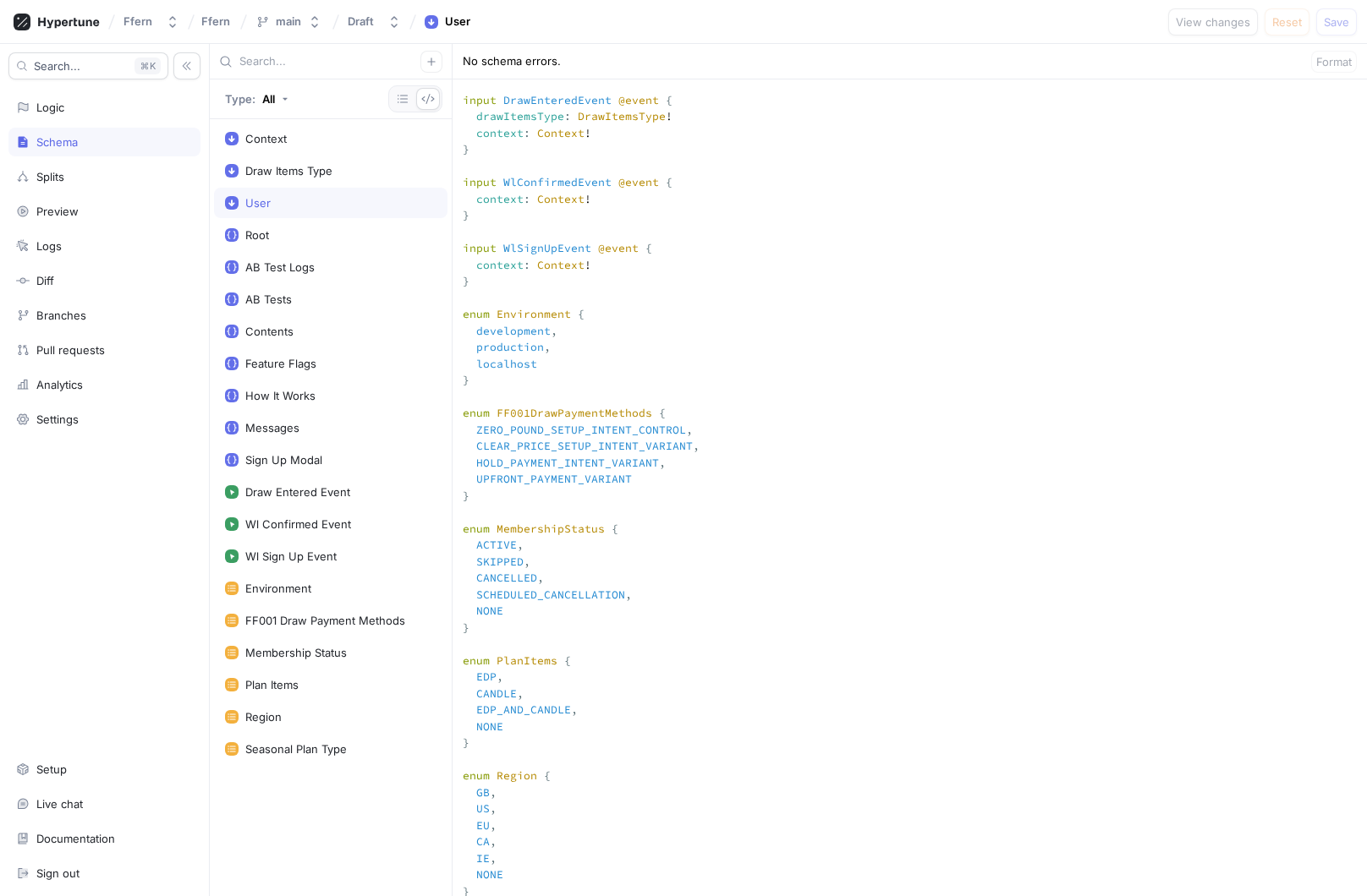
scroll to position [1835, 0]
click at [601, 288] on textarea at bounding box center [909, 228] width 914 height 3415
click at [571, 314] on textarea at bounding box center [909, 228] width 914 height 3415
click at [126, 389] on div "Analytics" at bounding box center [104, 385] width 176 height 13
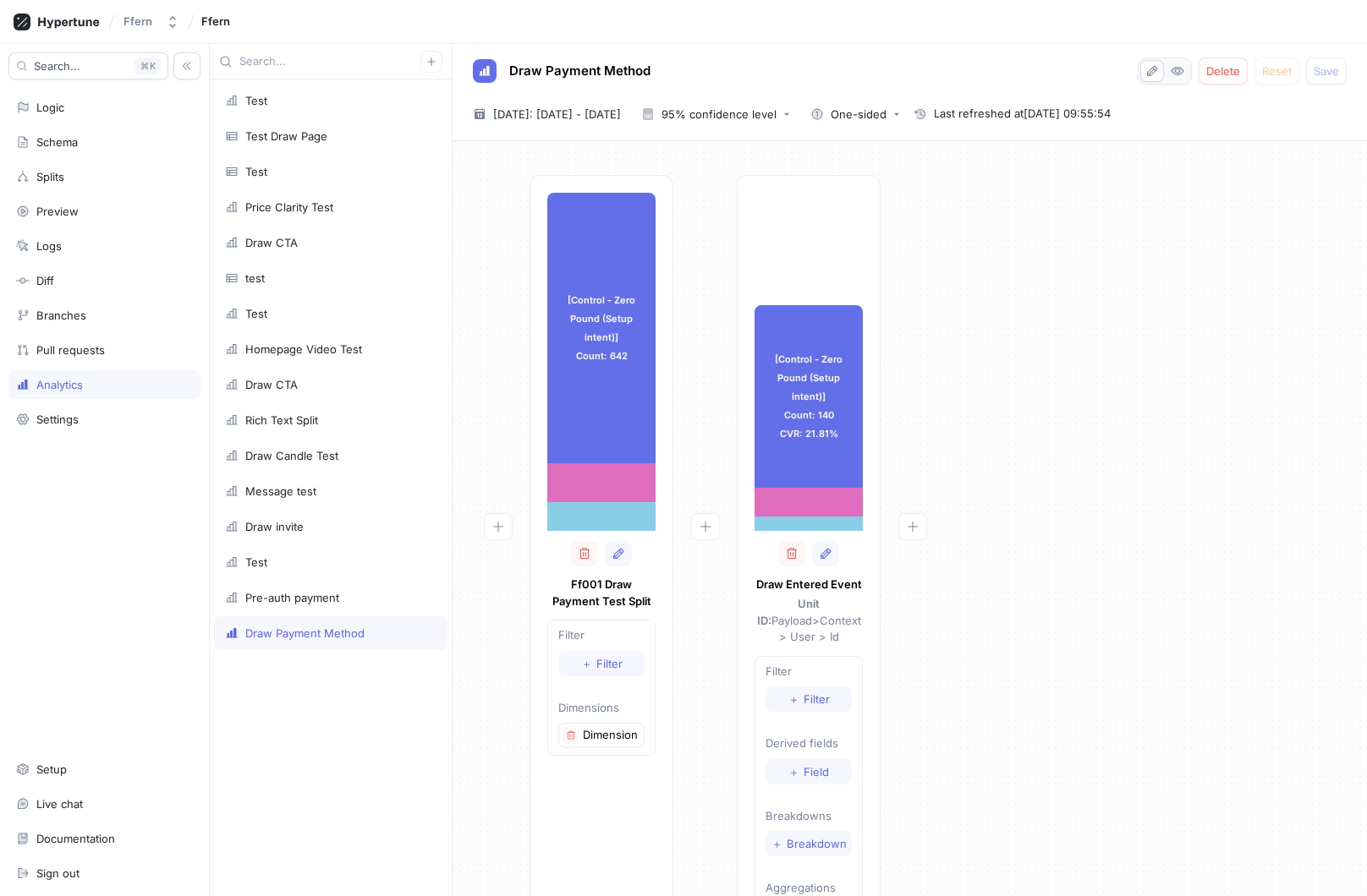
scroll to position [72, 0]
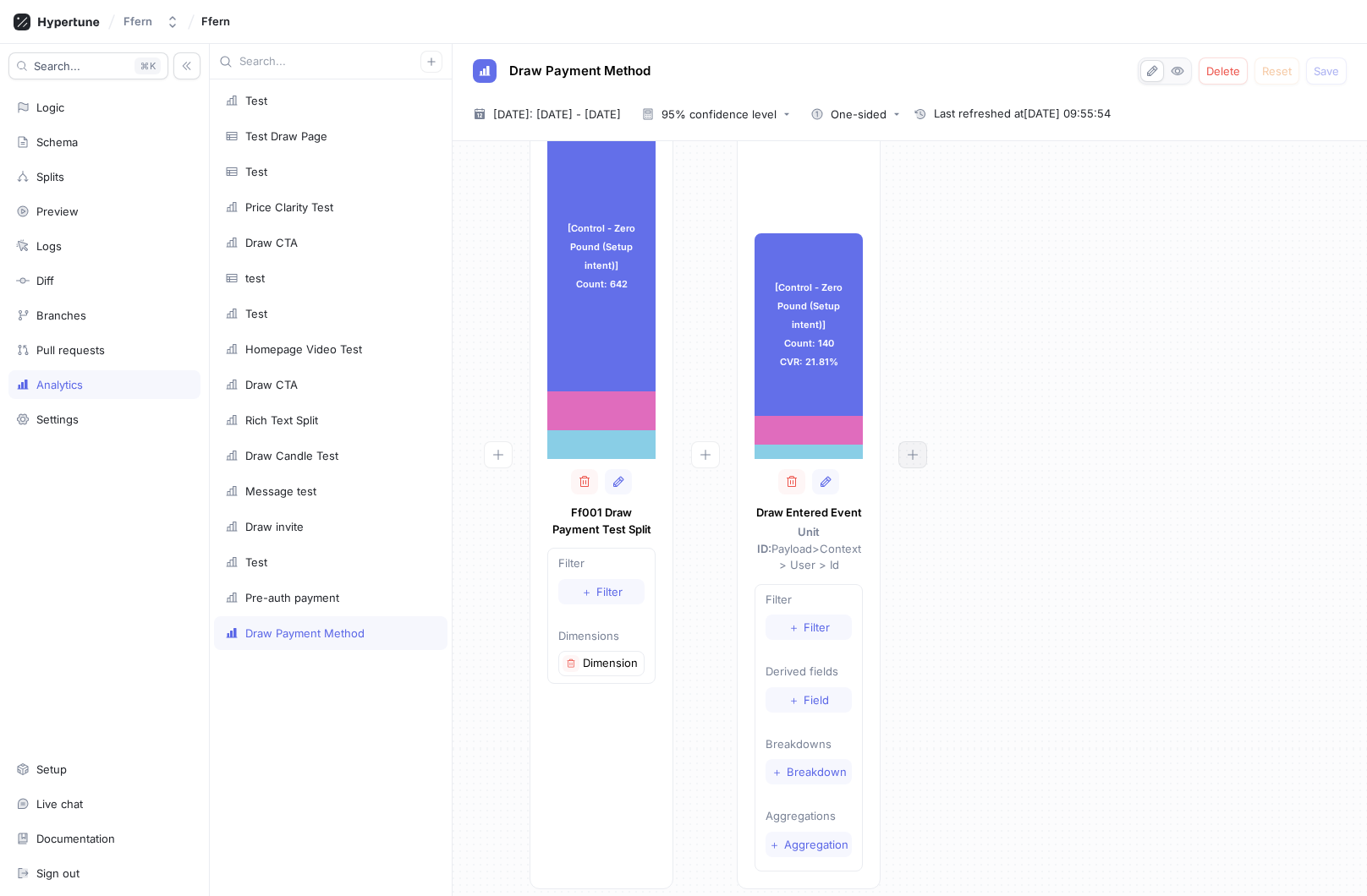
click at [912, 456] on icon "button" at bounding box center [912, 455] width 13 height 13
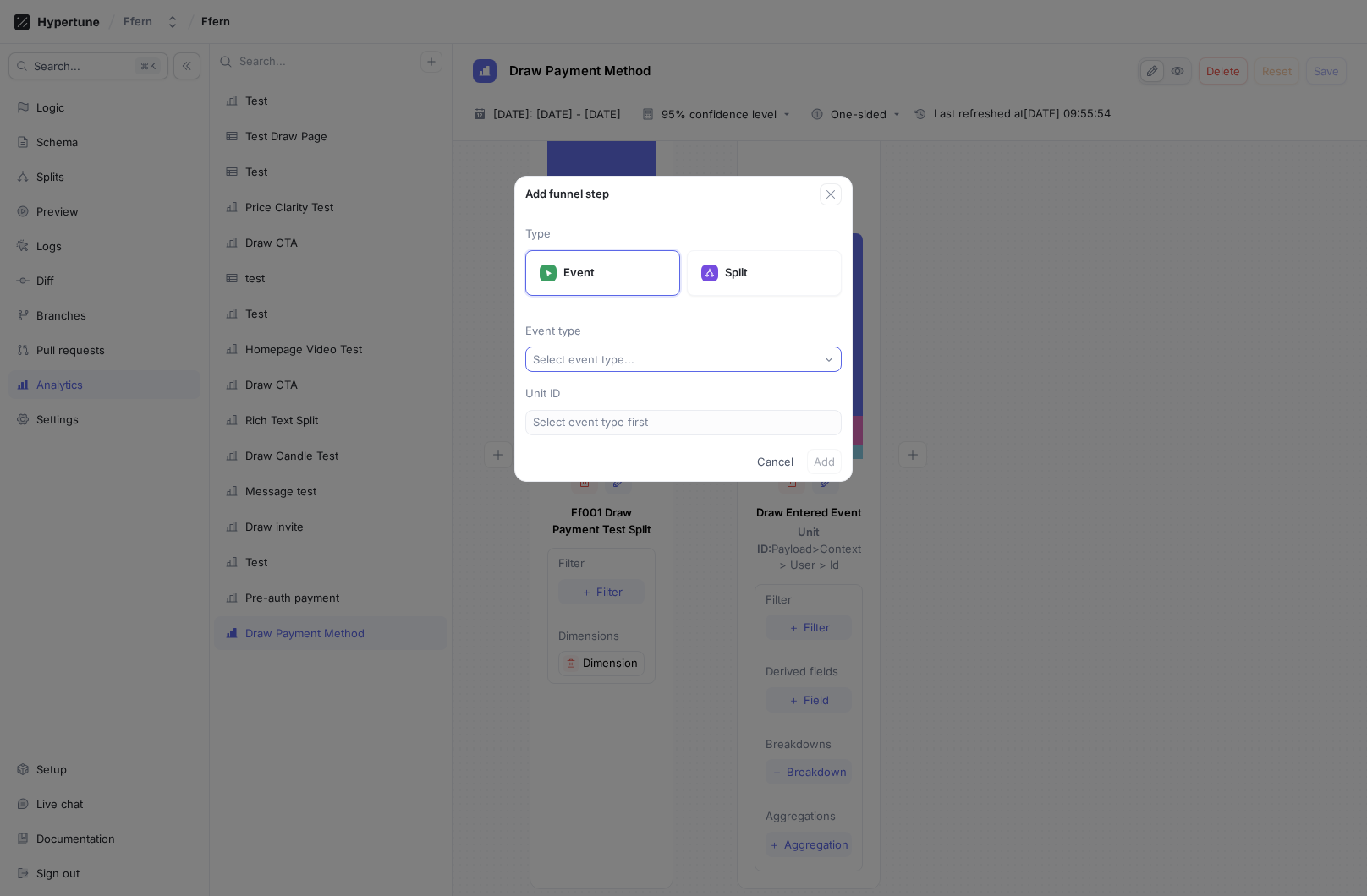
click at [760, 361] on button "Select event type..." at bounding box center [683, 359] width 316 height 25
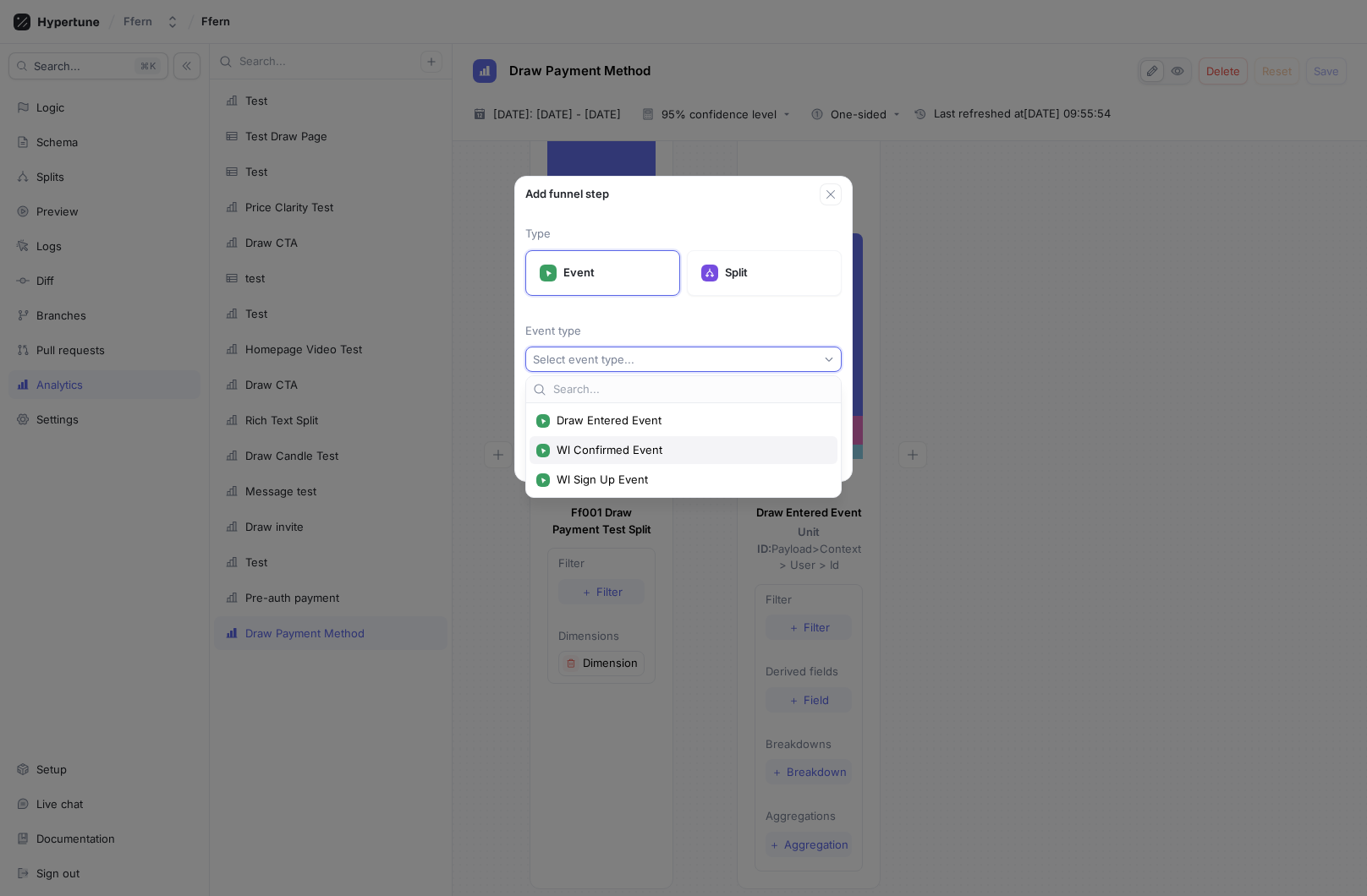
click at [677, 444] on span "Wl Confirmed Event" at bounding box center [689, 450] width 265 height 14
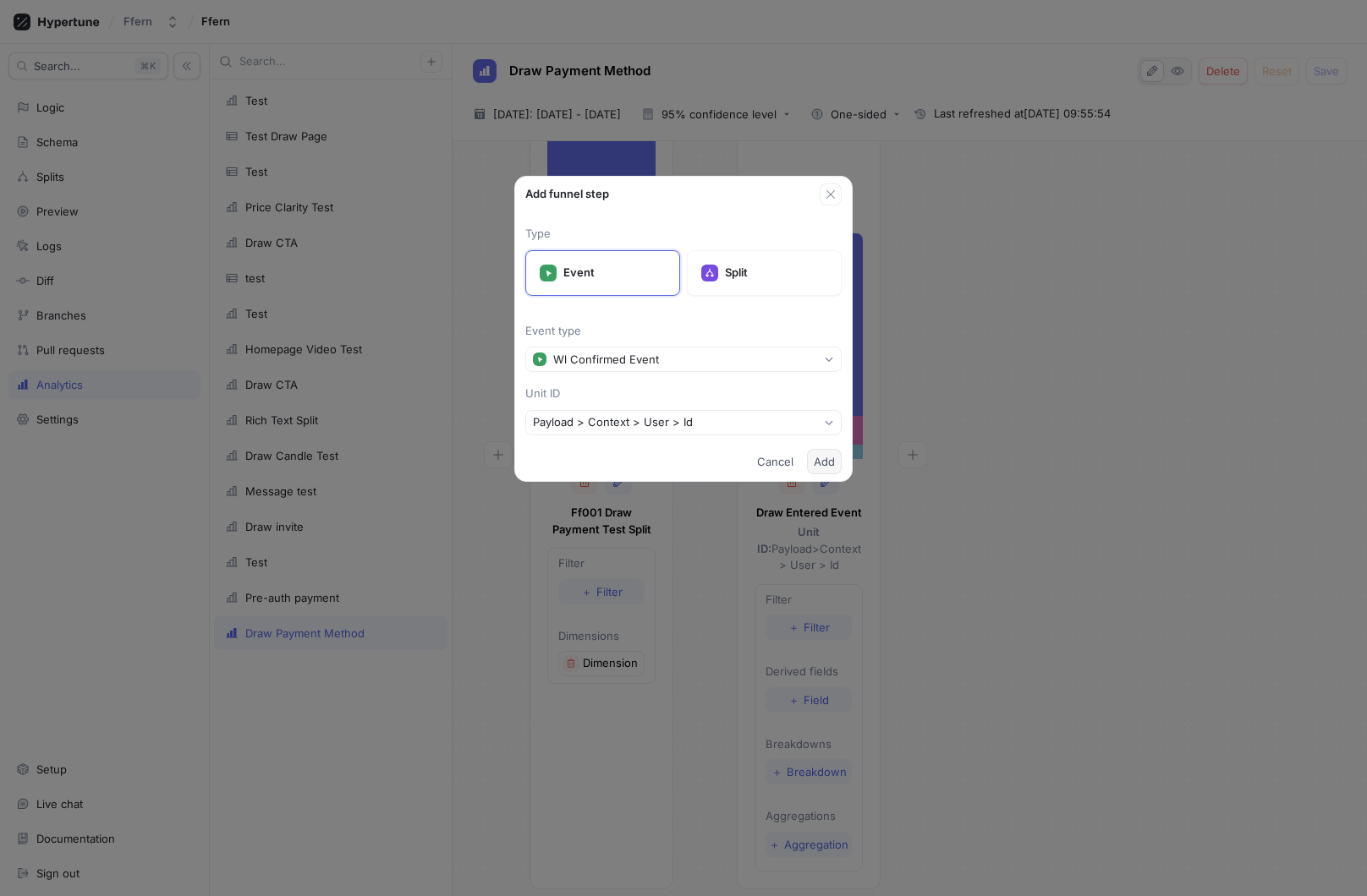
click at [829, 457] on span "Add" at bounding box center [824, 461] width 21 height 10
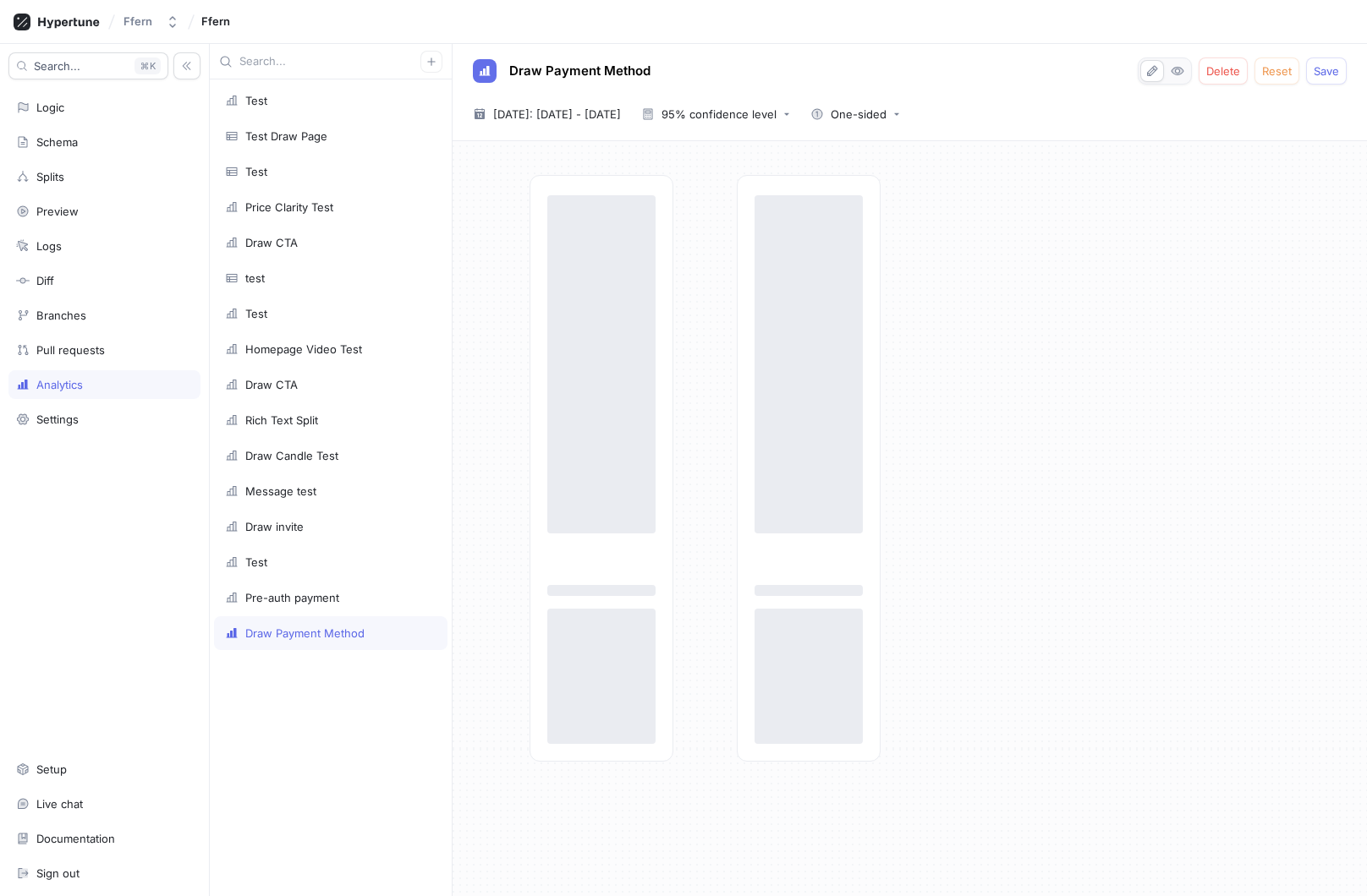
scroll to position [0, 0]
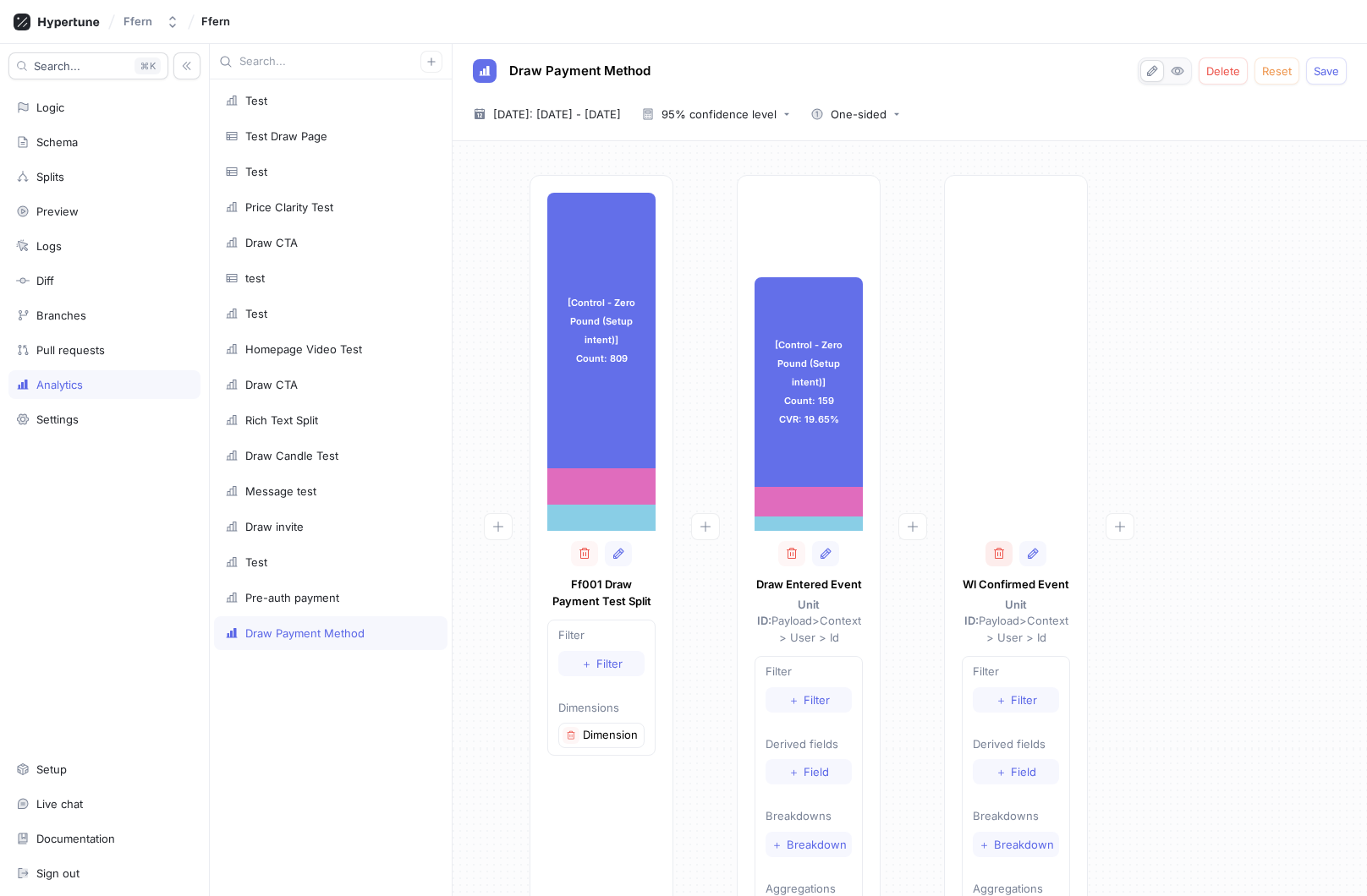
click at [996, 558] on icon "button" at bounding box center [998, 554] width 13 height 13
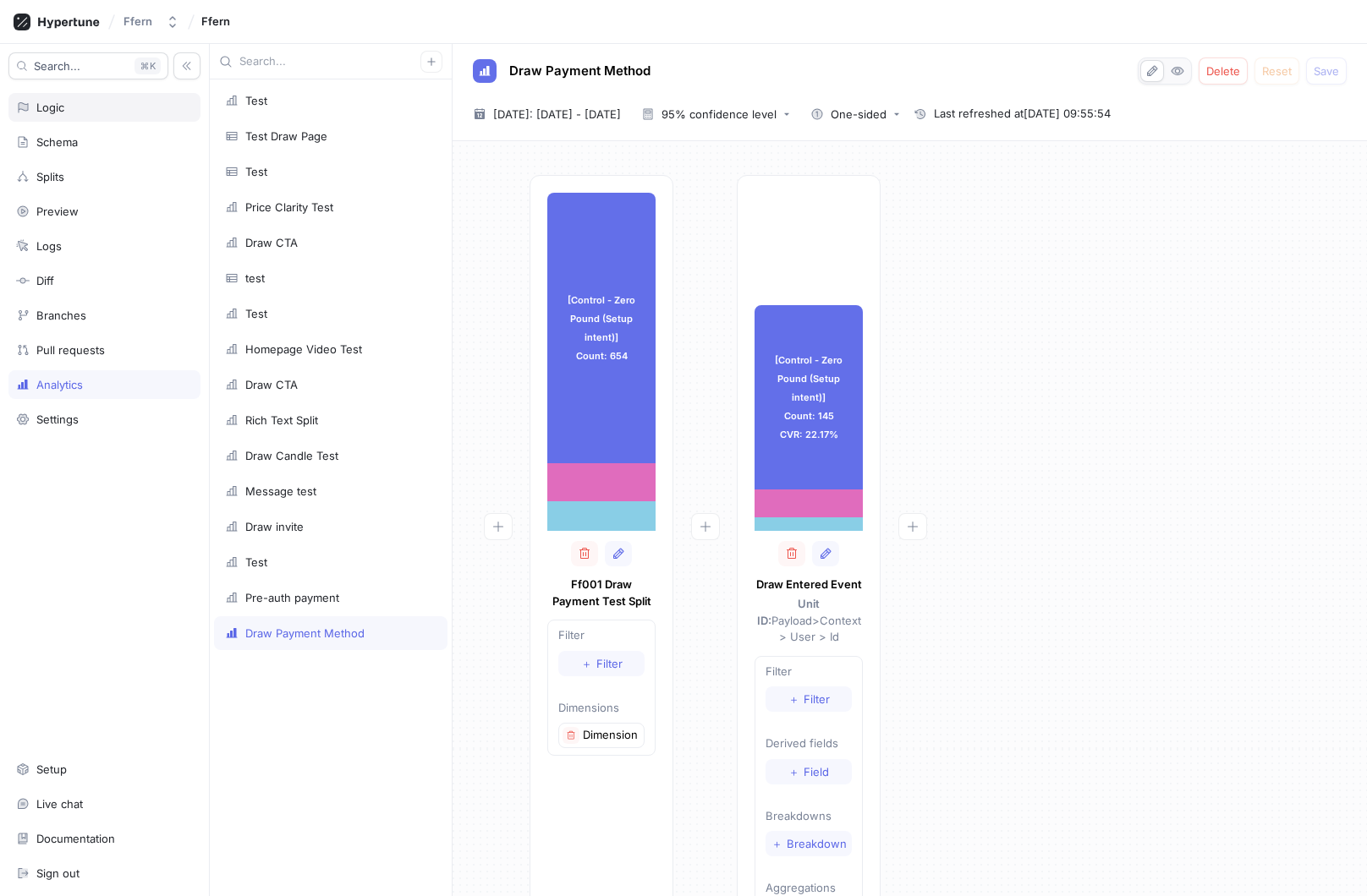
click at [124, 114] on div "Logic" at bounding box center [104, 108] width 192 height 28
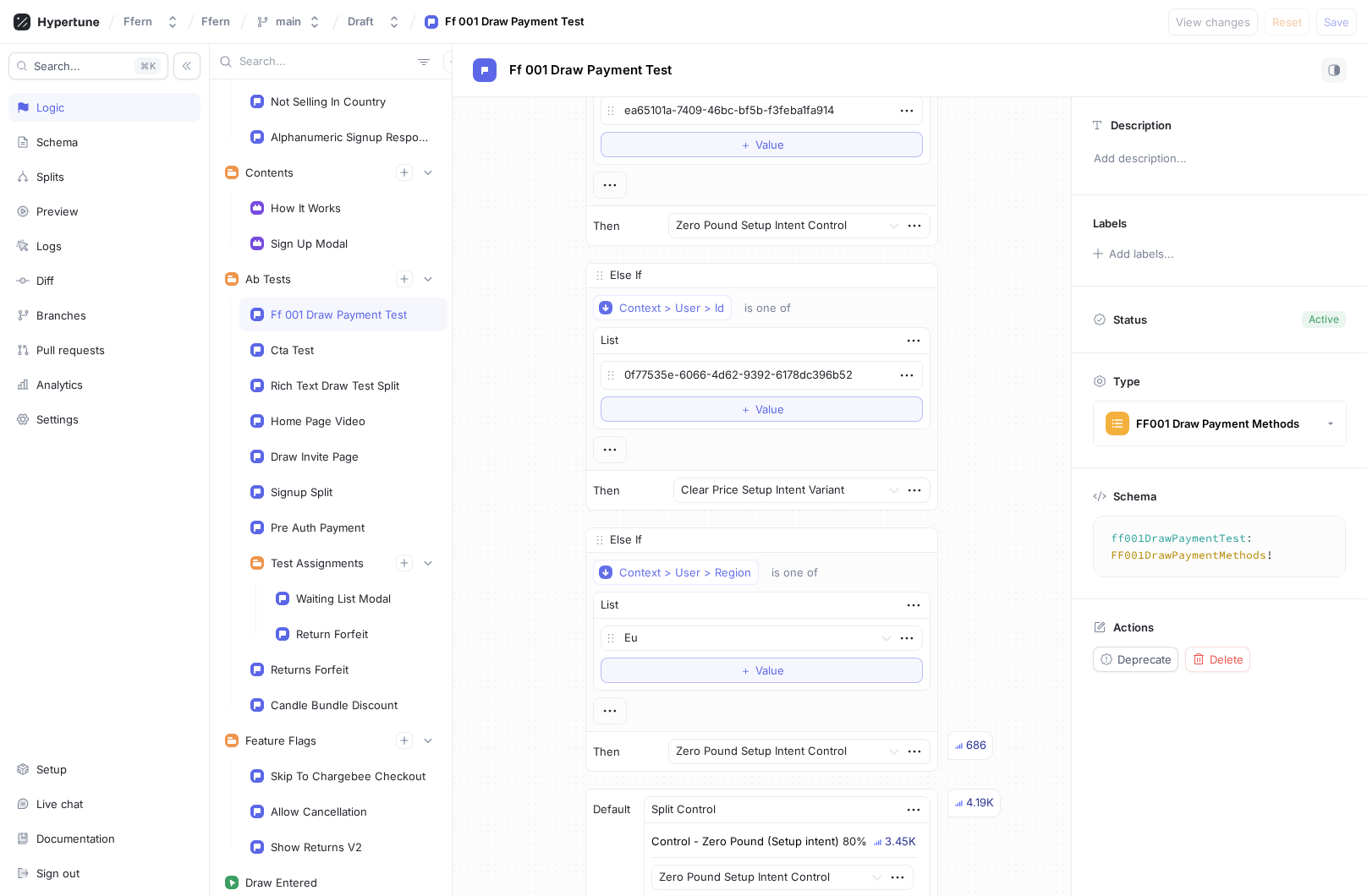
scroll to position [1240, 0]
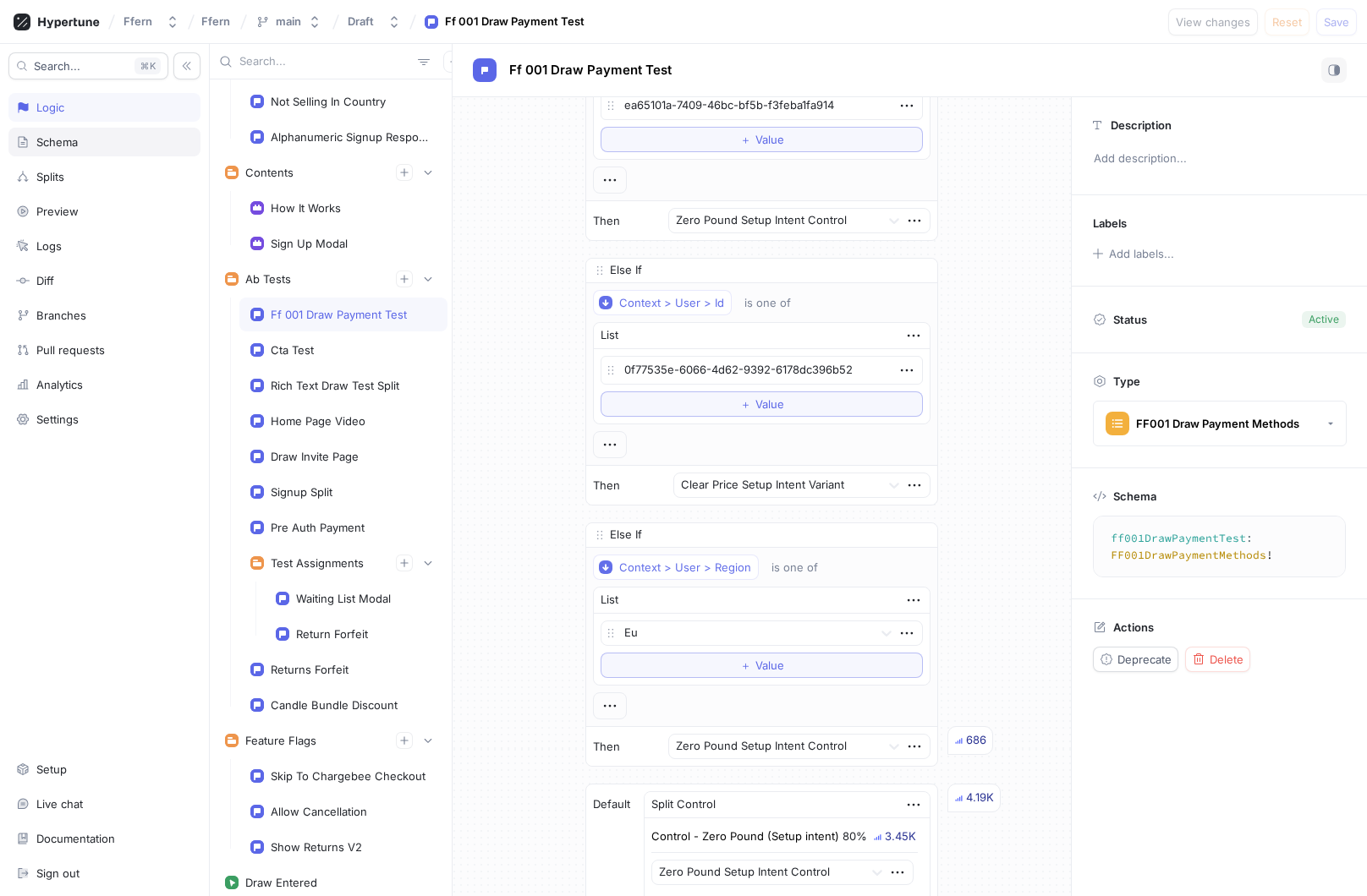
click at [137, 143] on div "Schema" at bounding box center [104, 141] width 176 height 13
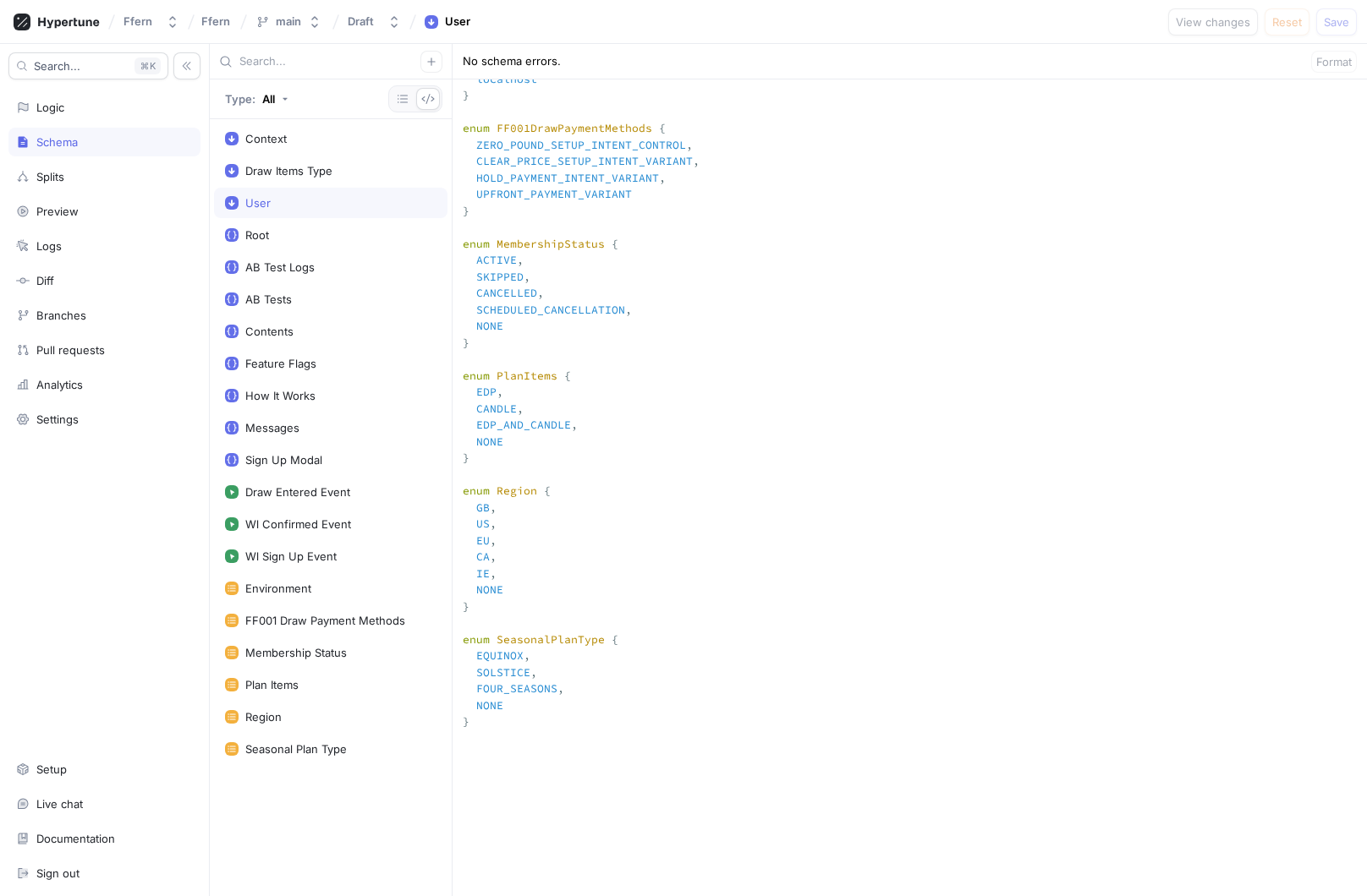
scroll to position [1984, 0]
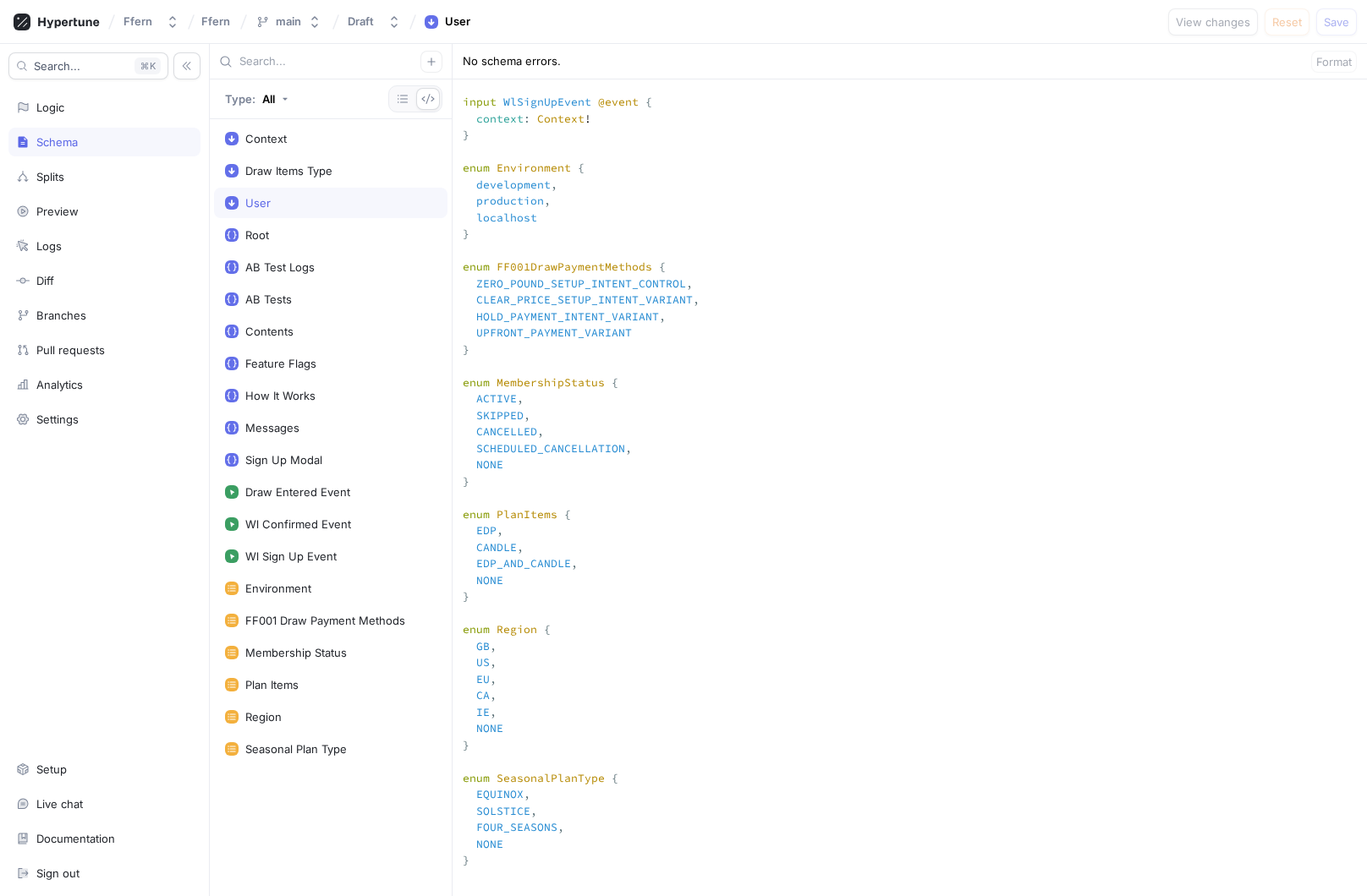
click at [647, 186] on textarea at bounding box center [909, 79] width 914 height 3415
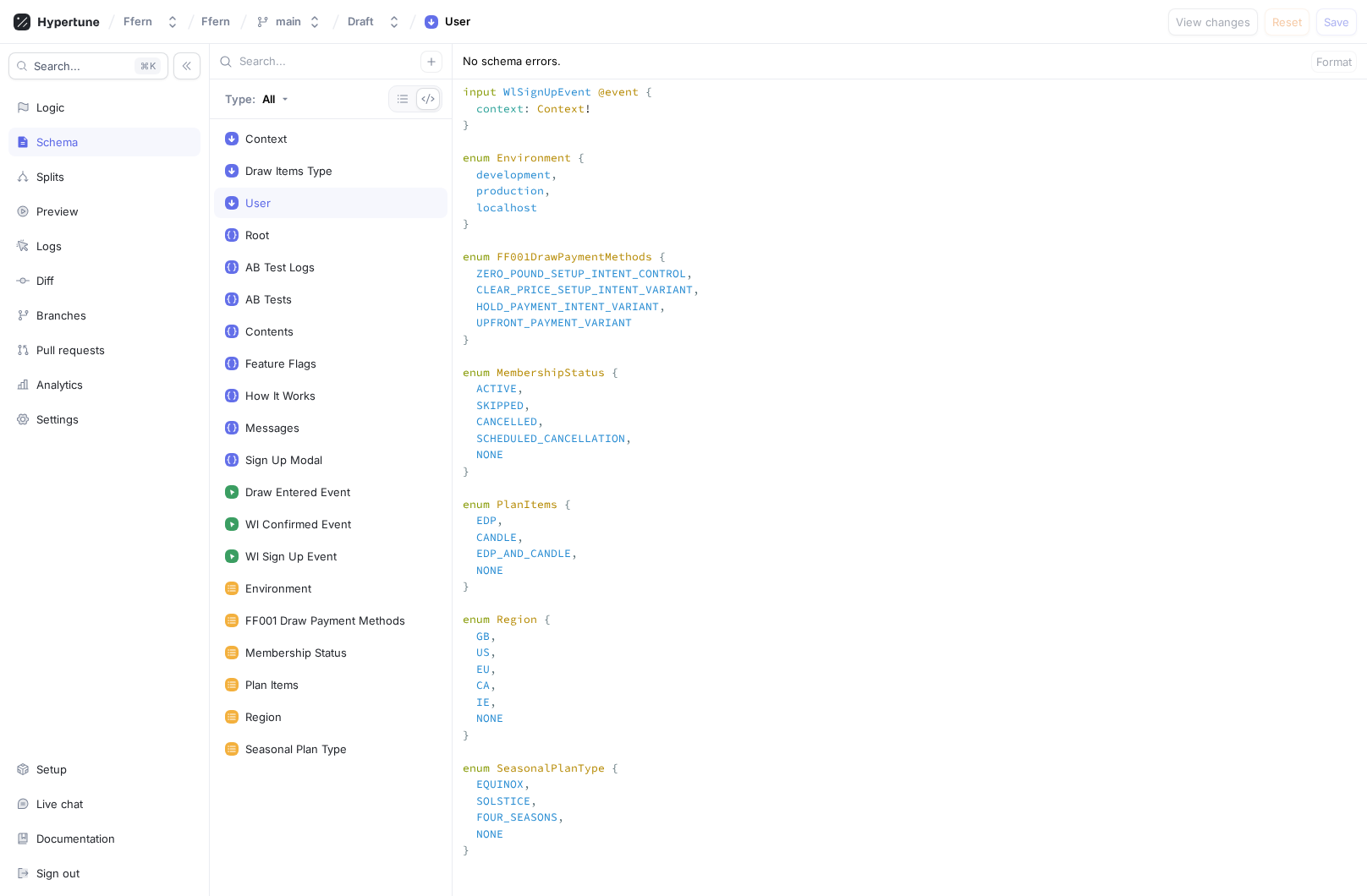
click at [663, 488] on textarea at bounding box center [909, 70] width 914 height 3415
type textarea "x"
type textarea """" This `Context` input type is used for the `context` argument on your root f…"
type textarea "x"
type textarea """" This `Context` input type is used for the `context` argument on your root f…"
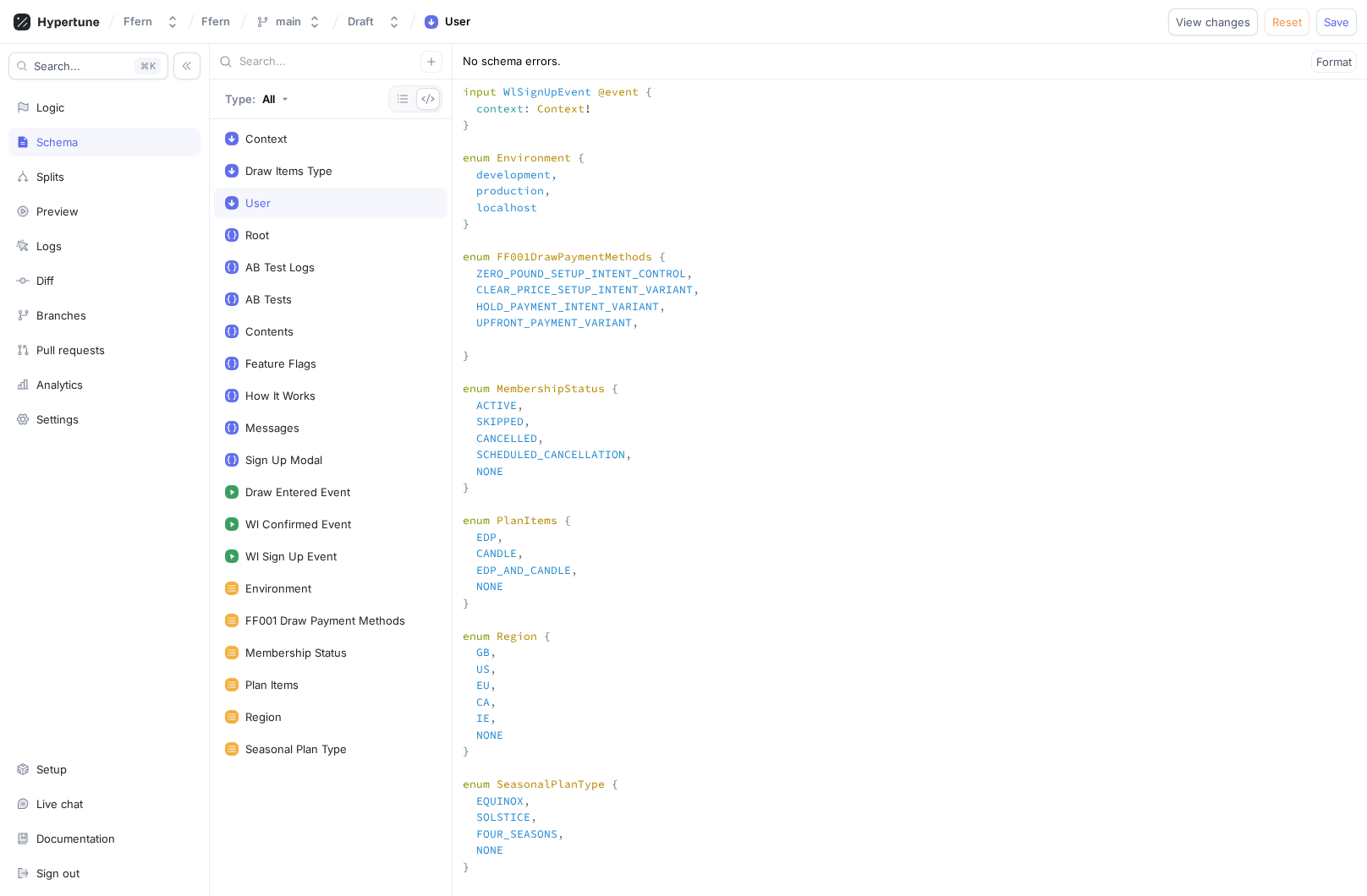
type textarea "x"
type textarea """" This `Context` input type is used for the `context` argument on your root f…"
type textarea "x"
type textarea """" This `Context` input type is used for the `context` argument on your root f…"
type textarea "x"
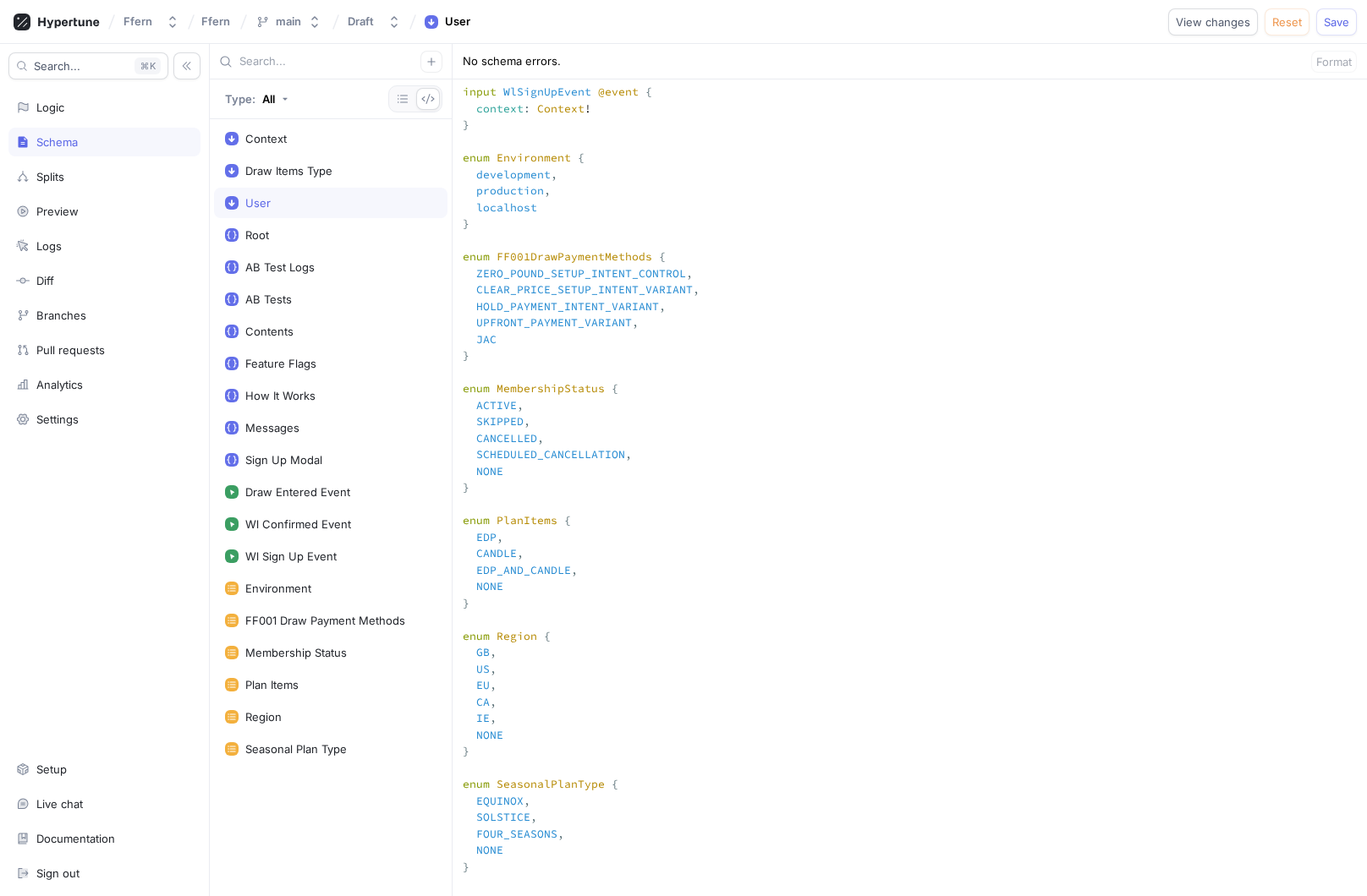
type textarea """" This `Context` input type is used for the `context` argument on your root f…"
click at [898, 394] on textarea at bounding box center [909, 78] width 914 height 3432
drag, startPoint x: 544, startPoint y: 502, endPoint x: 440, endPoint y: 509, distance: 104.2
click at [440, 509] on div "Type: All Context Draw Items Type User Root AB Test Logs AB Tests Contents Feat…" at bounding box center [788, 471] width 1157 height 853
type textarea "x"
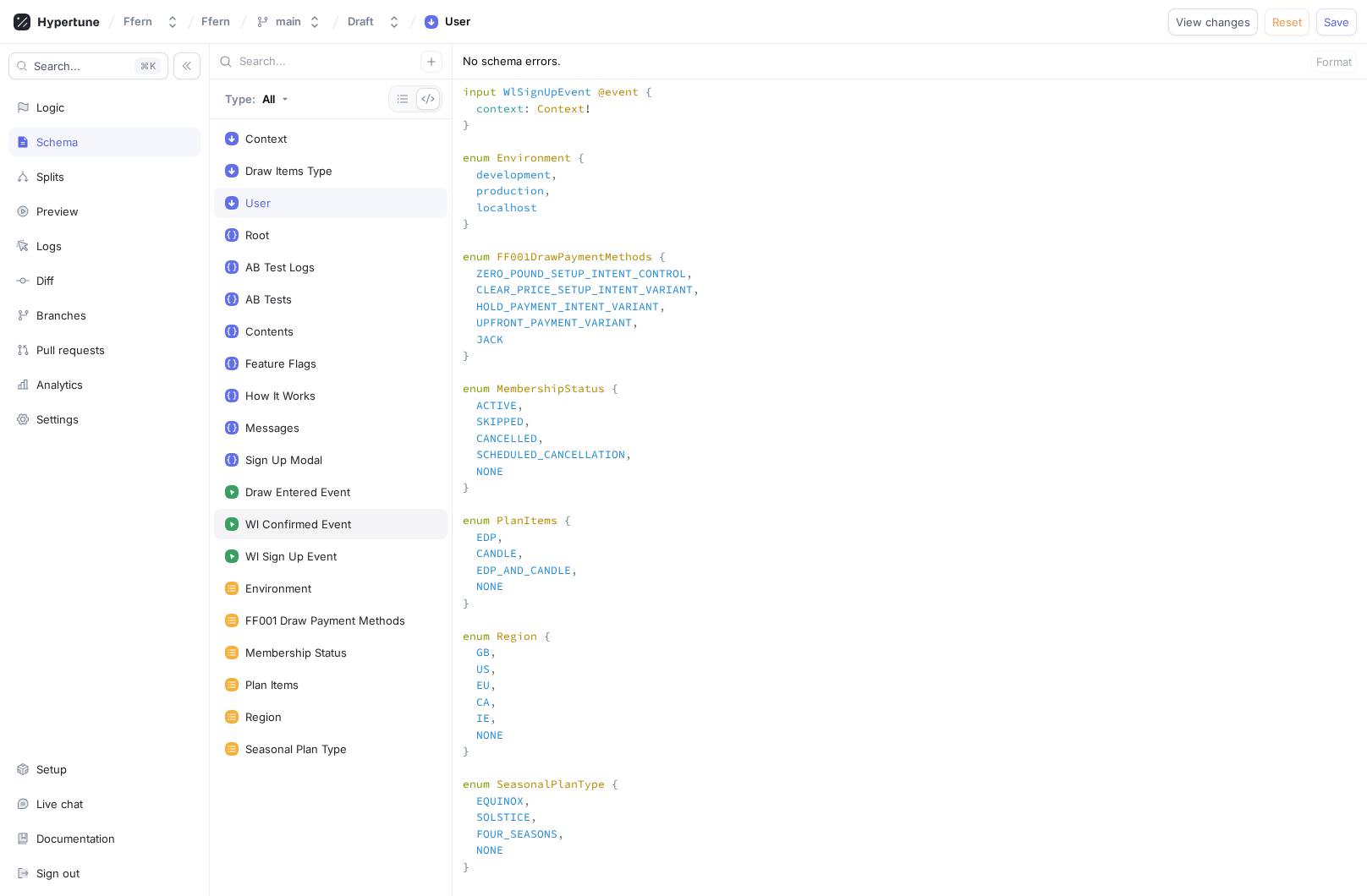
type textarea """" This `Context` input type is used for the `context` argument on your root f…"
type textarea "x"
type textarea """" This `Context` input type is used for the `context` argument on your root f…"
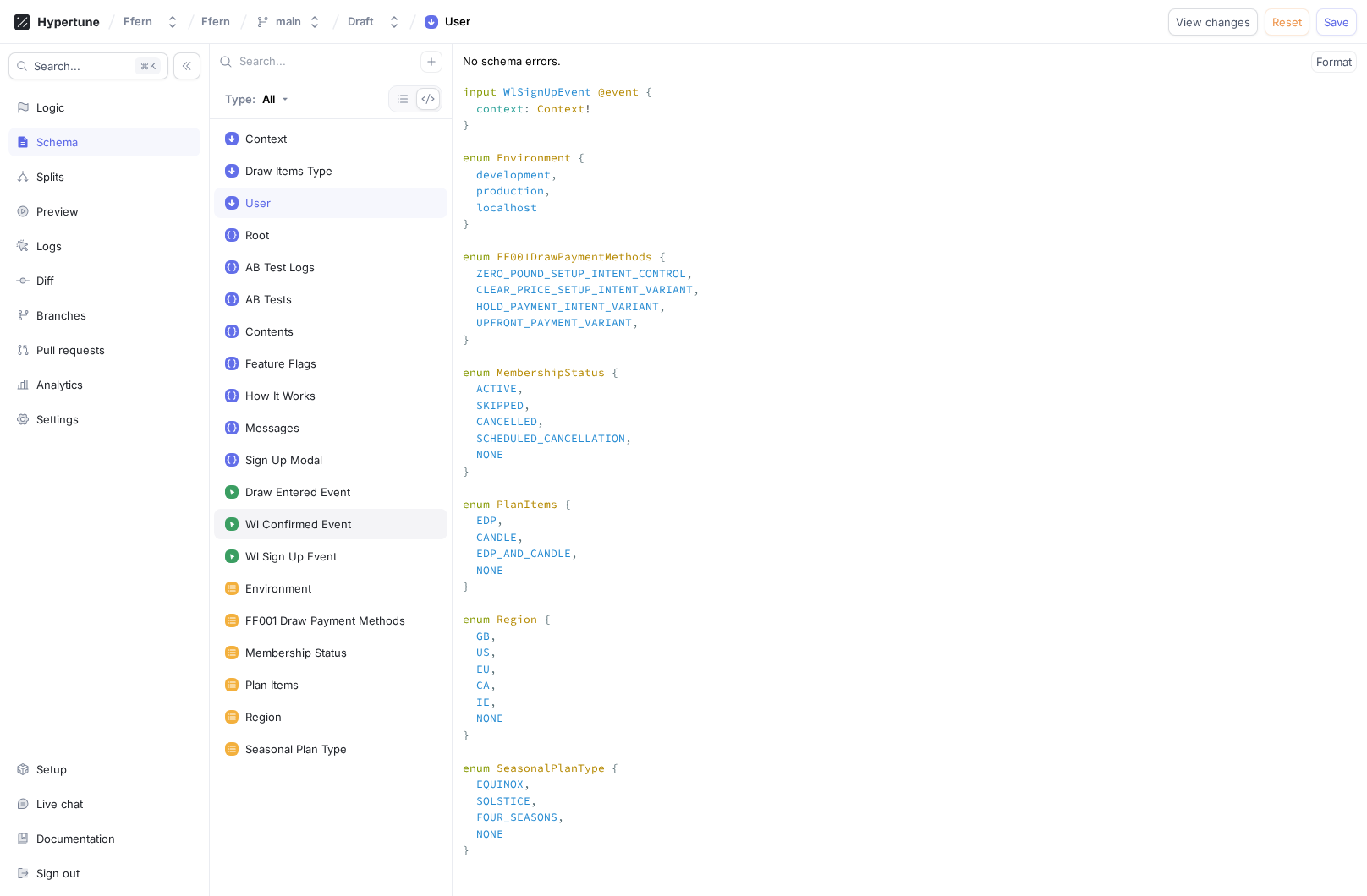
type textarea "x"
type textarea """" This `Context` input type is used for the `context` argument on your root f…"
click at [98, 102] on div "Logic" at bounding box center [104, 108] width 176 height 13
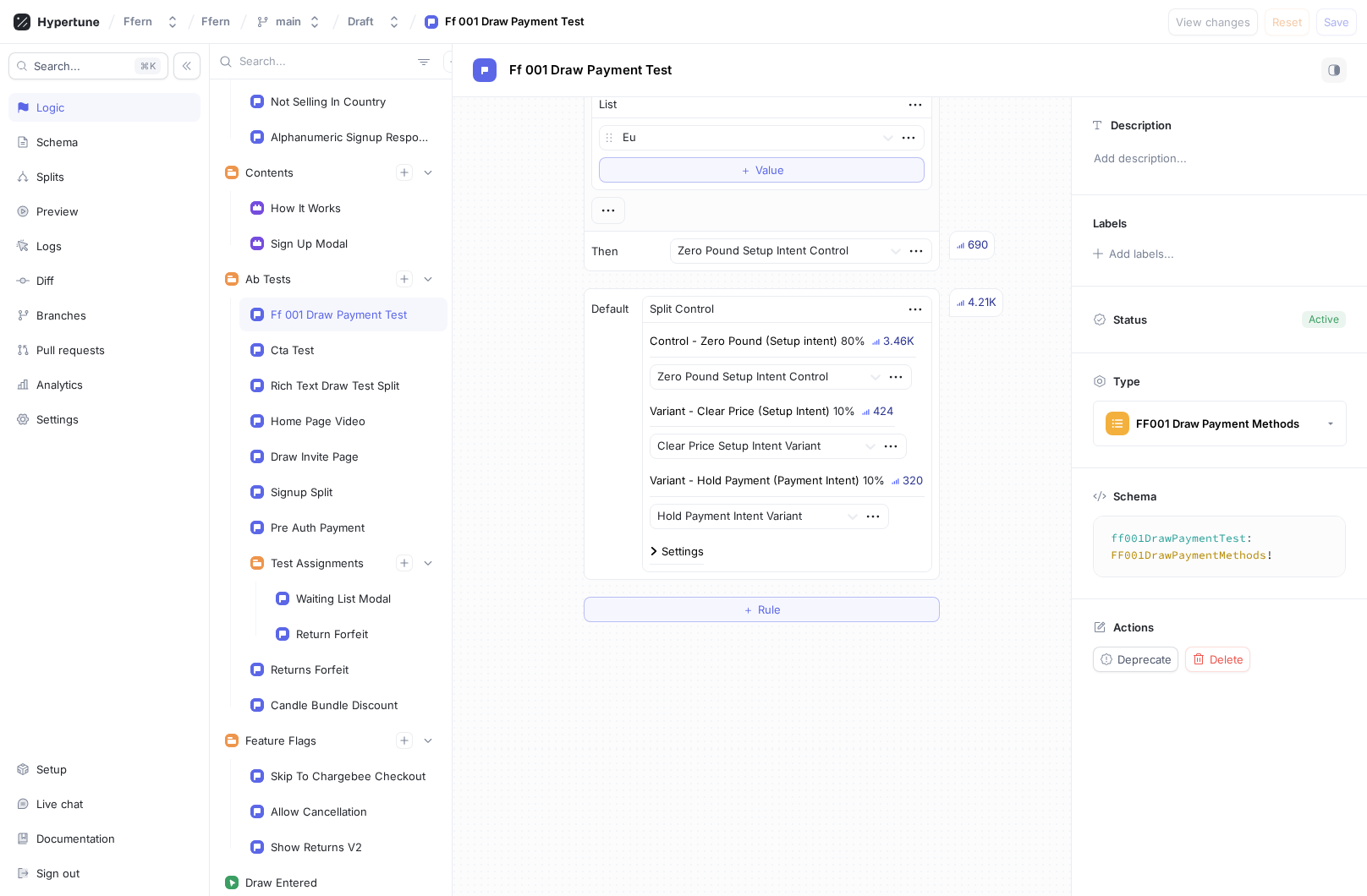
scroll to position [1744, 0]
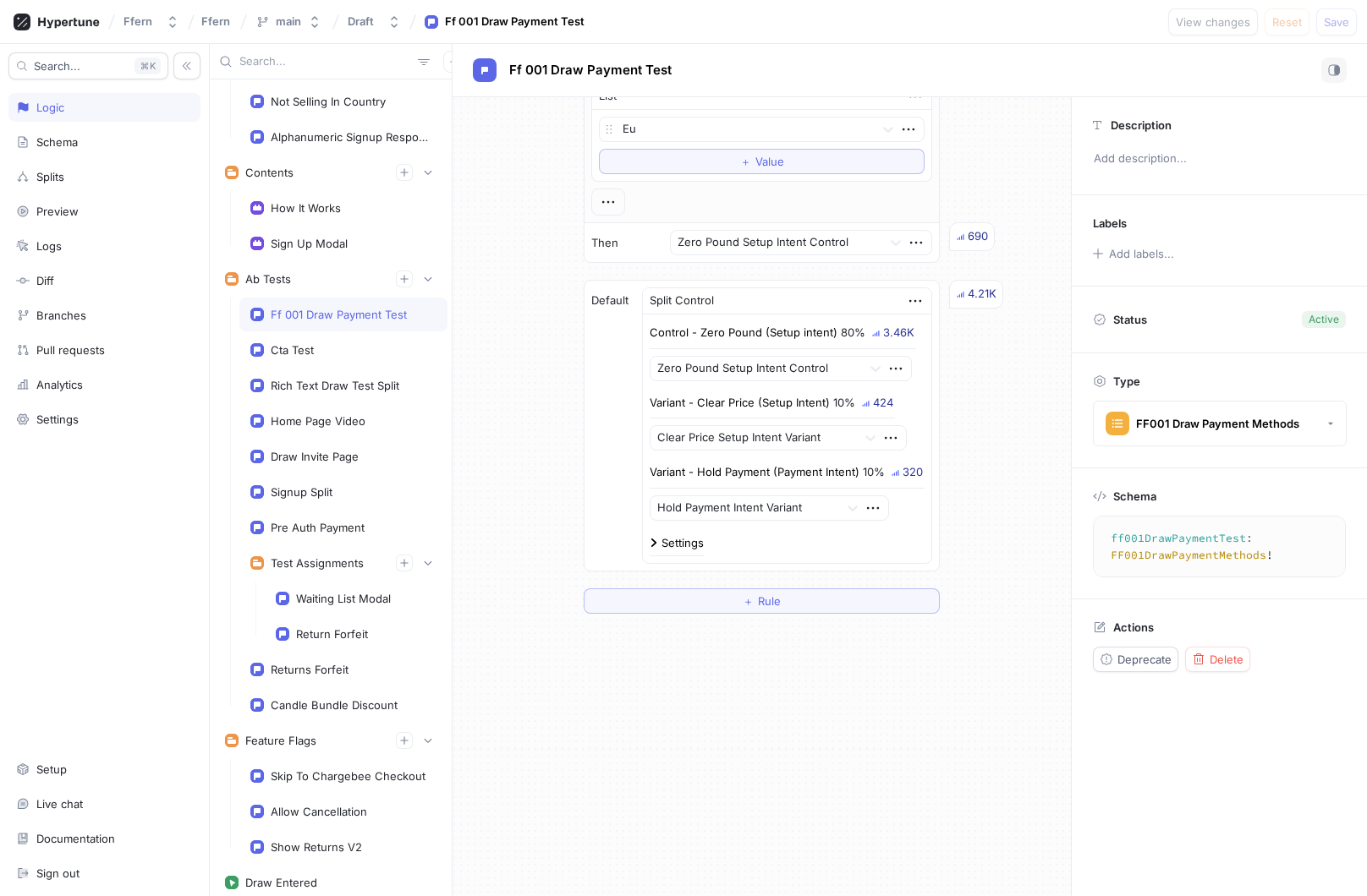
click at [688, 538] on div "Settings" at bounding box center [682, 543] width 42 height 11
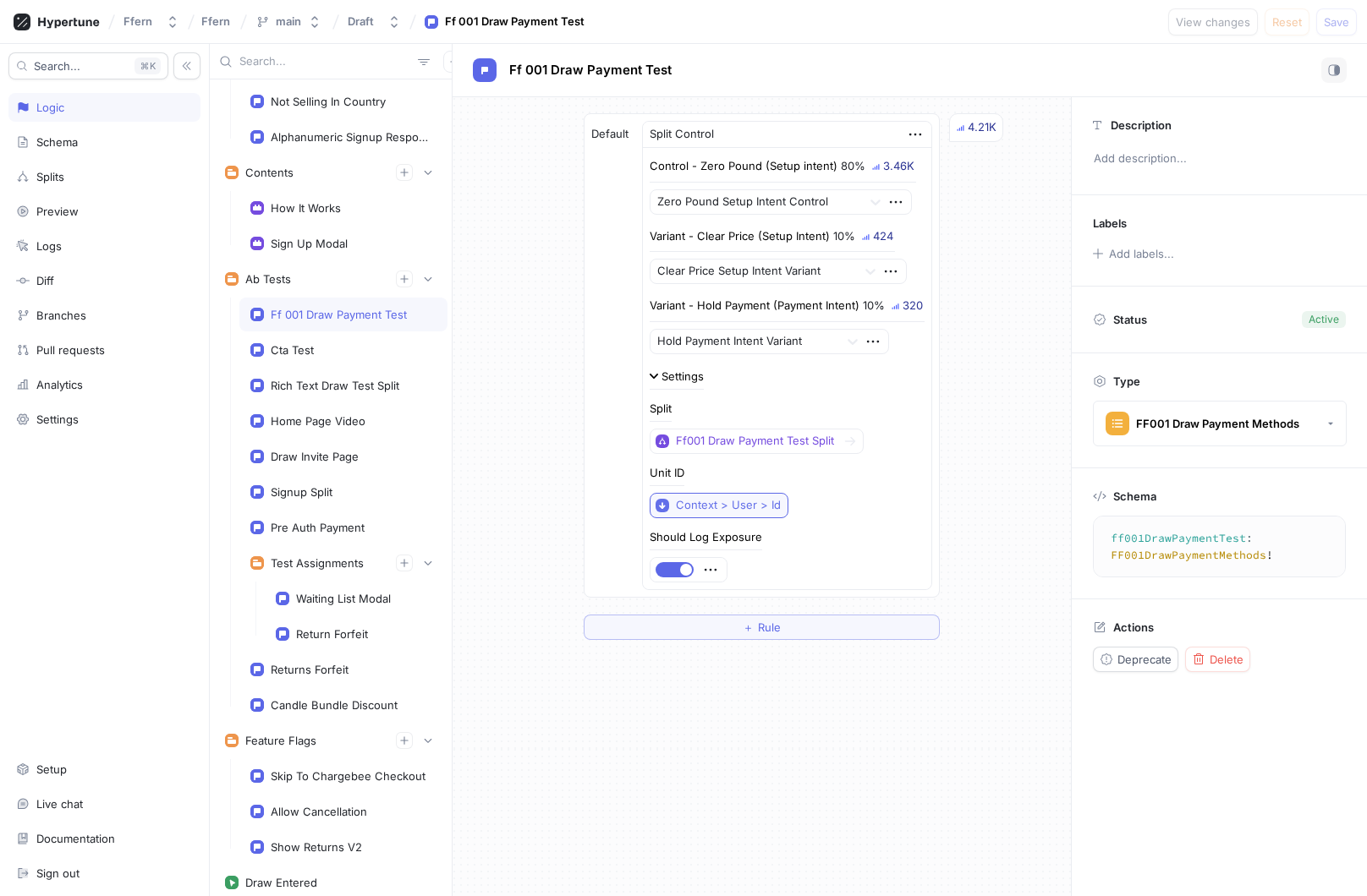
scroll to position [1910, 0]
click at [721, 310] on p "Variant - Hold Payment (Payment Intent)" at bounding box center [754, 307] width 209 height 17
click at [716, 308] on p "Variant - Hold Payment (Payment Intent)" at bounding box center [754, 307] width 209 height 17
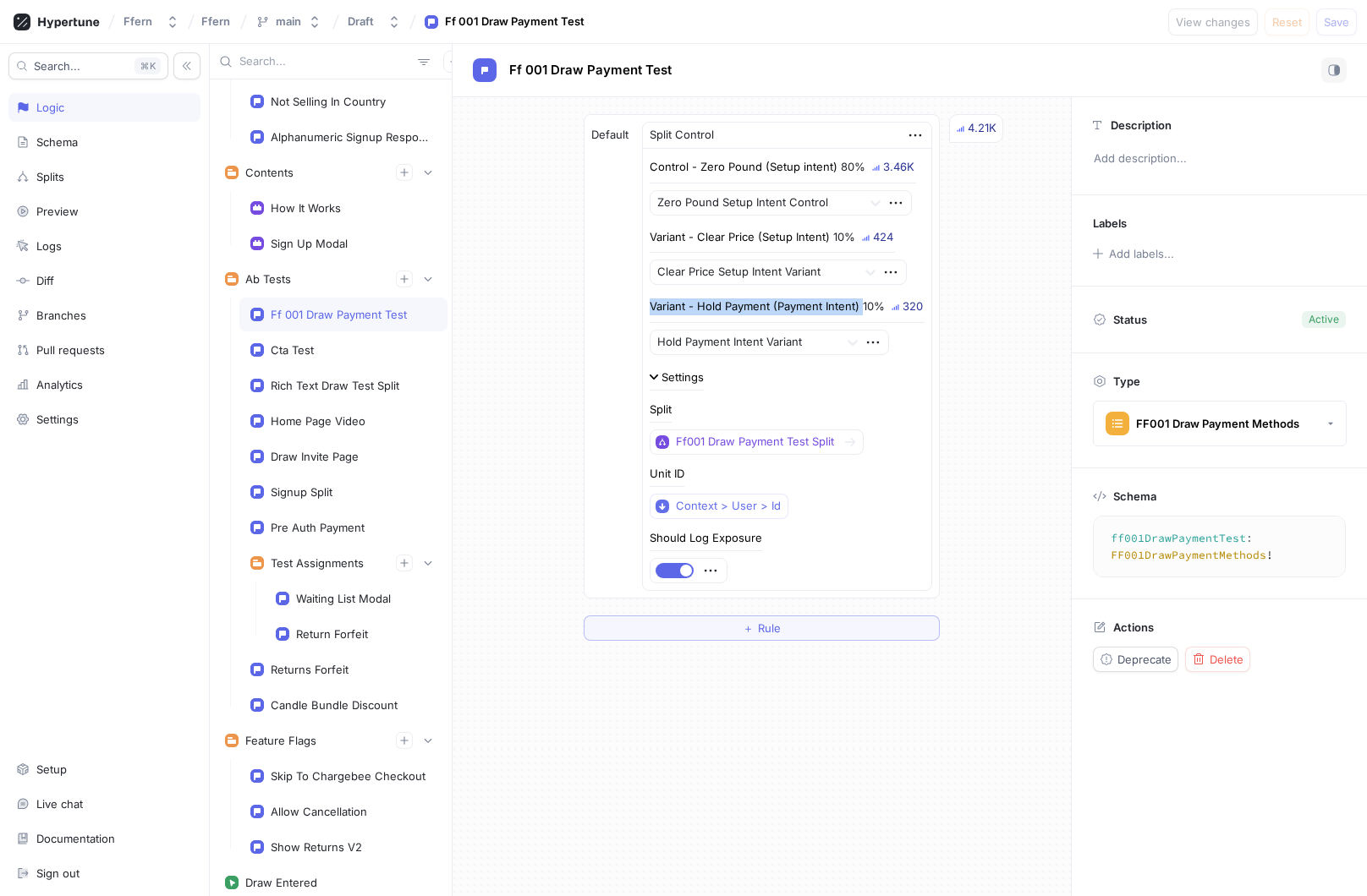
click at [716, 309] on p "Variant - Hold Payment (Payment Intent)" at bounding box center [754, 307] width 209 height 17
click at [602, 336] on div "Default Split Control Control - Zero Pound (Setup intent) 80% 3.46K Zero Pound …" at bounding box center [761, 357] width 355 height 483
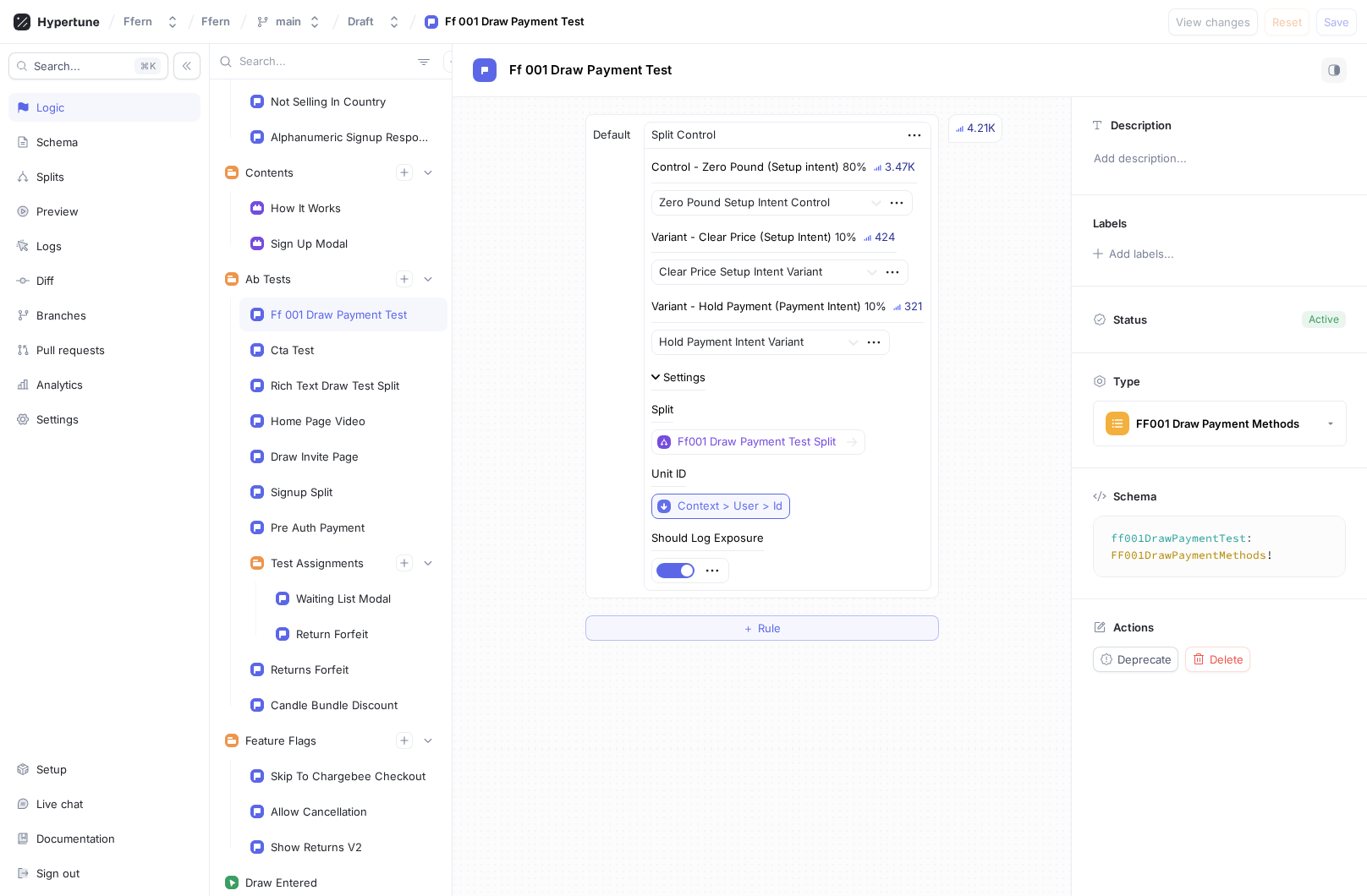
click at [705, 509] on div "Context > User > Id" at bounding box center [729, 506] width 105 height 14
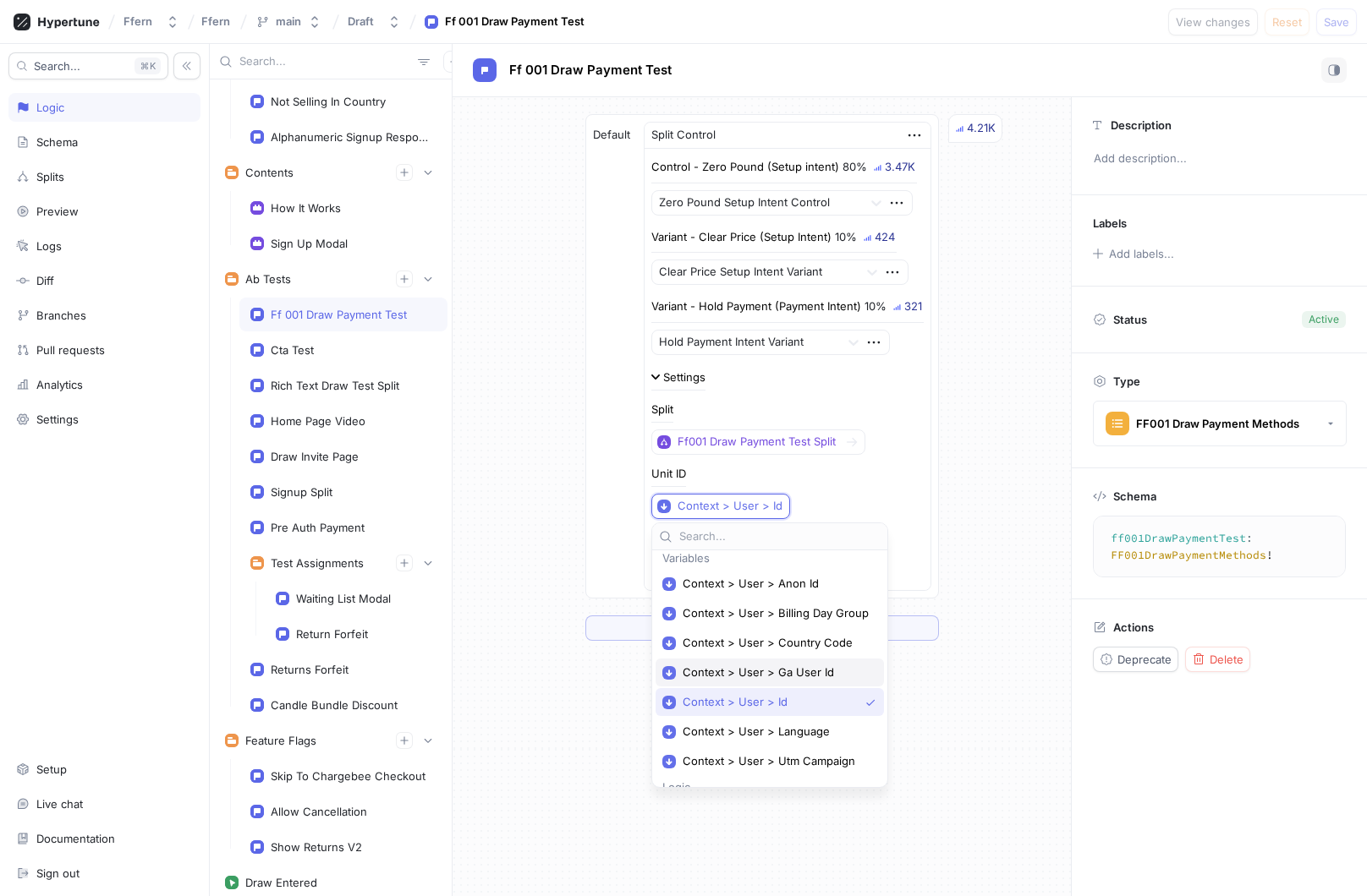
scroll to position [0, 0]
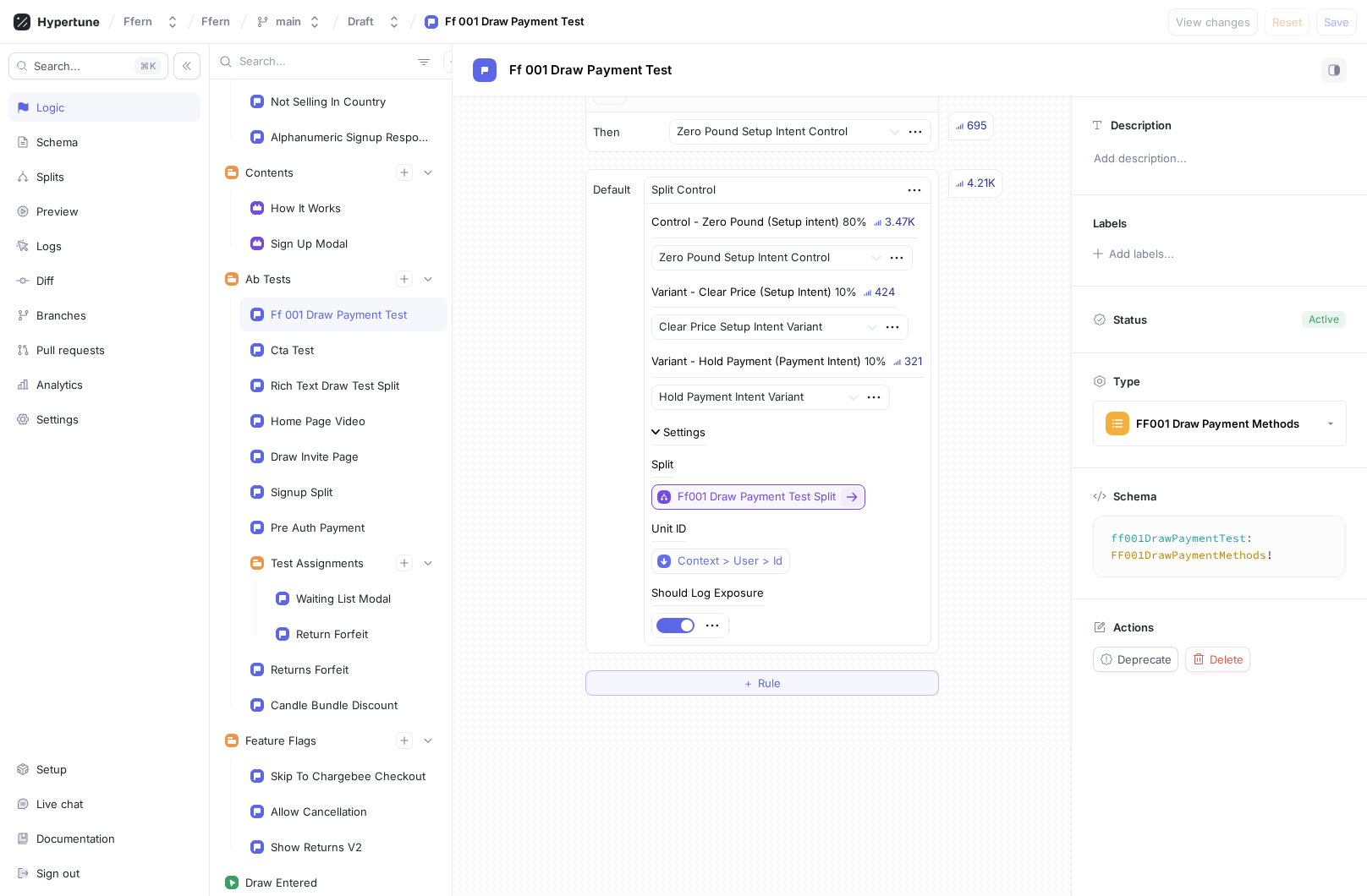
scroll to position [1833, 0]
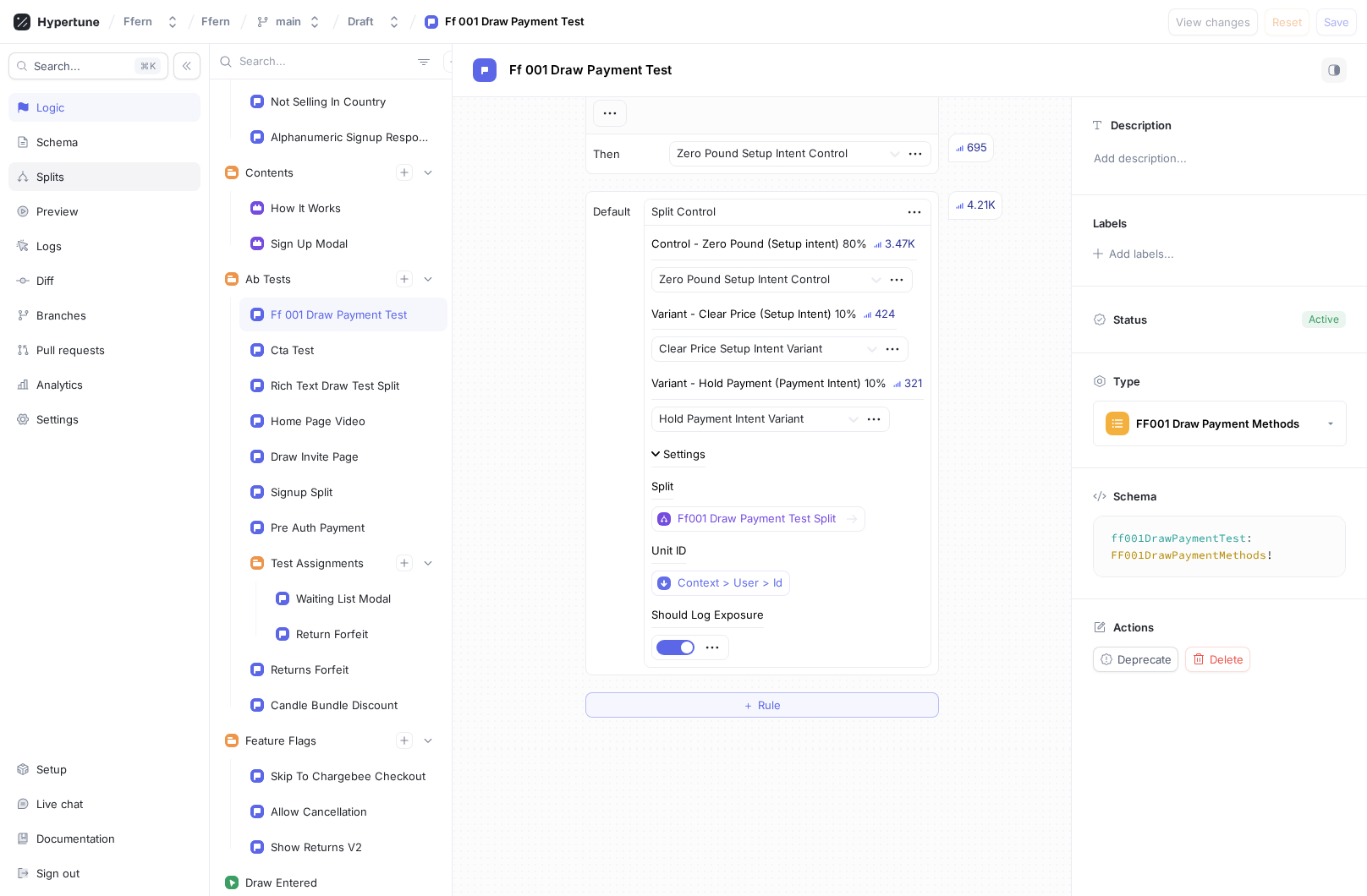
click at [98, 174] on div "Splits" at bounding box center [104, 176] width 176 height 13
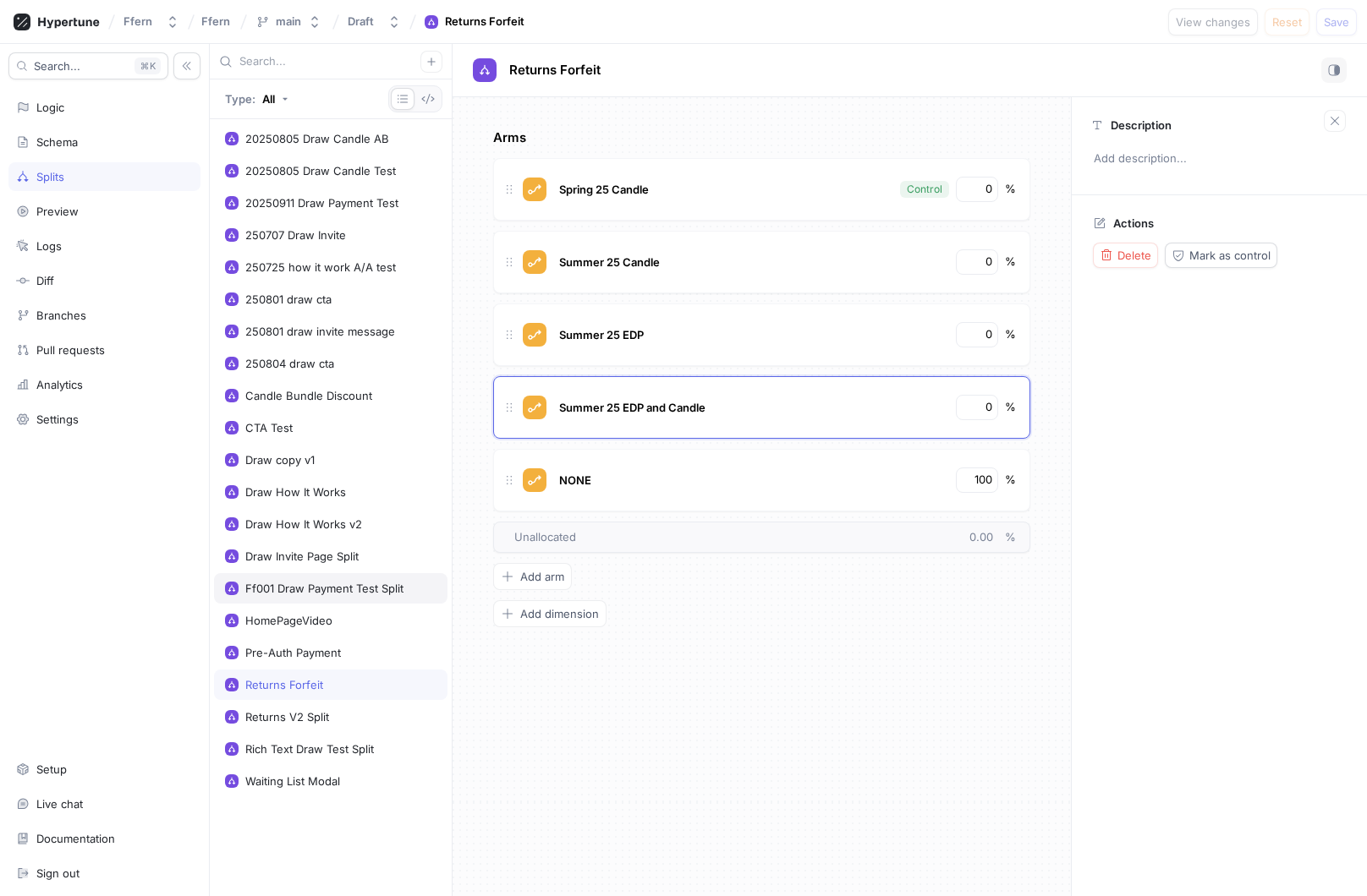
click at [314, 583] on div "Ff001 Draw Payment Test Split" at bounding box center [325, 589] width 158 height 13
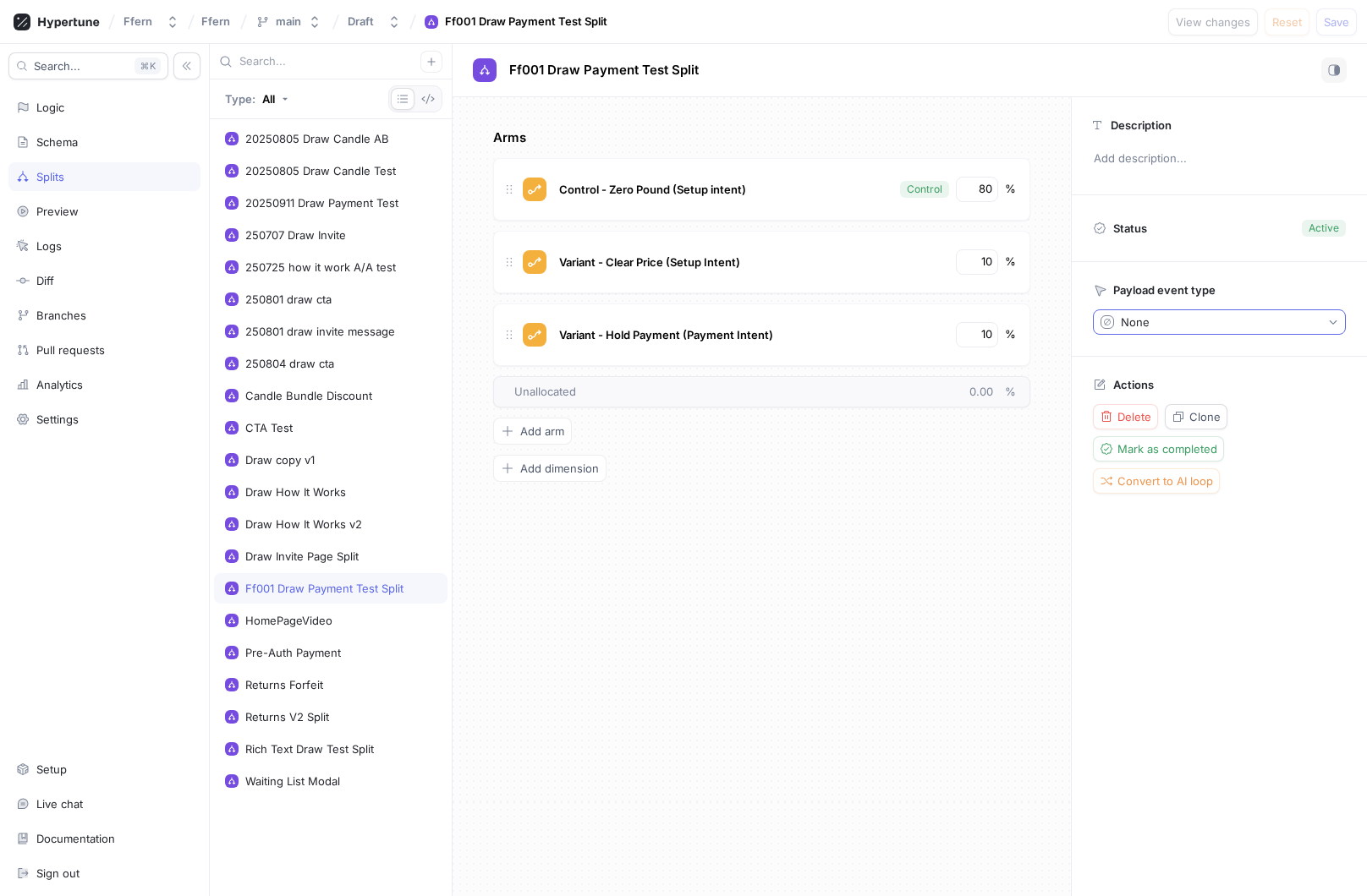
click at [1177, 317] on button "None" at bounding box center [1219, 322] width 253 height 25
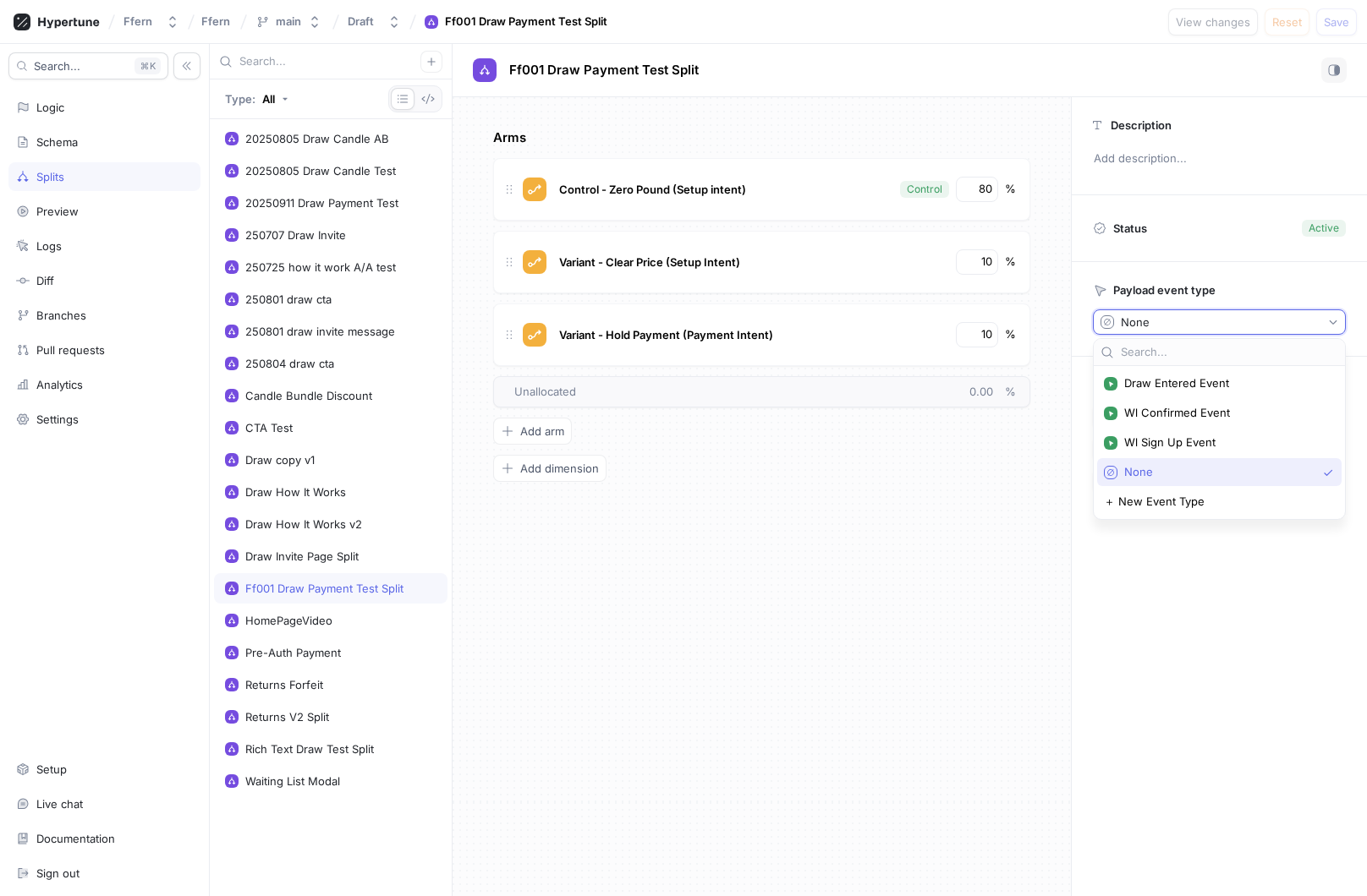
click at [1199, 622] on div "Description Add description... Status Active Payload event type None Actions De…" at bounding box center [1219, 496] width 296 height 799
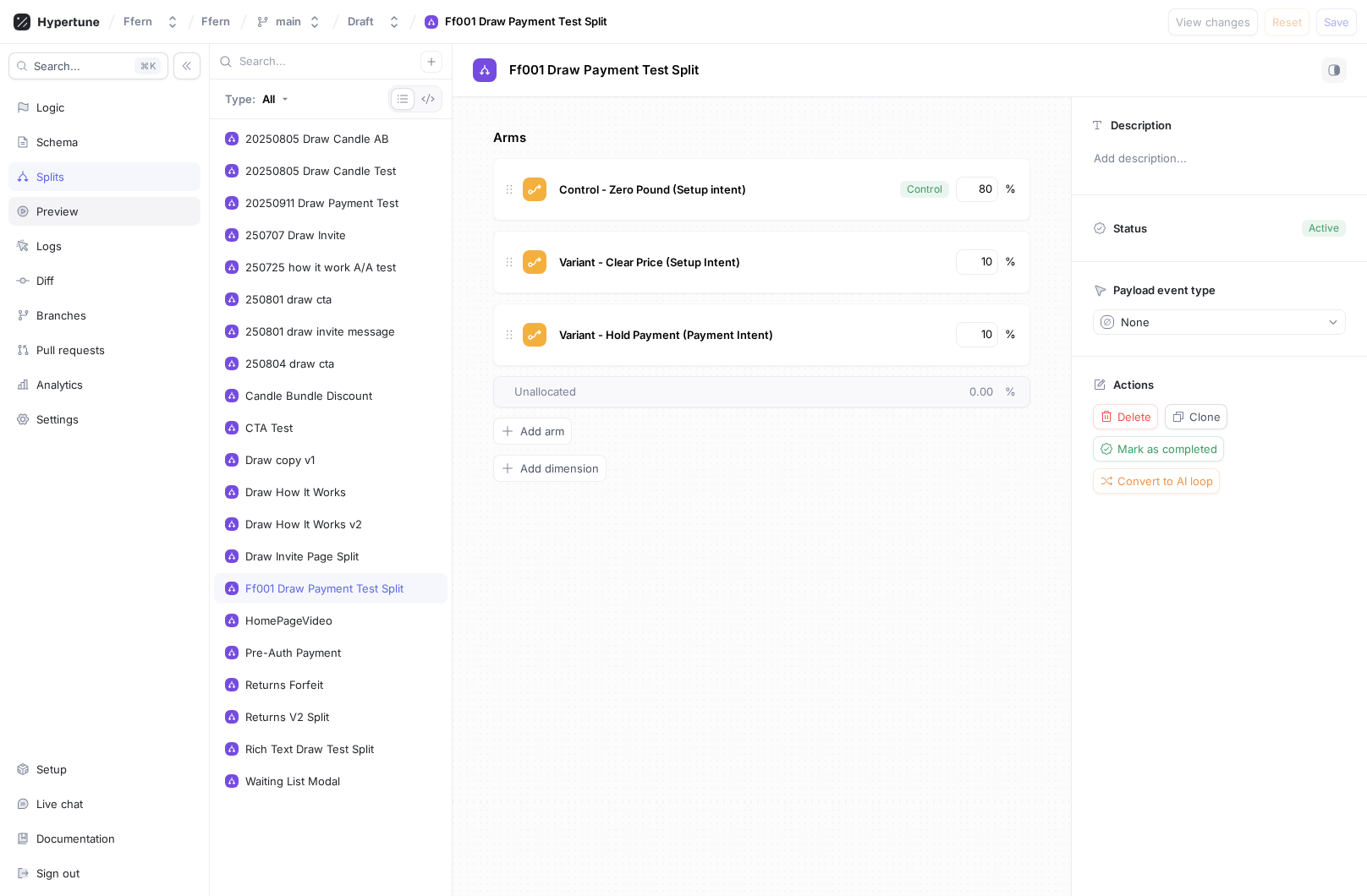
click at [111, 214] on div "Preview" at bounding box center [104, 211] width 176 height 13
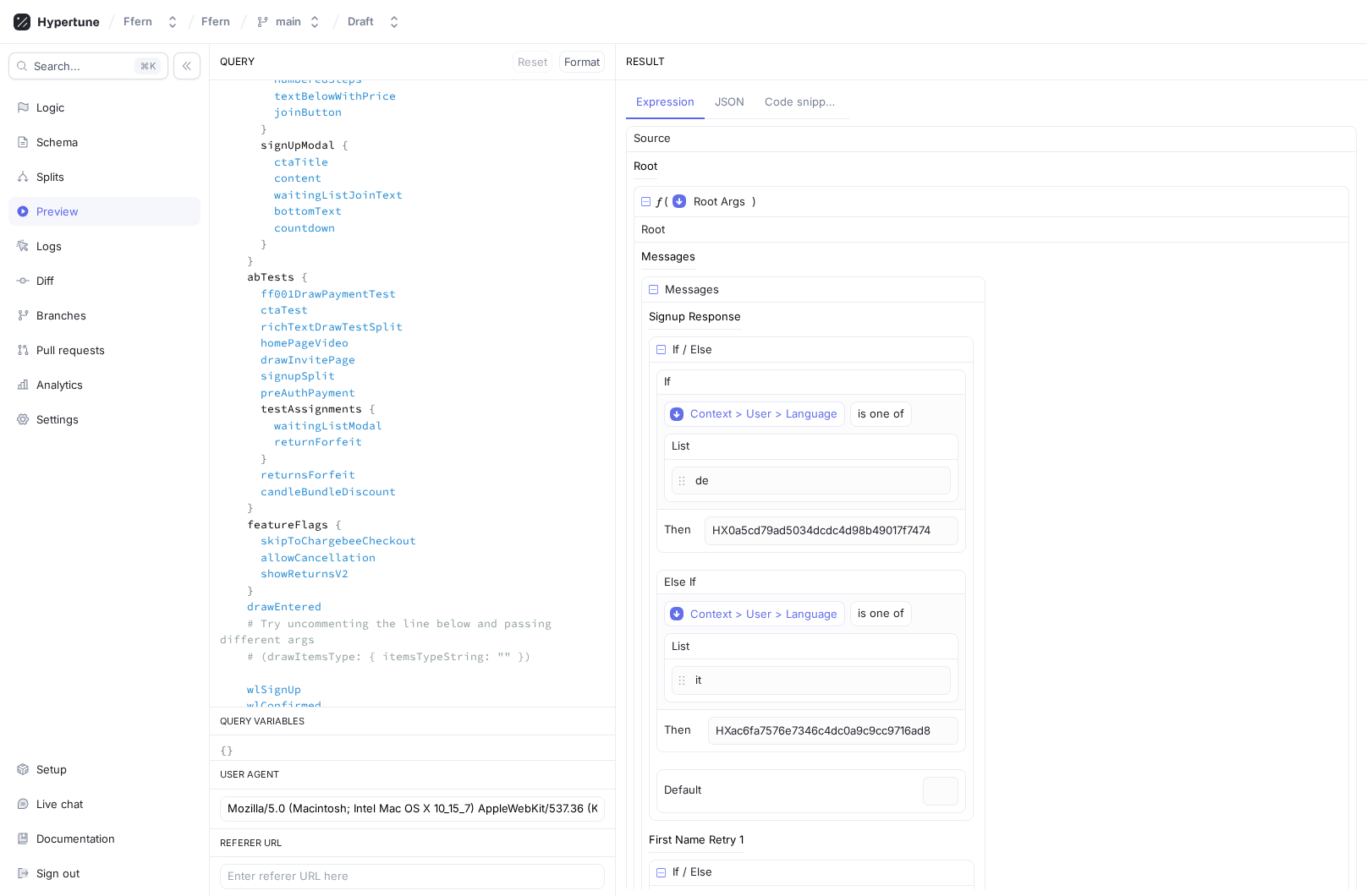
scroll to position [492, 0]
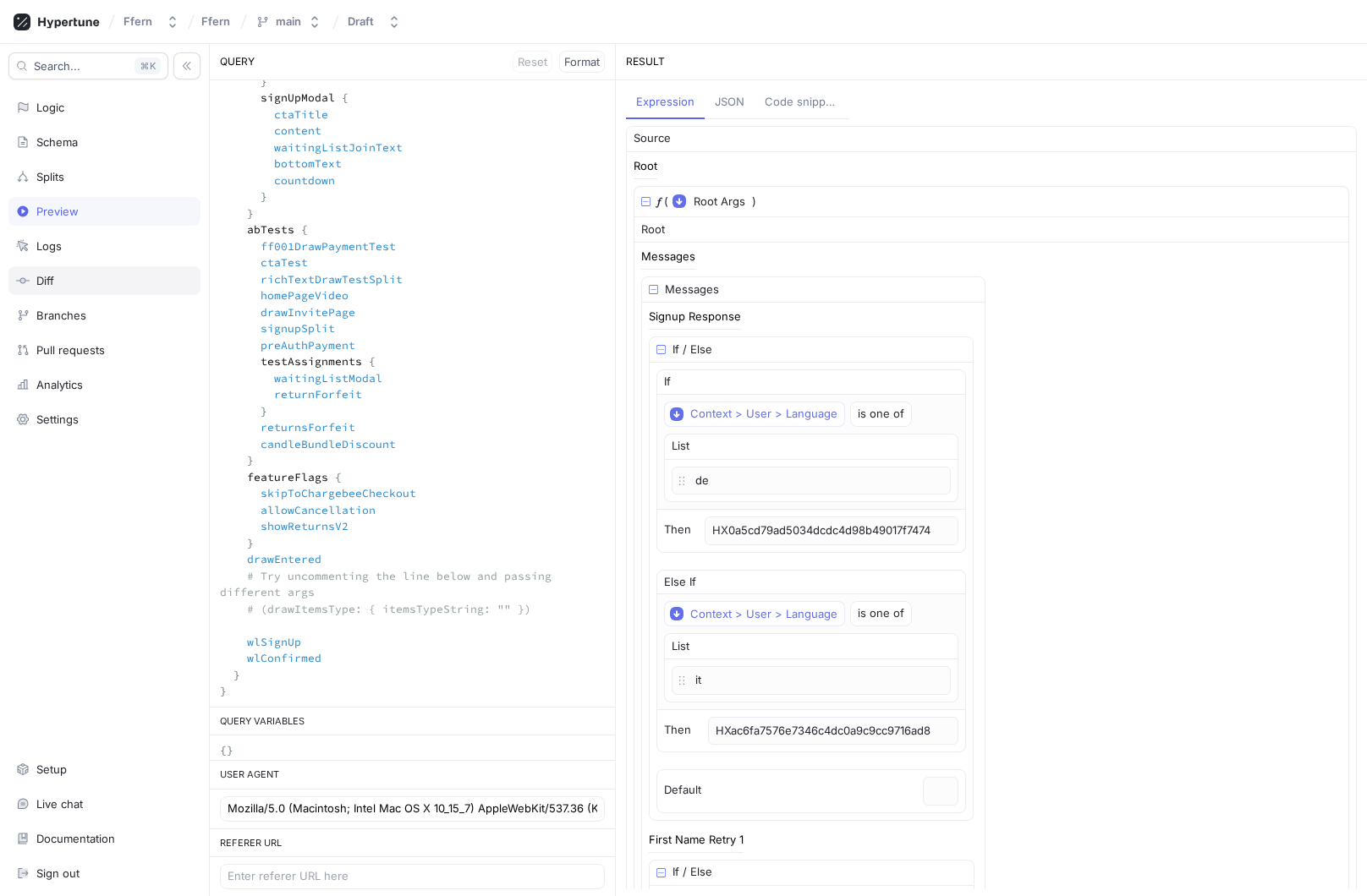
click at [123, 274] on div "Diff" at bounding box center [104, 280] width 176 height 13
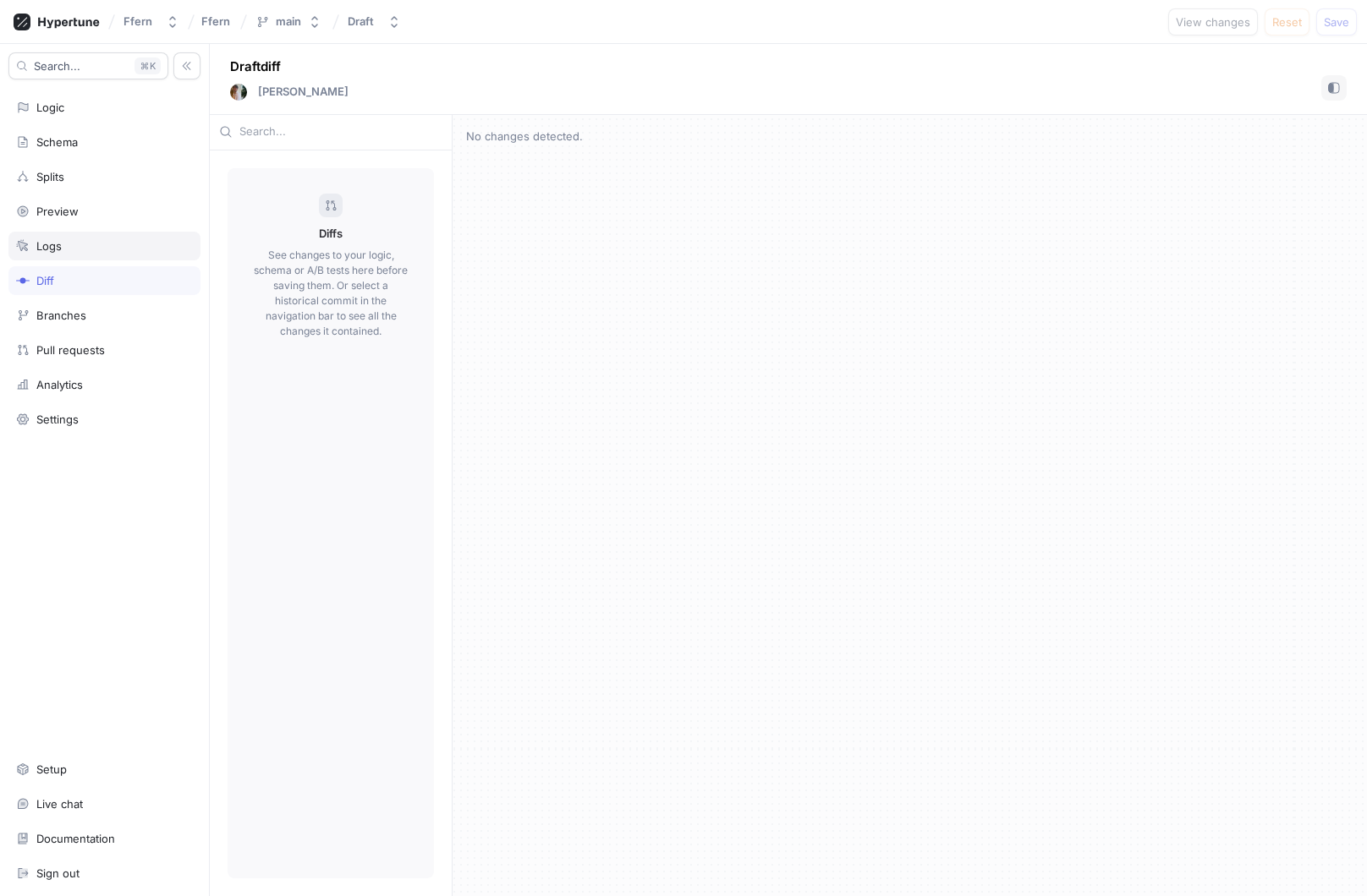
click at [86, 245] on div "Logs" at bounding box center [104, 246] width 176 height 13
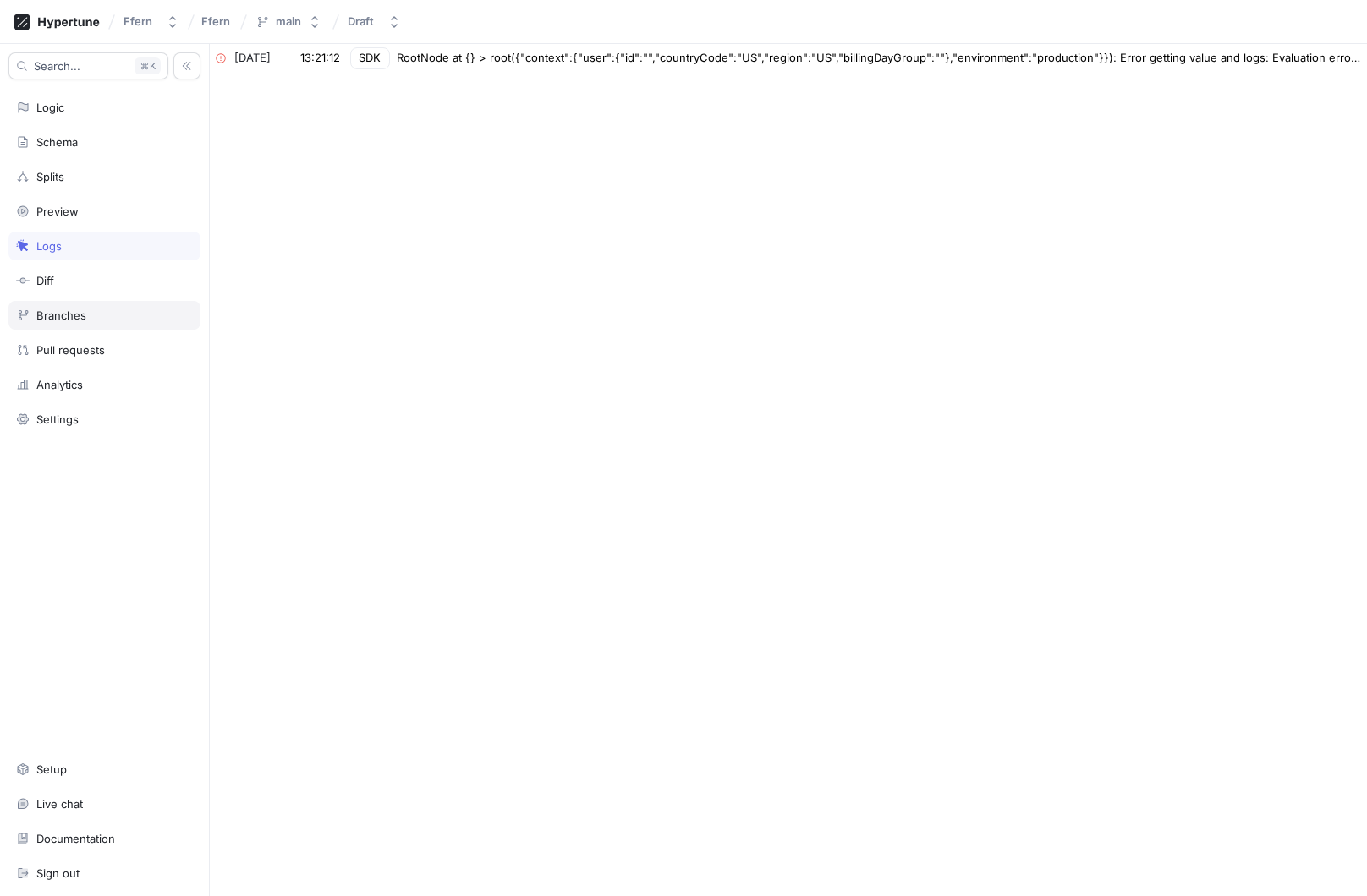
click at [85, 323] on div "Branches" at bounding box center [104, 315] width 192 height 28
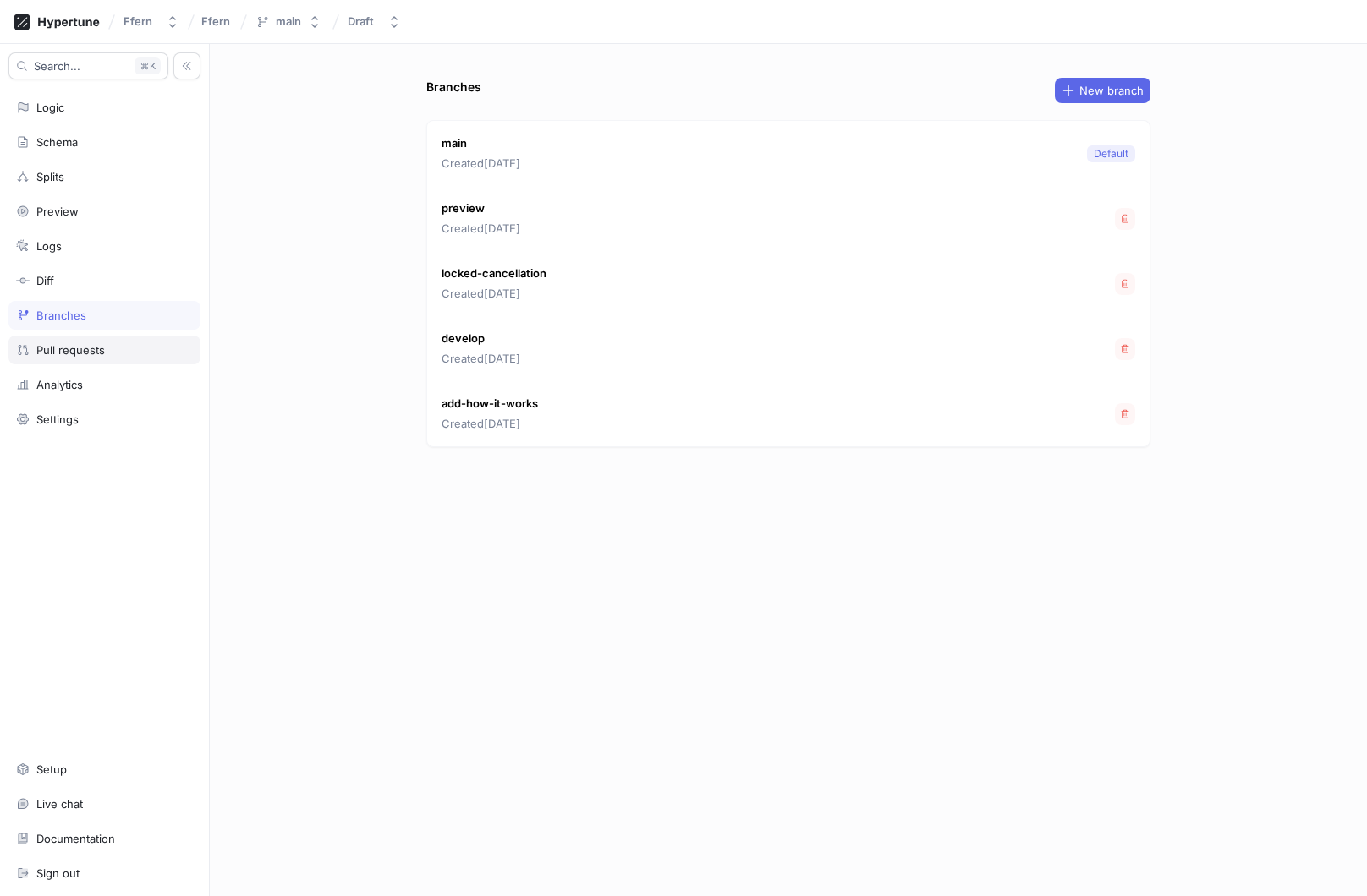
click at [111, 355] on div "Pull requests" at bounding box center [104, 350] width 176 height 13
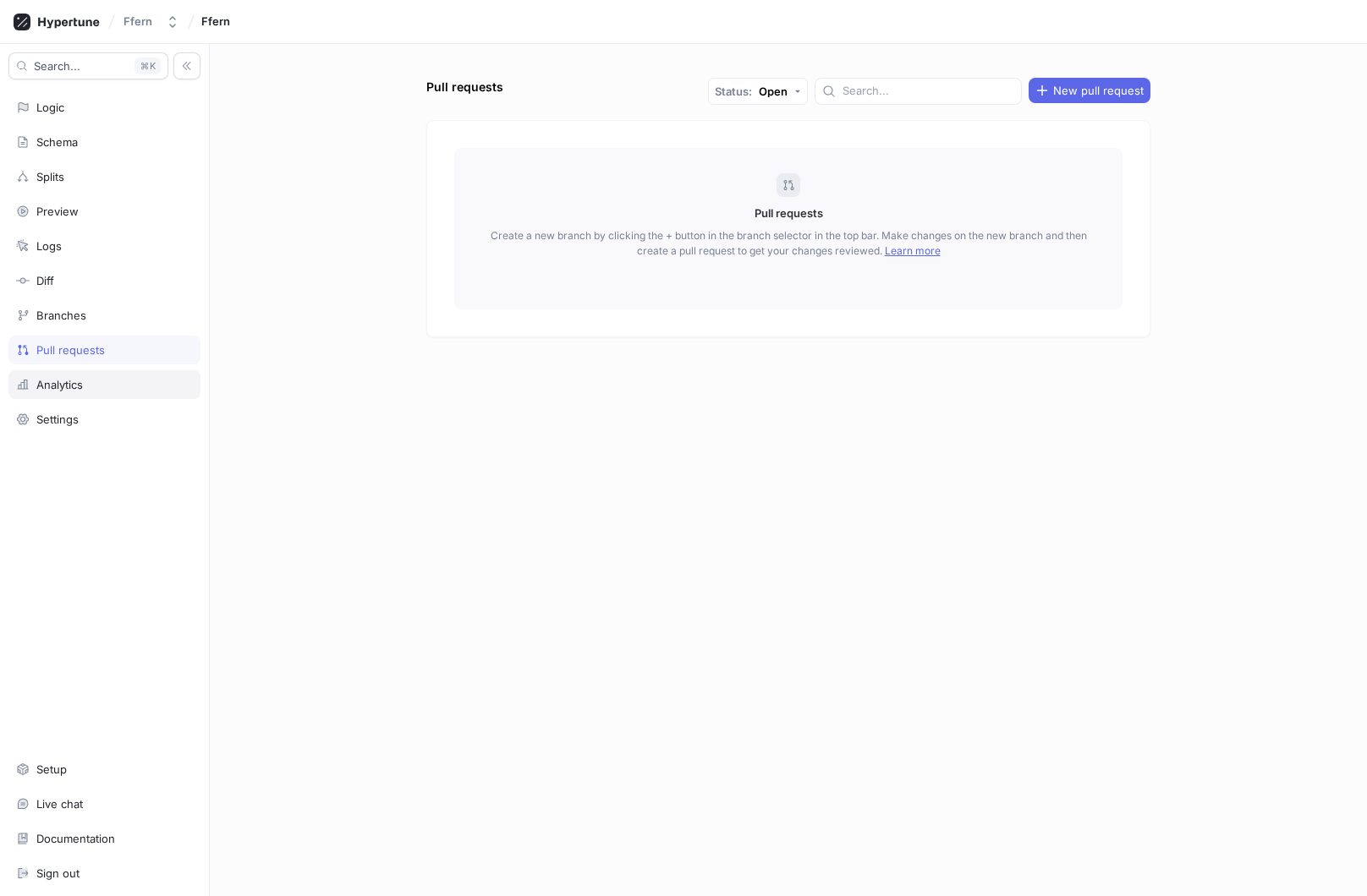
click at [114, 388] on div "Analytics" at bounding box center [104, 385] width 176 height 13
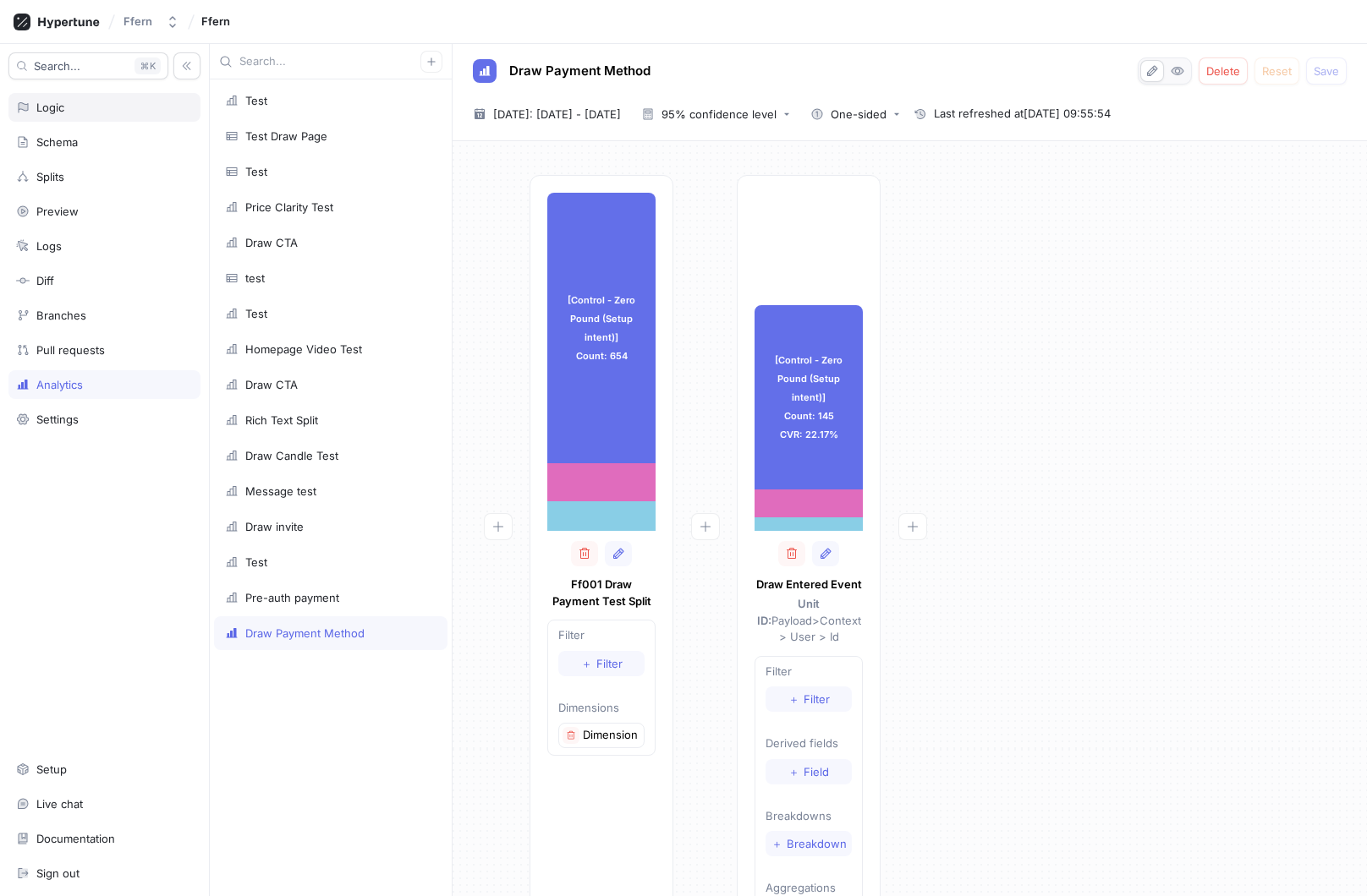
click at [106, 101] on div "Logic" at bounding box center [104, 108] width 176 height 13
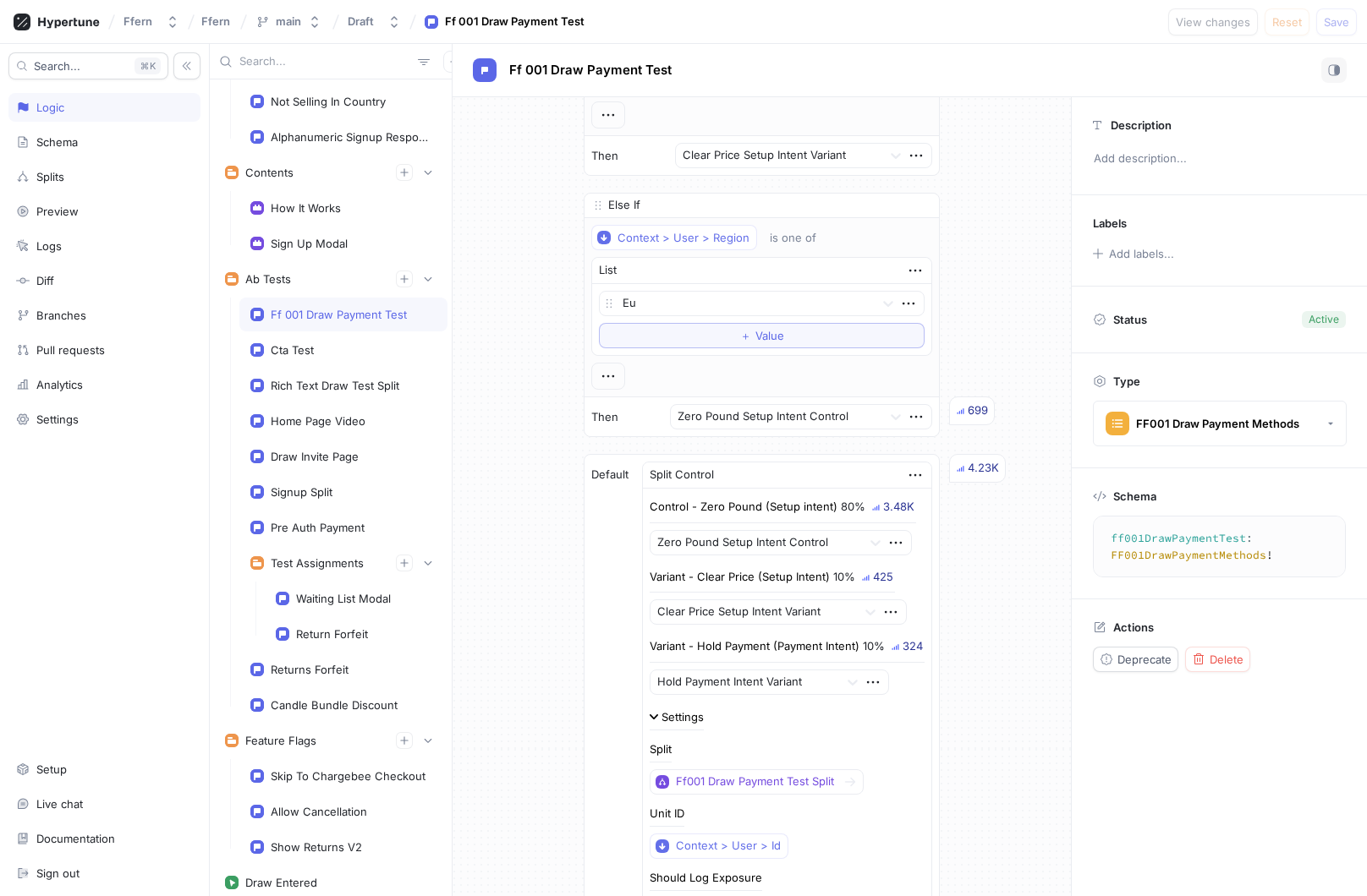
scroll to position [1570, 0]
click at [115, 378] on div "Analytics" at bounding box center [104, 385] width 176 height 13
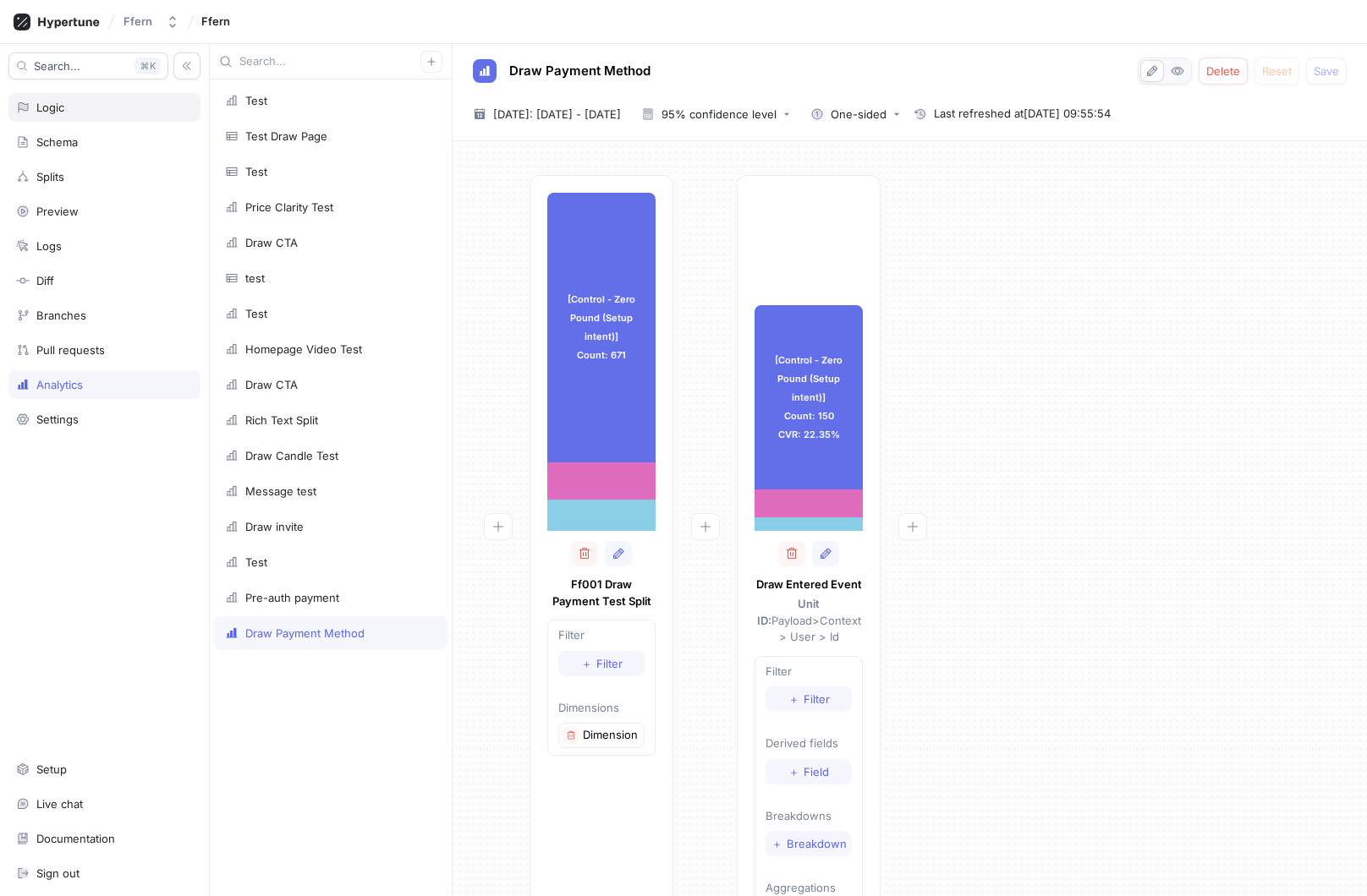
type textarea "x"
